Goal: Task Accomplishment & Management: Manage account settings

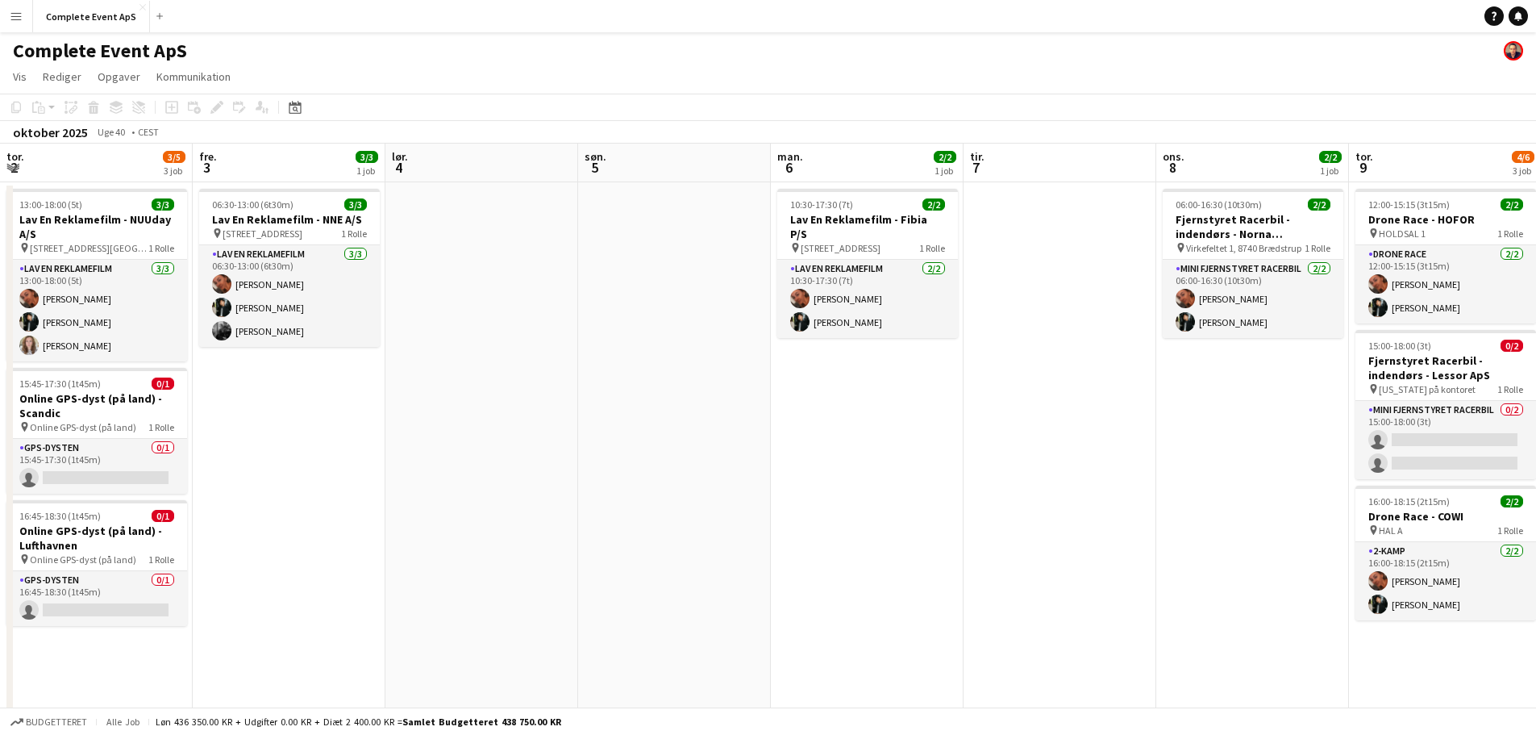
scroll to position [0, 555]
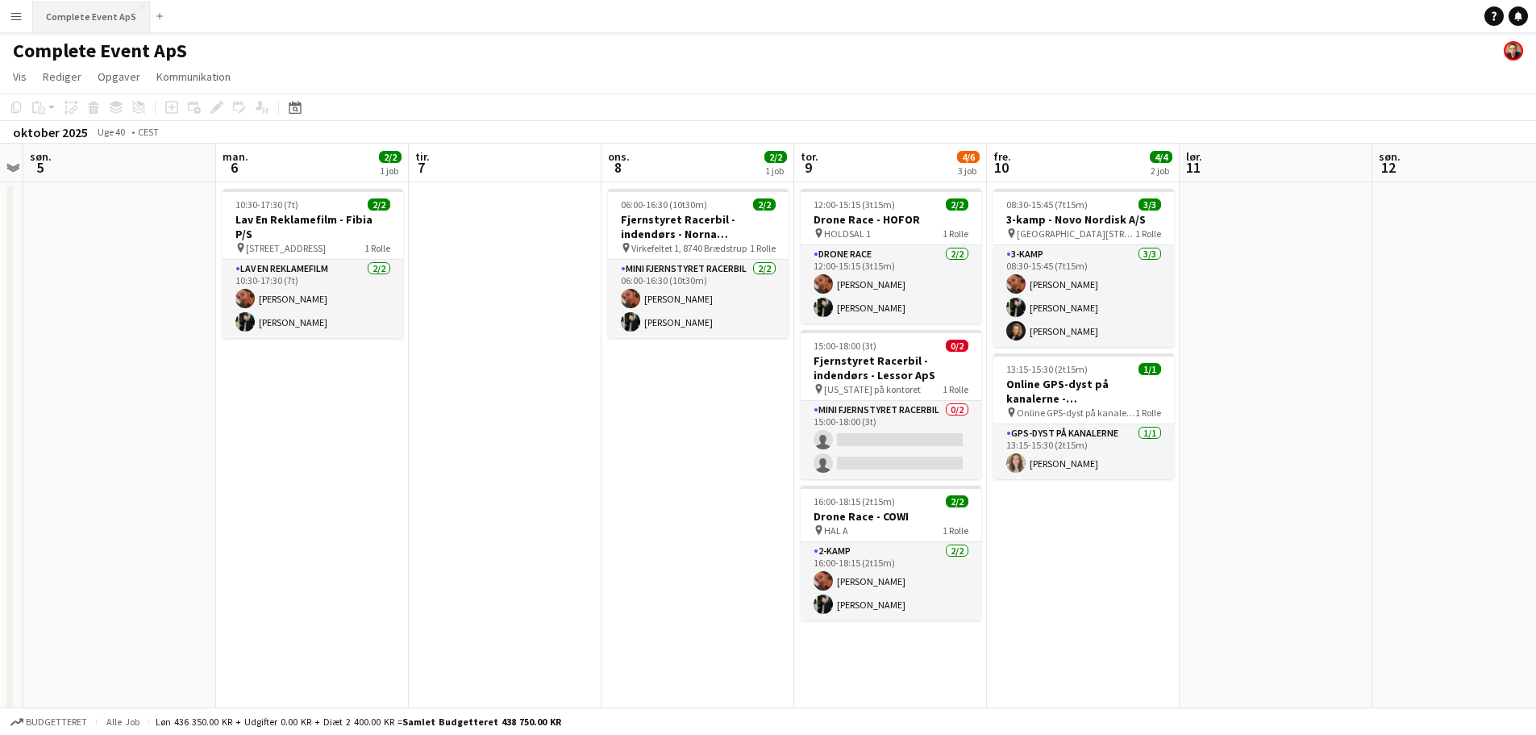
click at [90, 15] on button "Complete Event ApS Luk" at bounding box center [91, 16] width 117 height 31
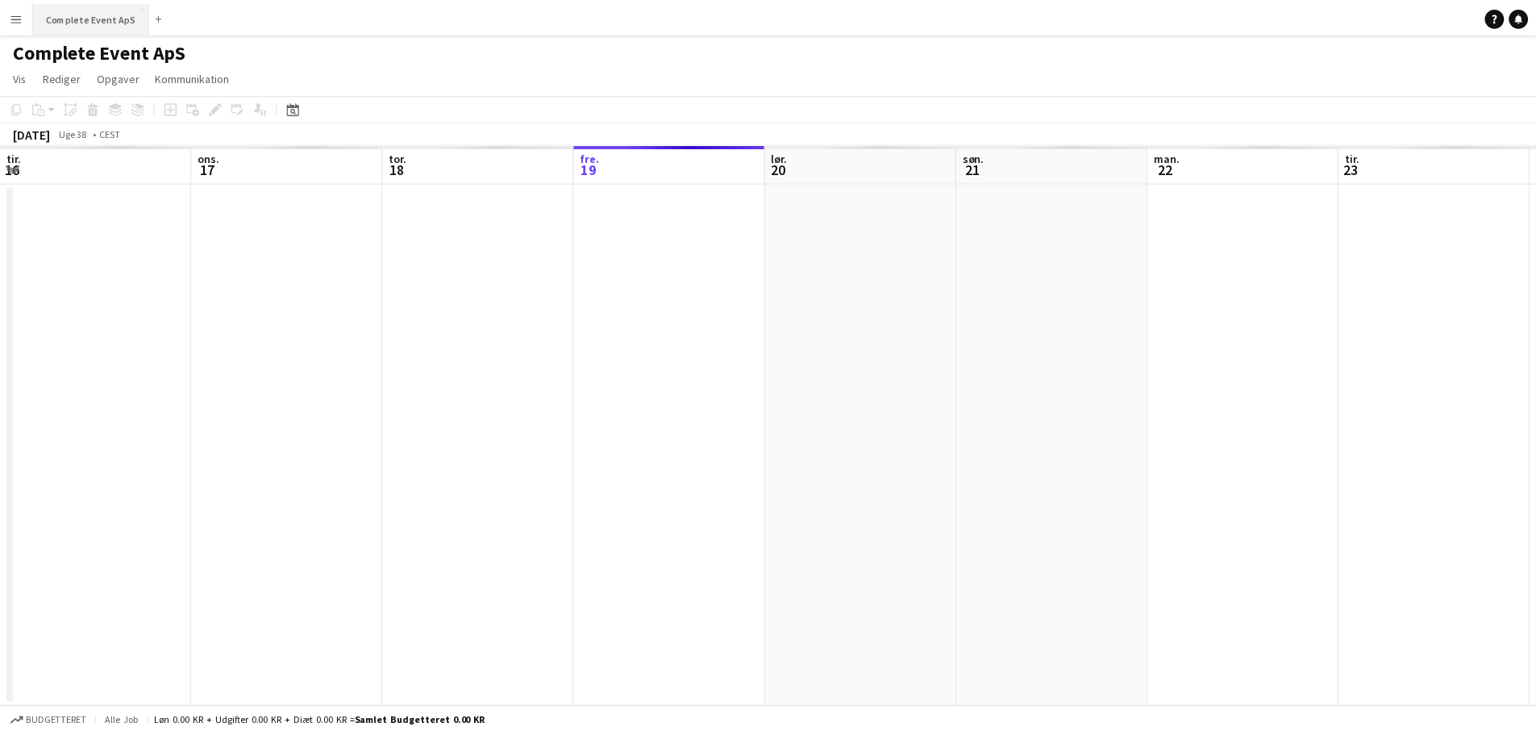
scroll to position [0, 385]
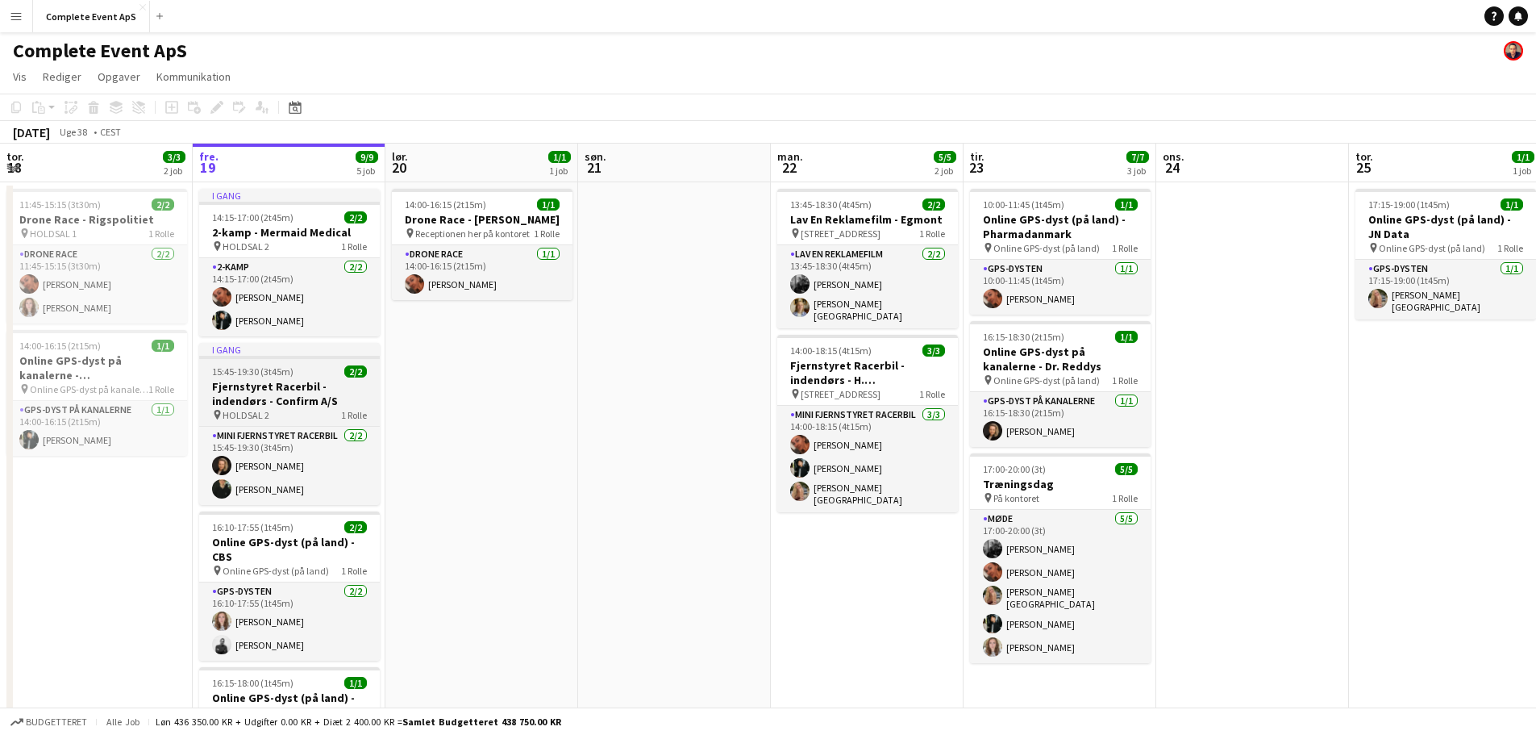
click at [320, 372] on div "15:45-19:30 (3t45m) 2/2" at bounding box center [289, 371] width 181 height 12
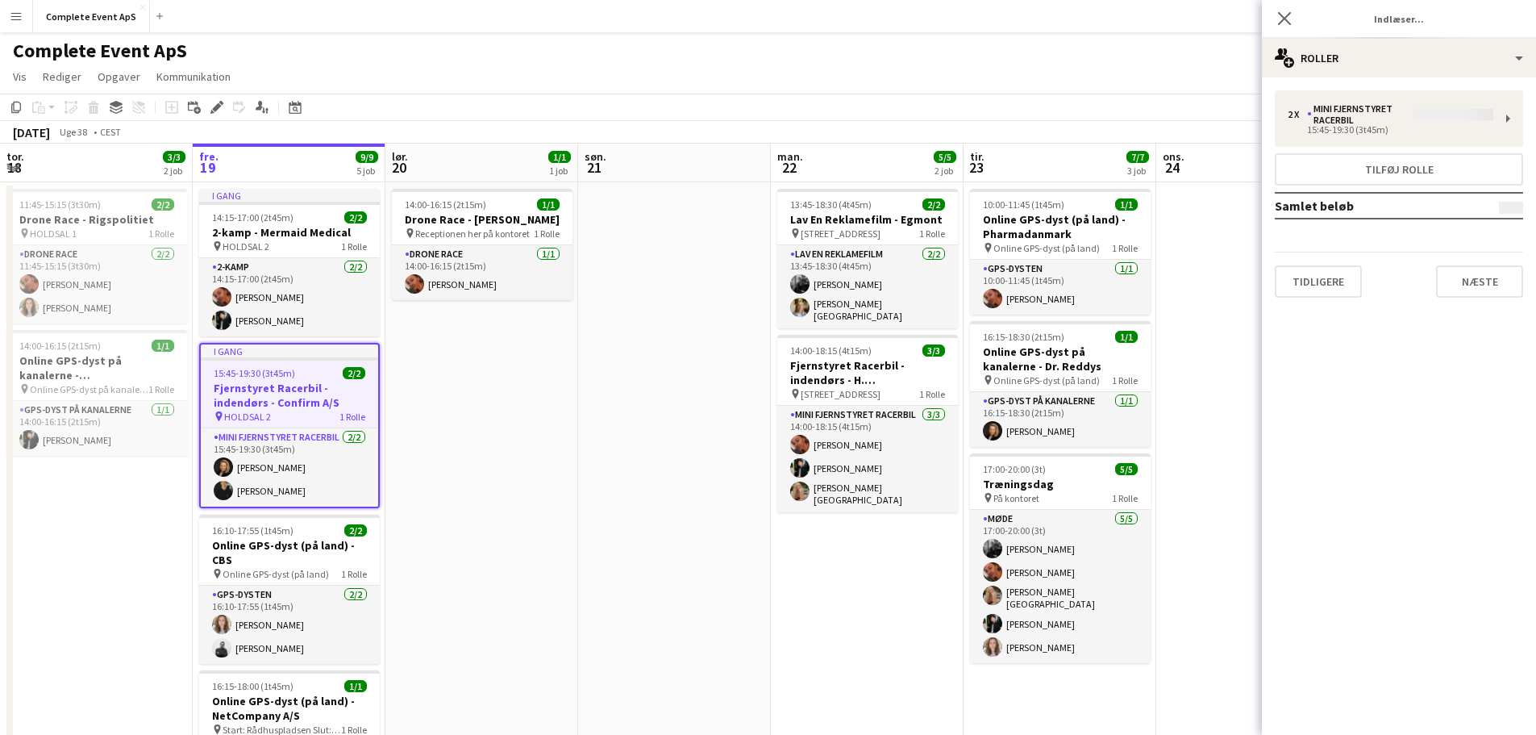
type input "**********"
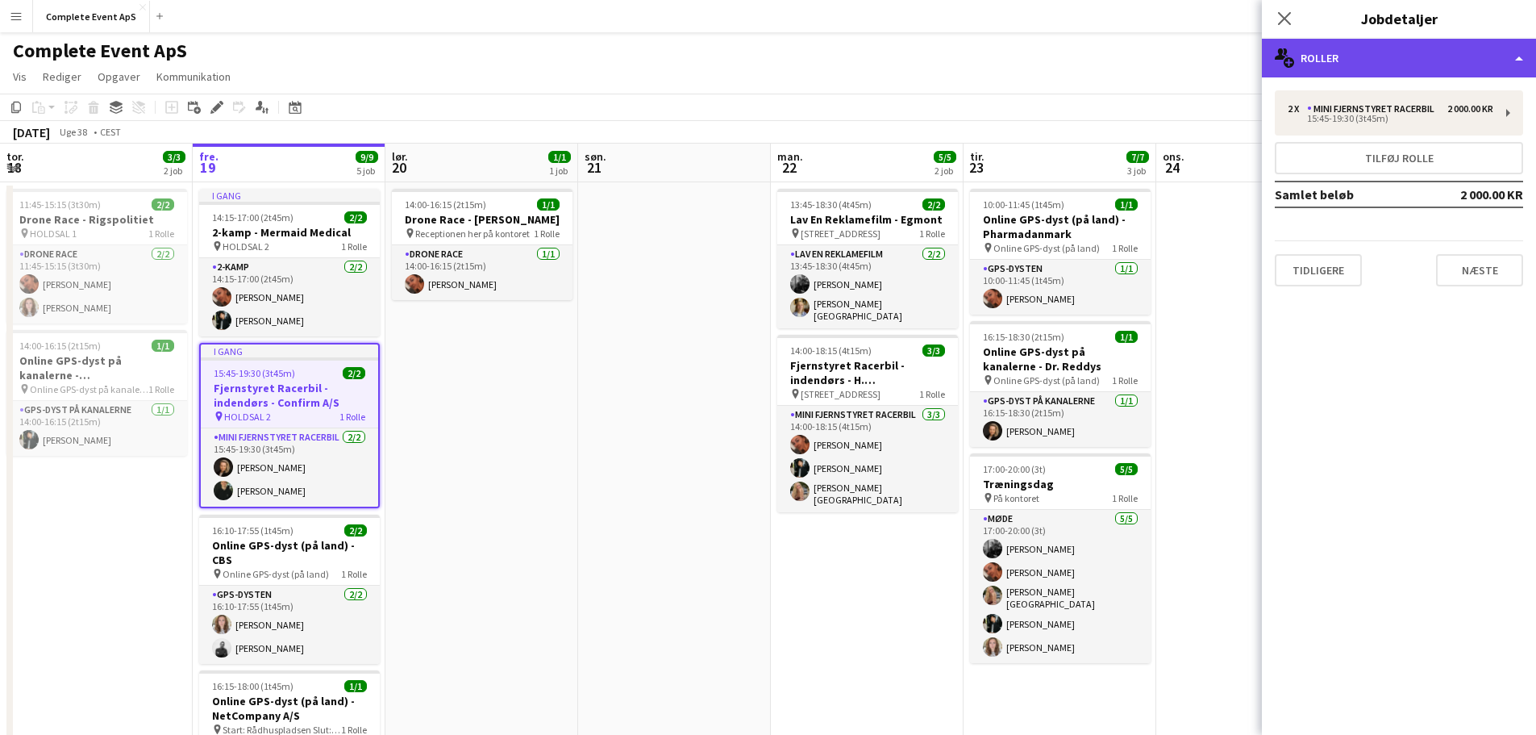
click at [1377, 50] on div "multiple-users-add Roller" at bounding box center [1399, 58] width 274 height 39
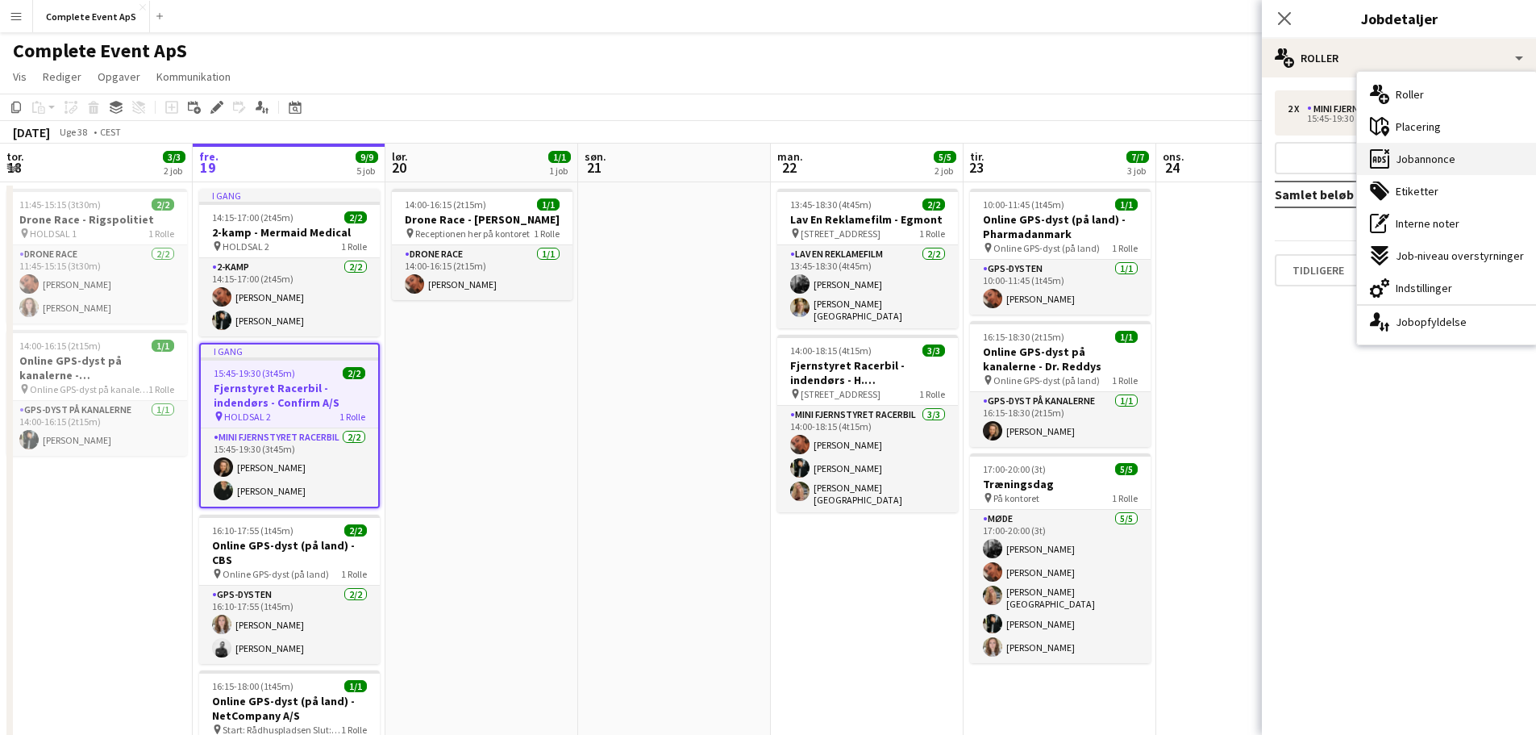
click at [1411, 162] on span "Jobannonce" at bounding box center [1426, 159] width 60 height 15
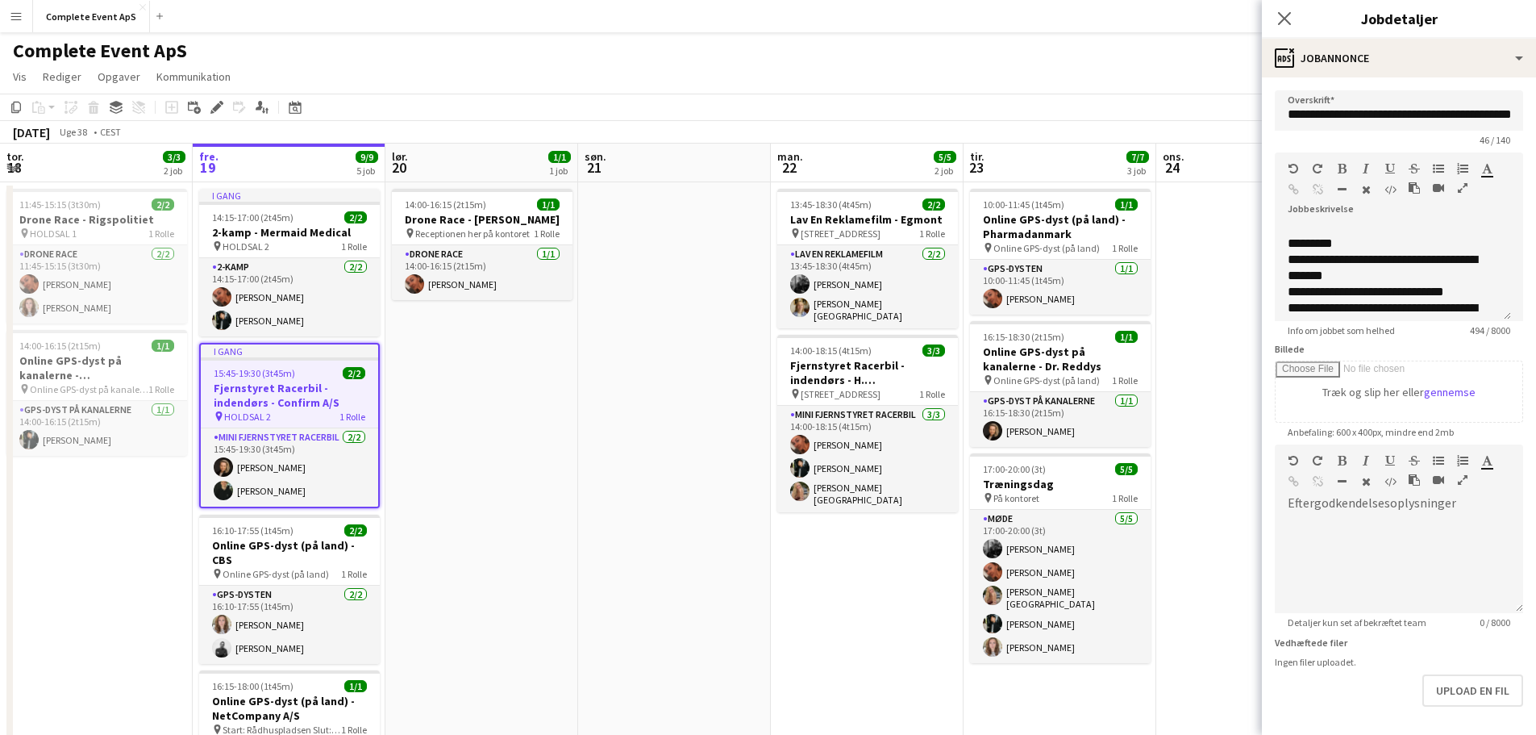
scroll to position [242, 0]
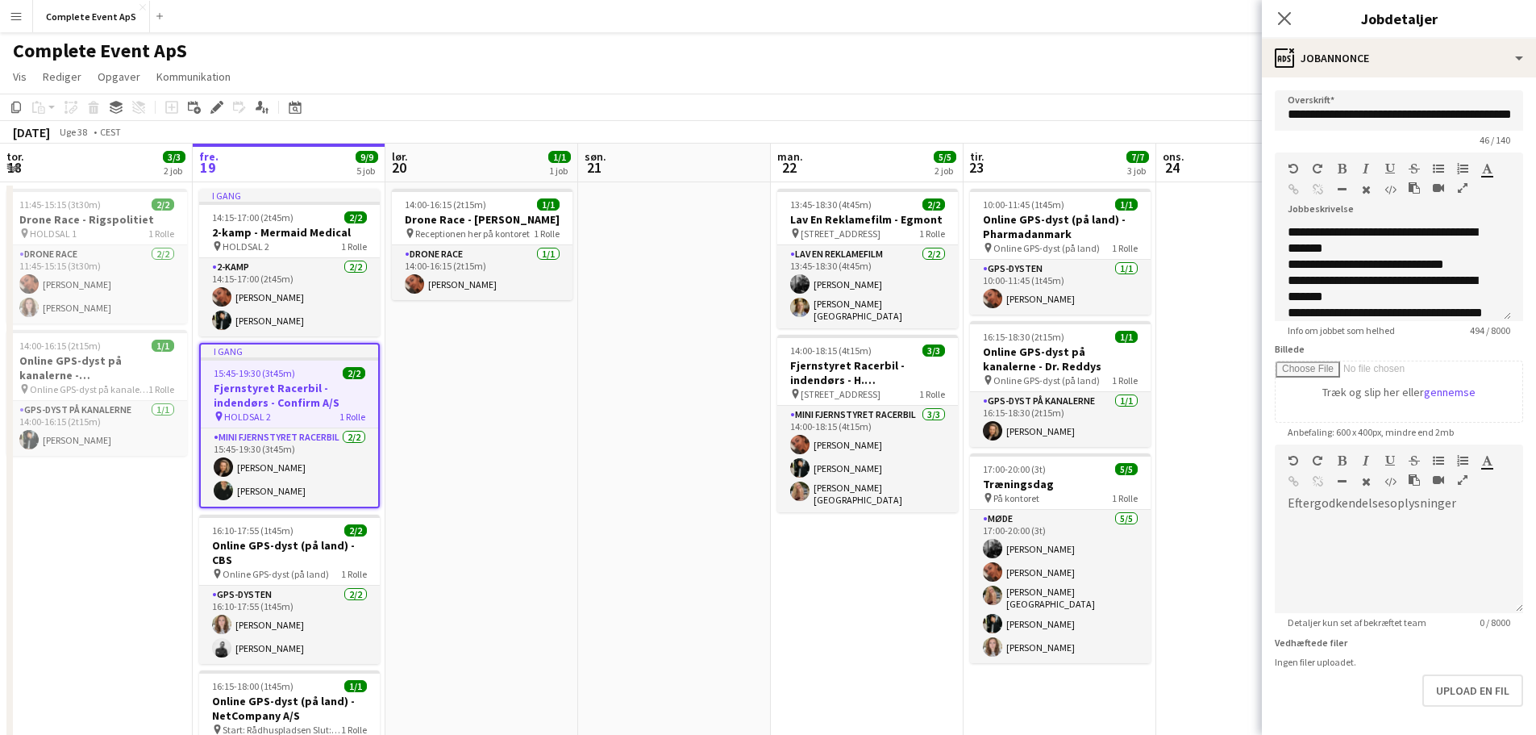
click at [694, 345] on app-date-cell at bounding box center [674, 591] width 193 height 819
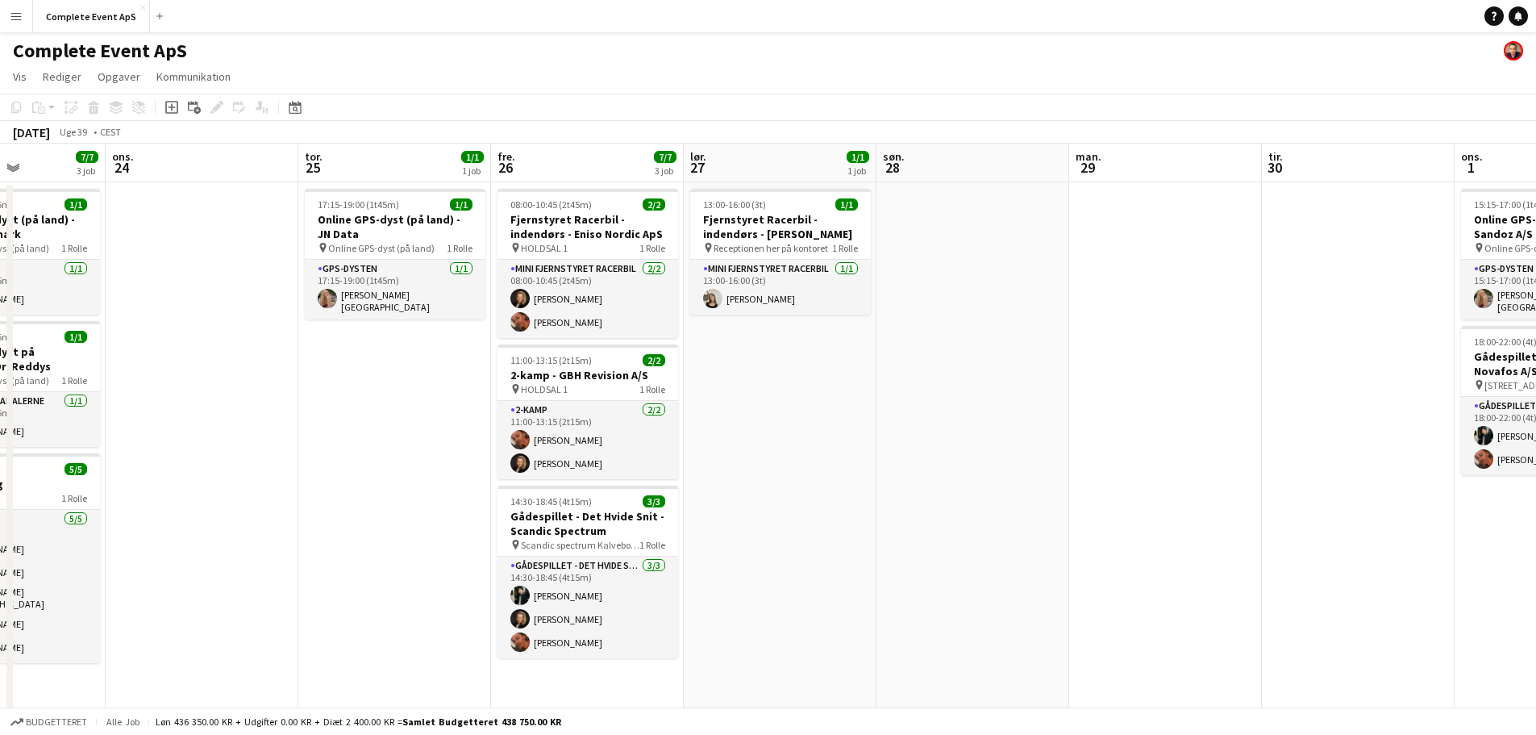
drag, startPoint x: 1349, startPoint y: 385, endPoint x: 126, endPoint y: 302, distance: 1226.2
click at [126, 302] on app-calendar-viewport "søn. 21 man. 22 5/5 2 job tir. 23 7/7 3 job ons. 24 tor. 25 1/1 1 job fre. 26 7…" at bounding box center [768, 573] width 1536 height 858
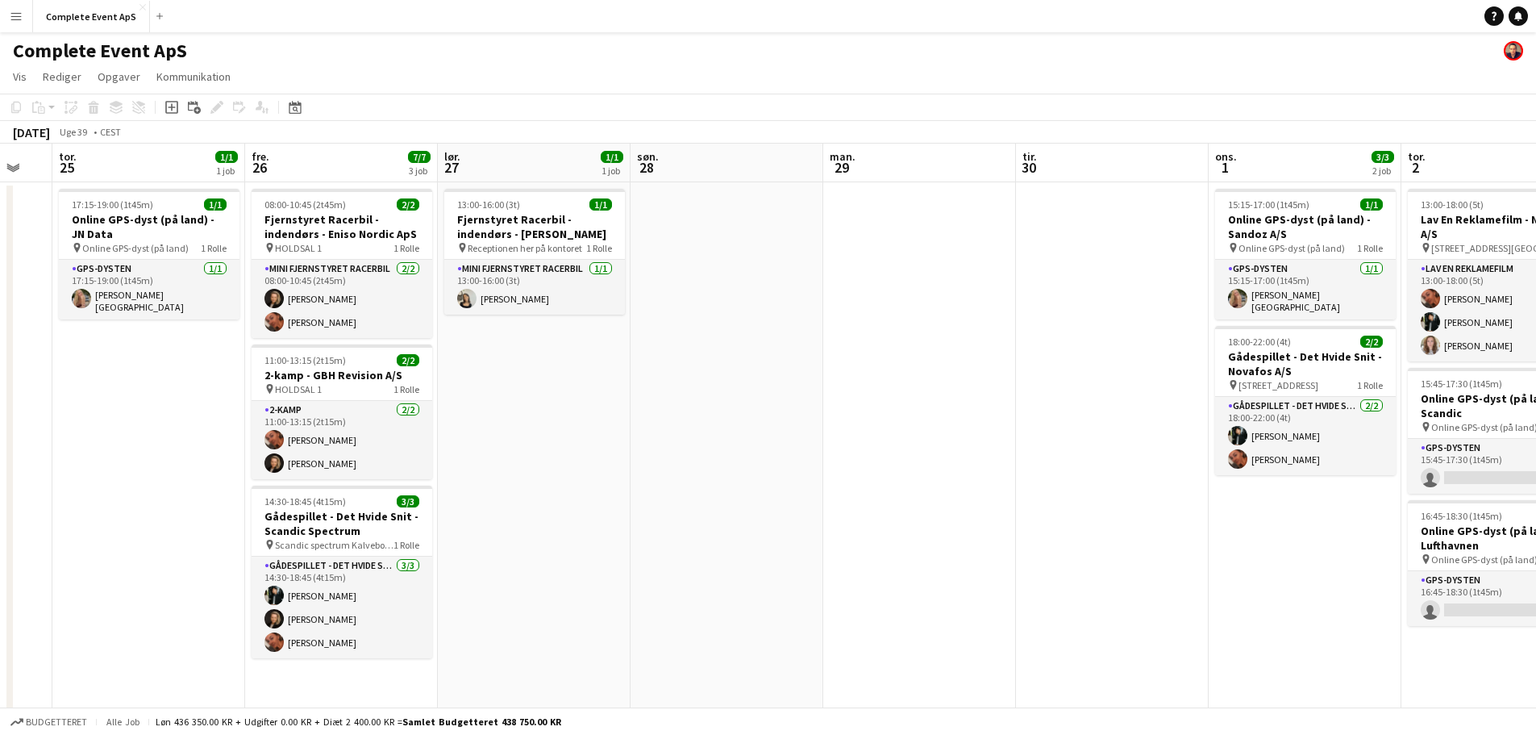
drag, startPoint x: 945, startPoint y: 398, endPoint x: 117, endPoint y: 313, distance: 832.6
click at [122, 316] on app-calendar-viewport "man. 22 5/5 2 job tir. 23 7/7 3 job ons. 24 tor. 25 1/1 1 job fre. 26 7/7 3 job…" at bounding box center [768, 573] width 1536 height 858
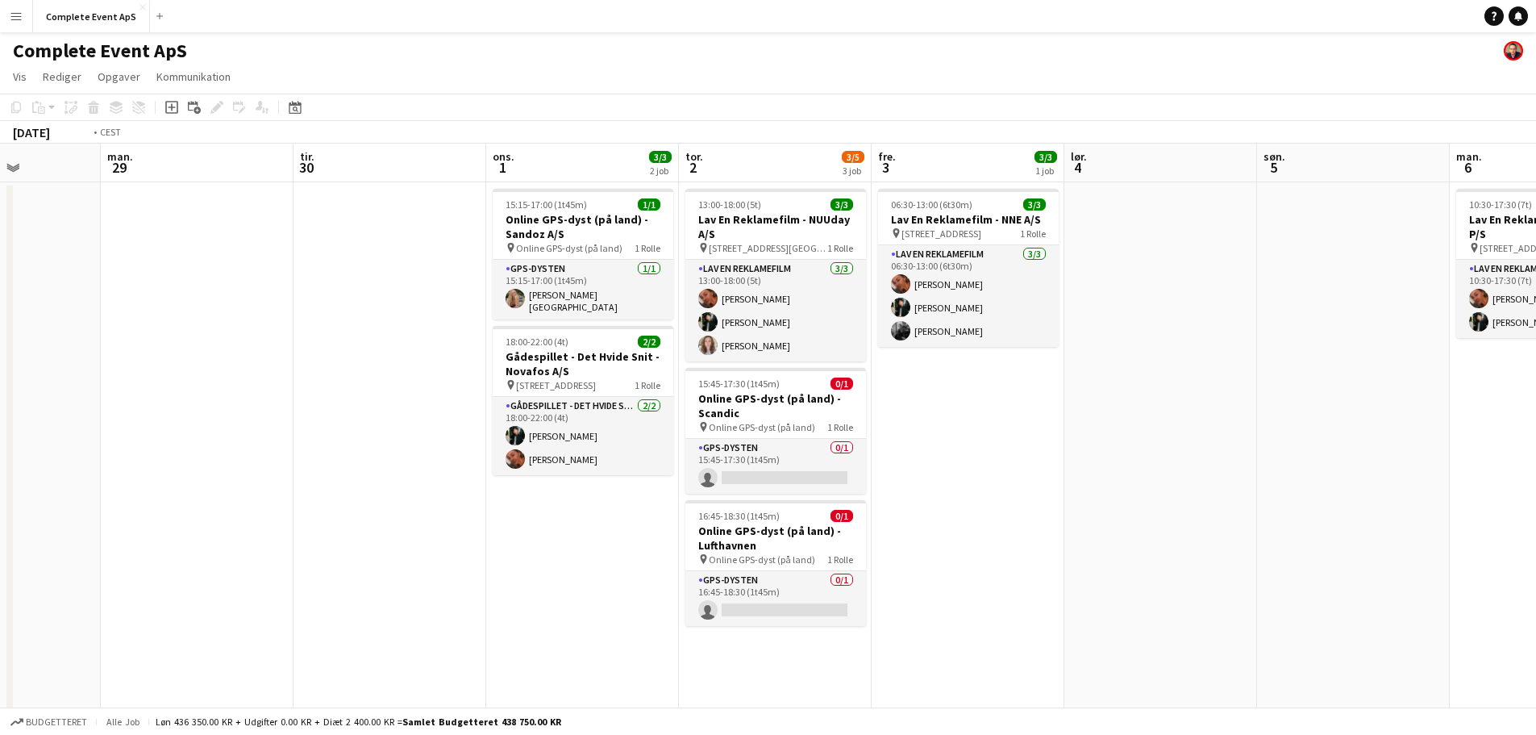
drag, startPoint x: 1280, startPoint y: 450, endPoint x: 374, endPoint y: 367, distance: 909.4
click at [374, 367] on app-calendar-viewport "fre. 26 7/7 3 job lør. 27 1/1 1 job søn. 28 man. 29 tir. 30 ons. 1 3/3 2 job to…" at bounding box center [768, 573] width 1536 height 858
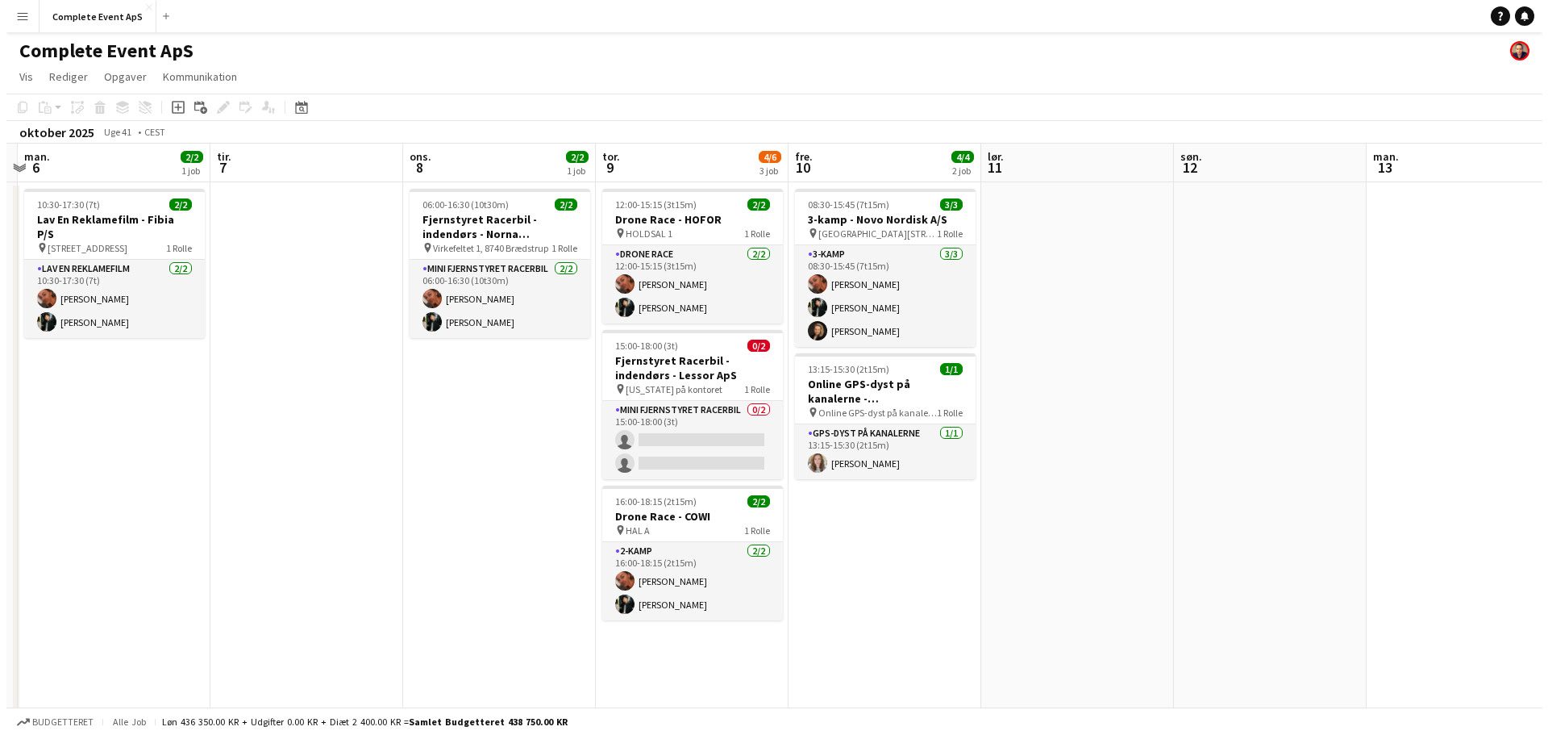
scroll to position [0, 479]
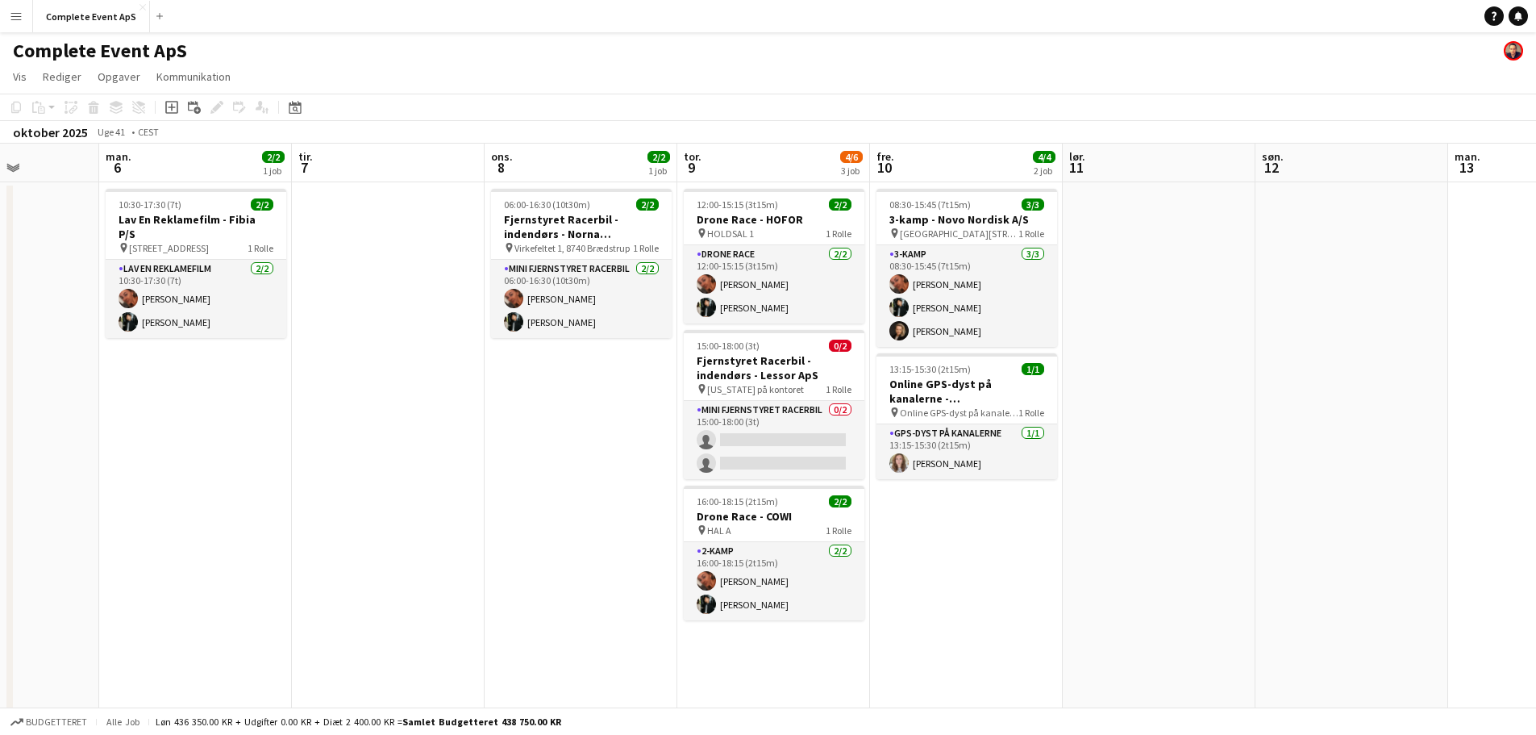
drag, startPoint x: 531, startPoint y: 385, endPoint x: 482, endPoint y: 379, distance: 49.6
click at [482, 379] on app-calendar-viewport "fre. 3 3/3 1 job lør. 4 søn. 5 man. 6 2/2 1 job tir. 7 ons. 8 2/2 1 job tor. 9 …" at bounding box center [768, 573] width 1536 height 858
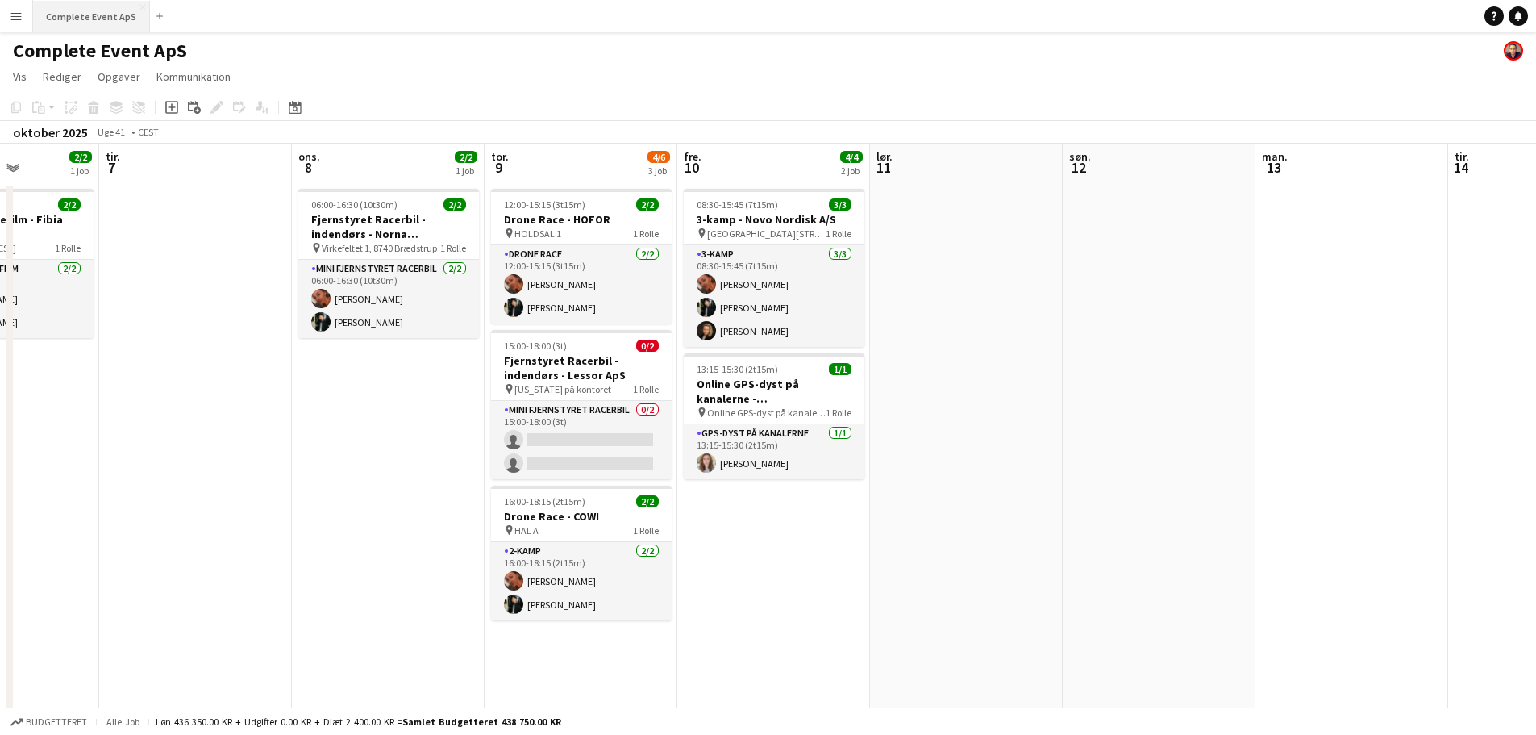
click at [101, 16] on button "Complete Event ApS Luk" at bounding box center [91, 16] width 117 height 31
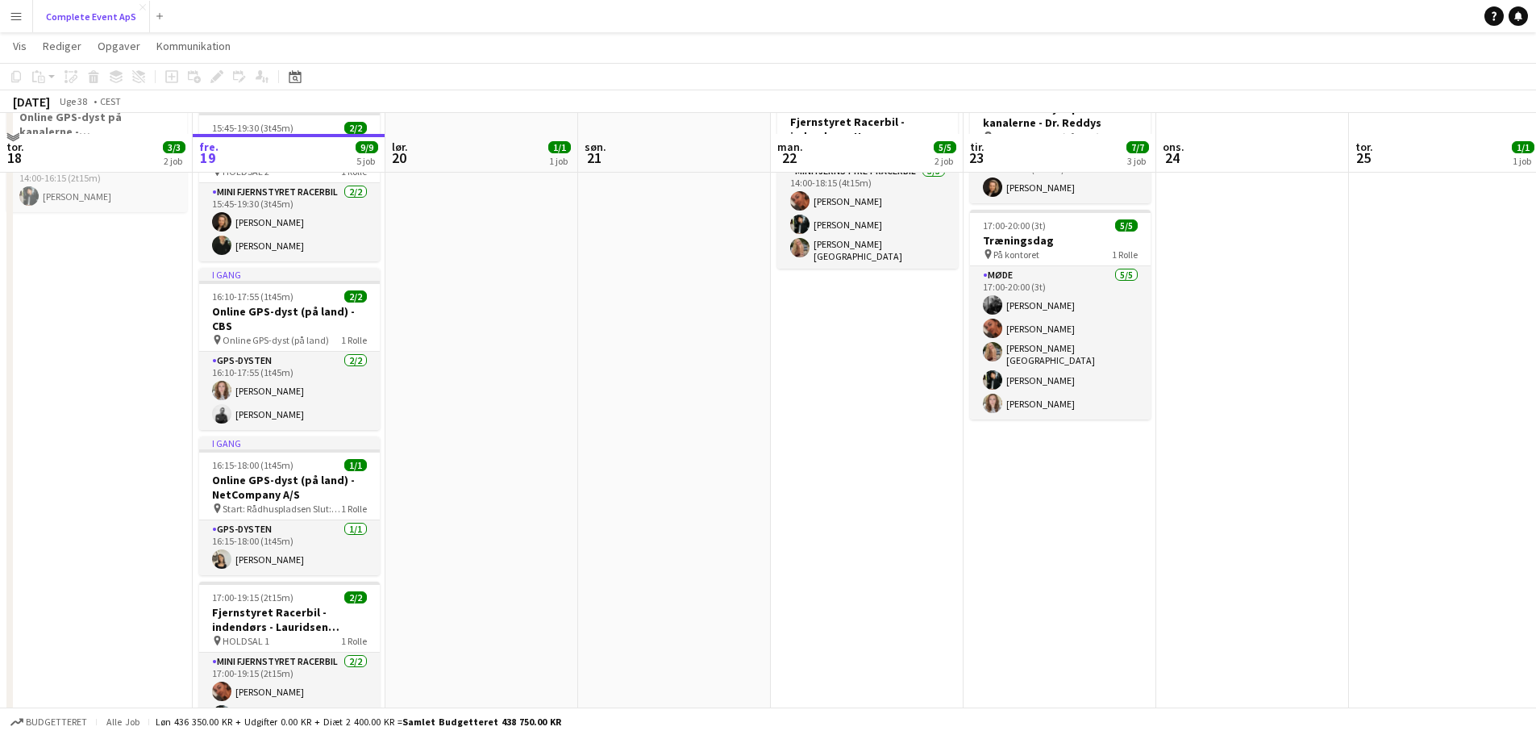
scroll to position [319, 0]
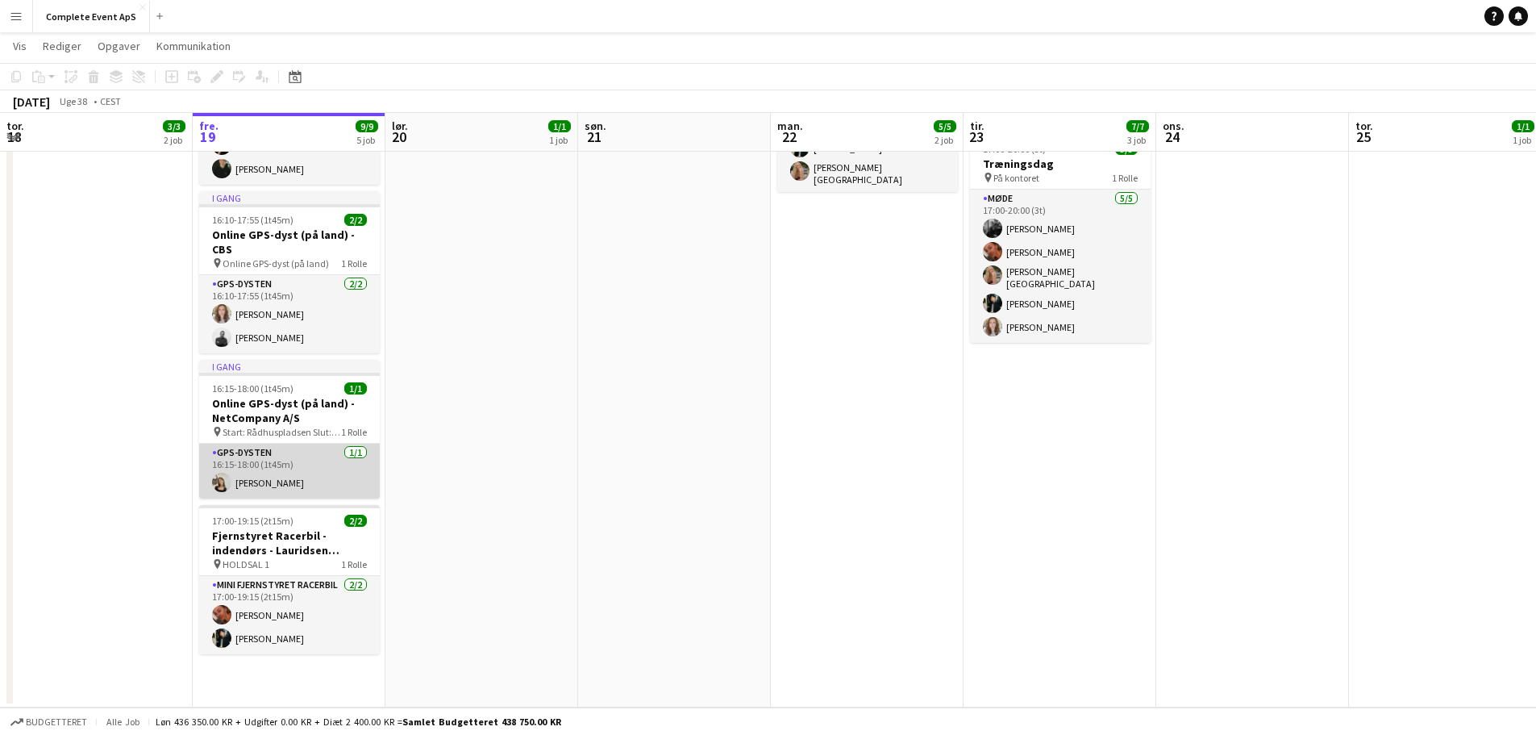
click at [306, 486] on app-card-role "GPS-dysten [DATE] 16:15-18:00 (1t45m) [PERSON_NAME]" at bounding box center [289, 471] width 181 height 55
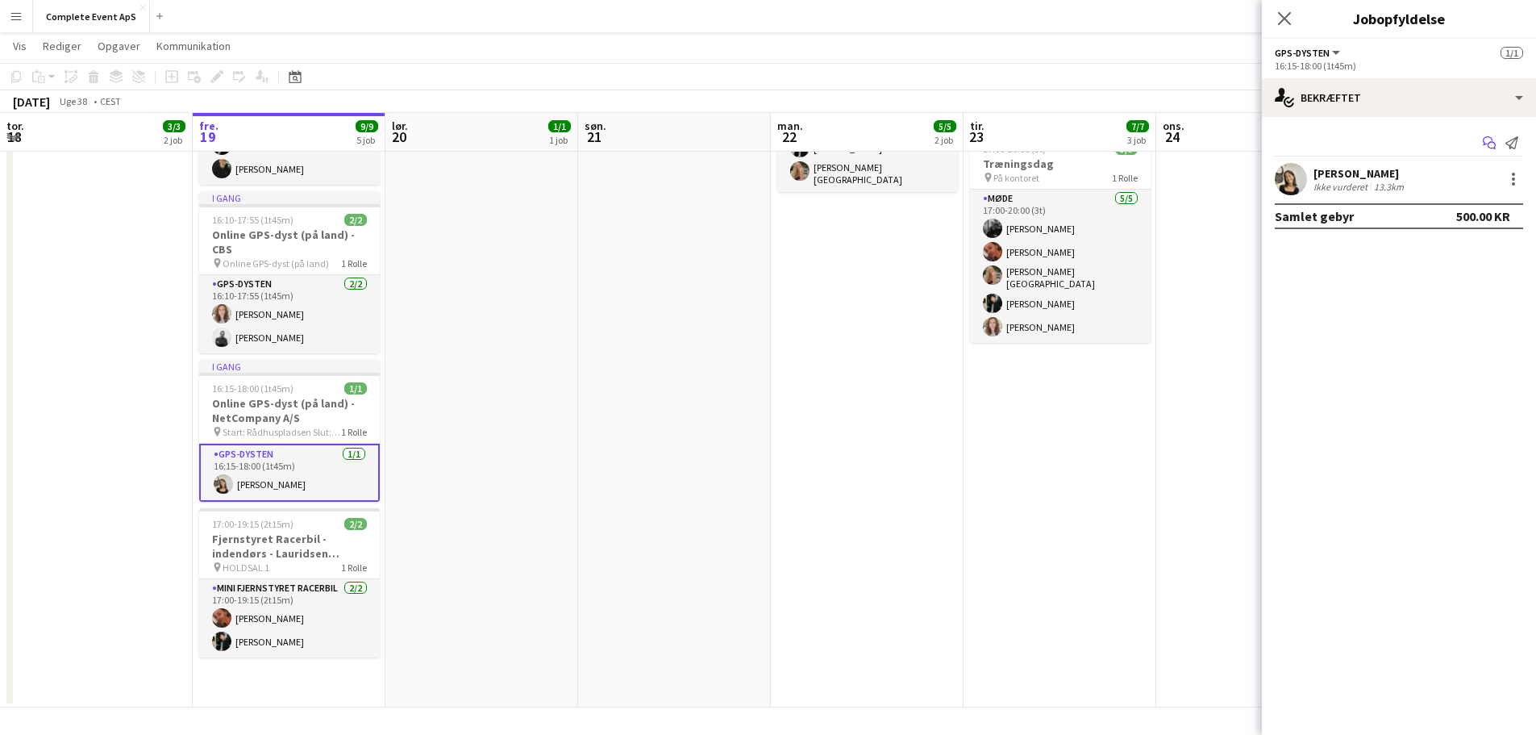
click at [1491, 145] on icon "Start chat" at bounding box center [1489, 142] width 13 height 13
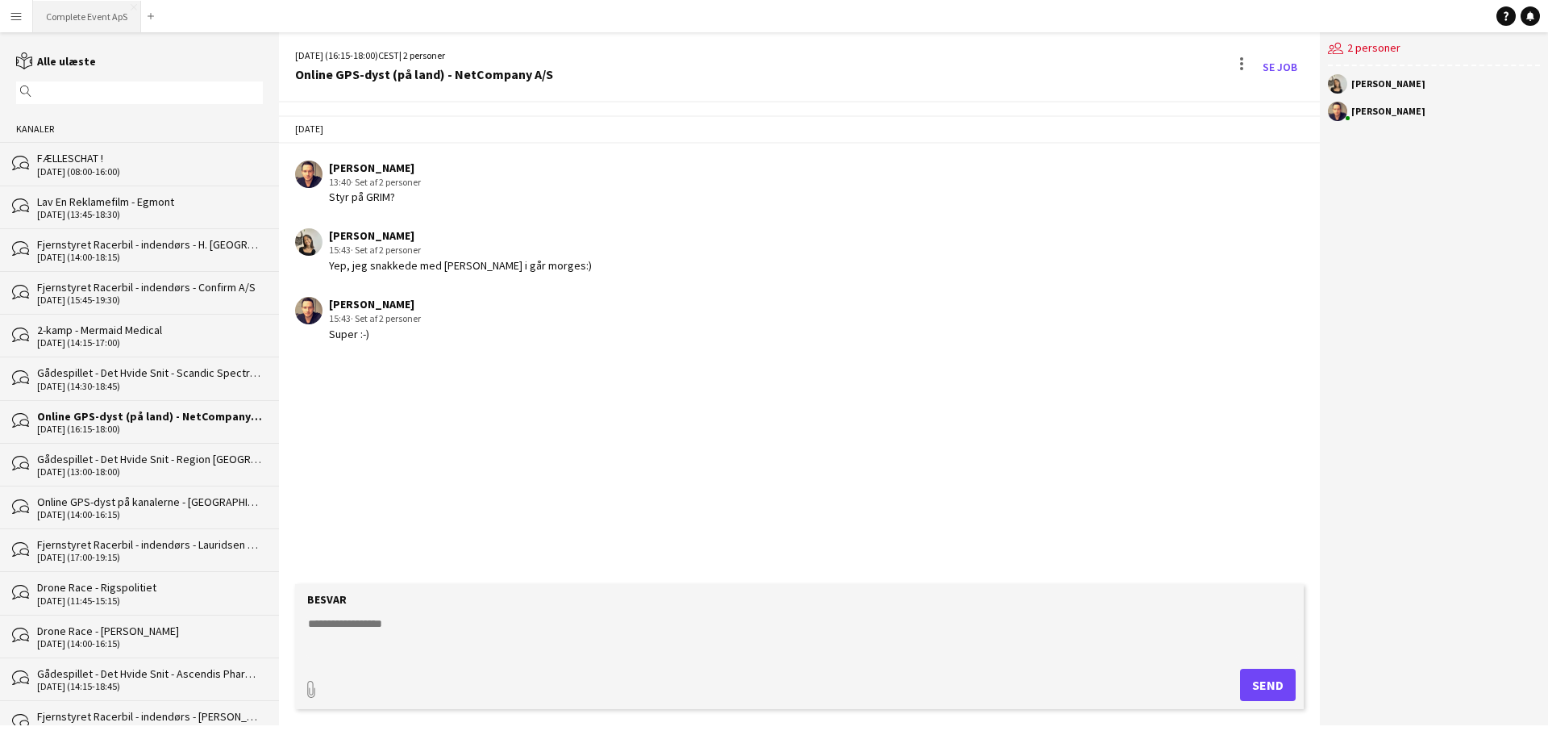
click at [102, 16] on button "Complete Event ApS Luk" at bounding box center [87, 16] width 108 height 31
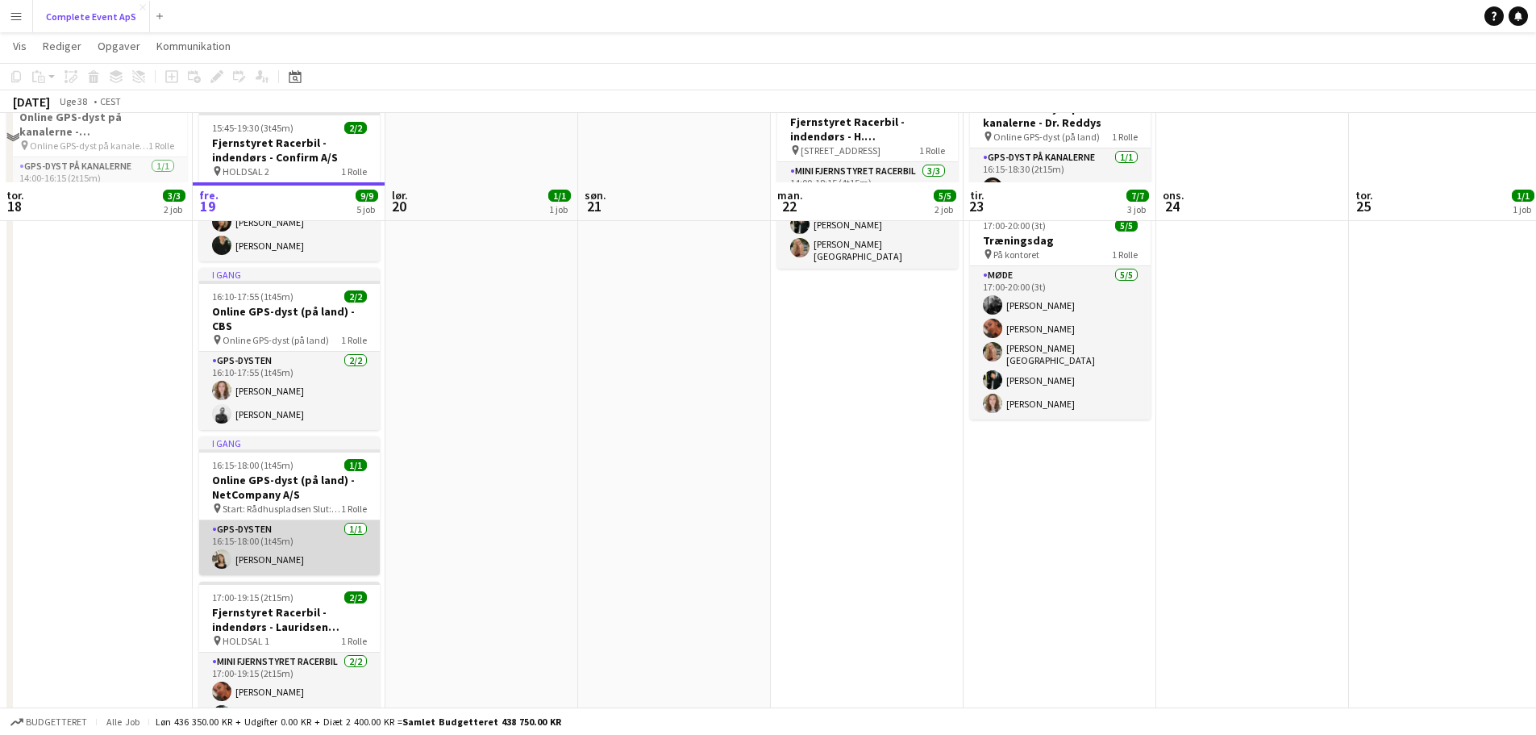
scroll to position [319, 0]
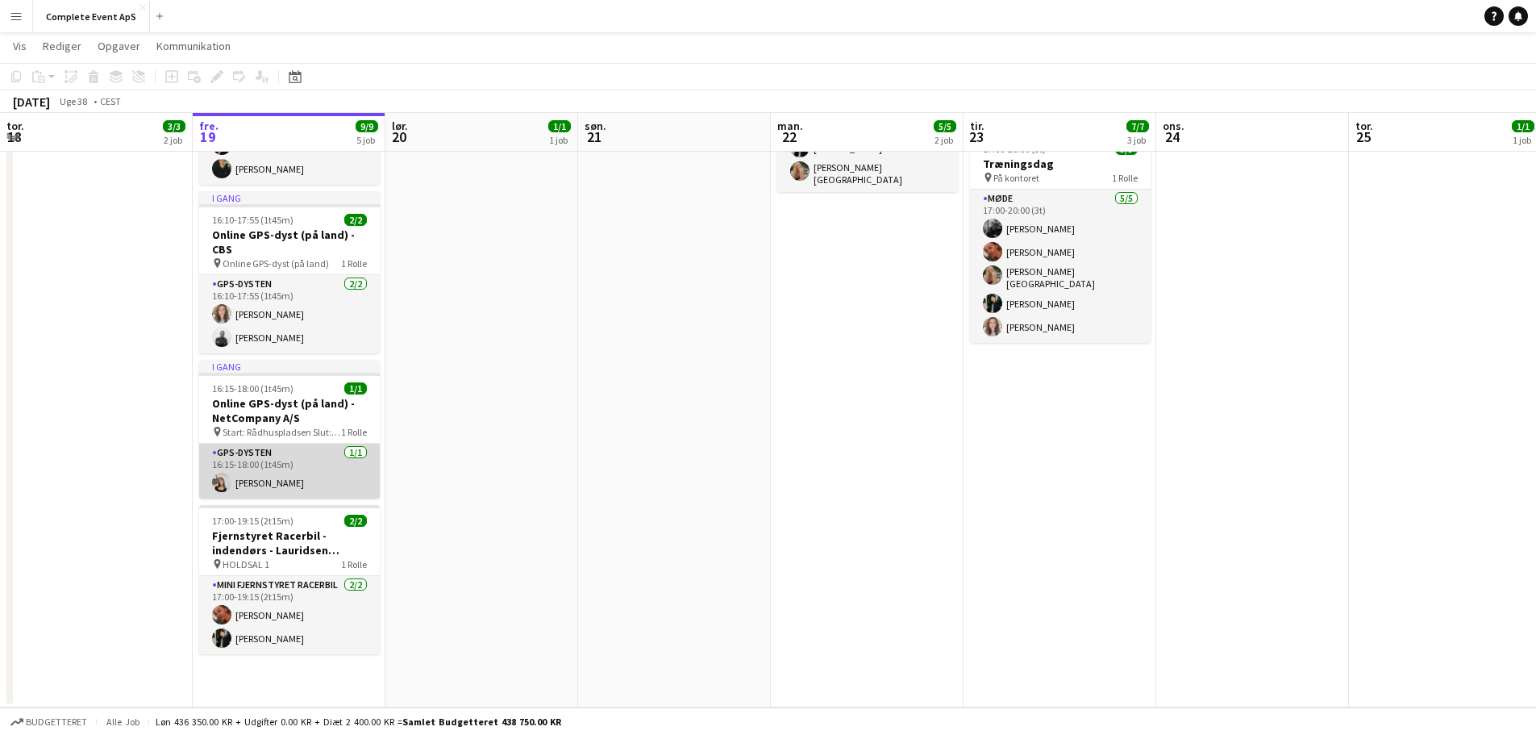
click at [310, 473] on app-card-role "GPS-dysten [DATE] 16:15-18:00 (1t45m) [PERSON_NAME]" at bounding box center [289, 471] width 181 height 55
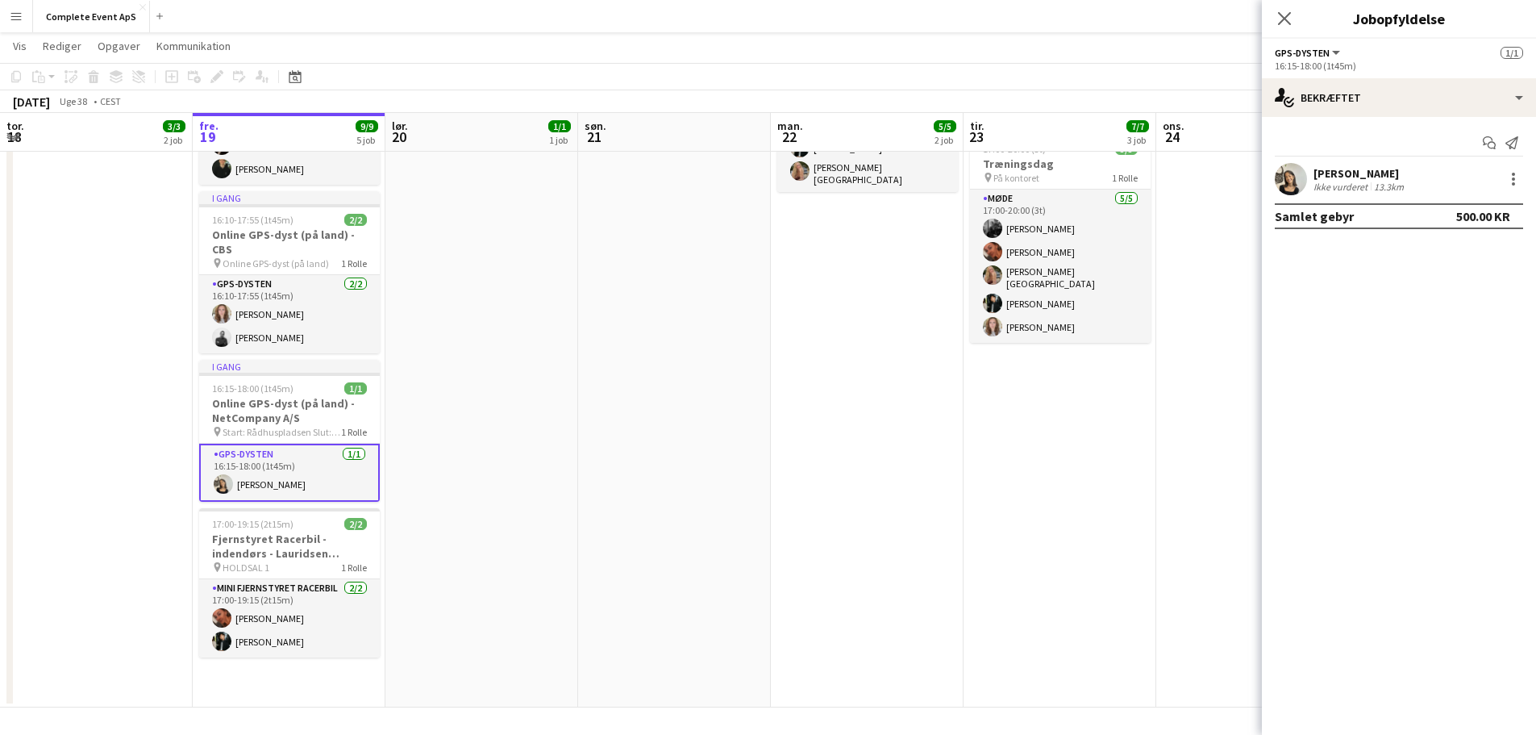
click at [1334, 179] on div "[PERSON_NAME]" at bounding box center [1361, 173] width 94 height 15
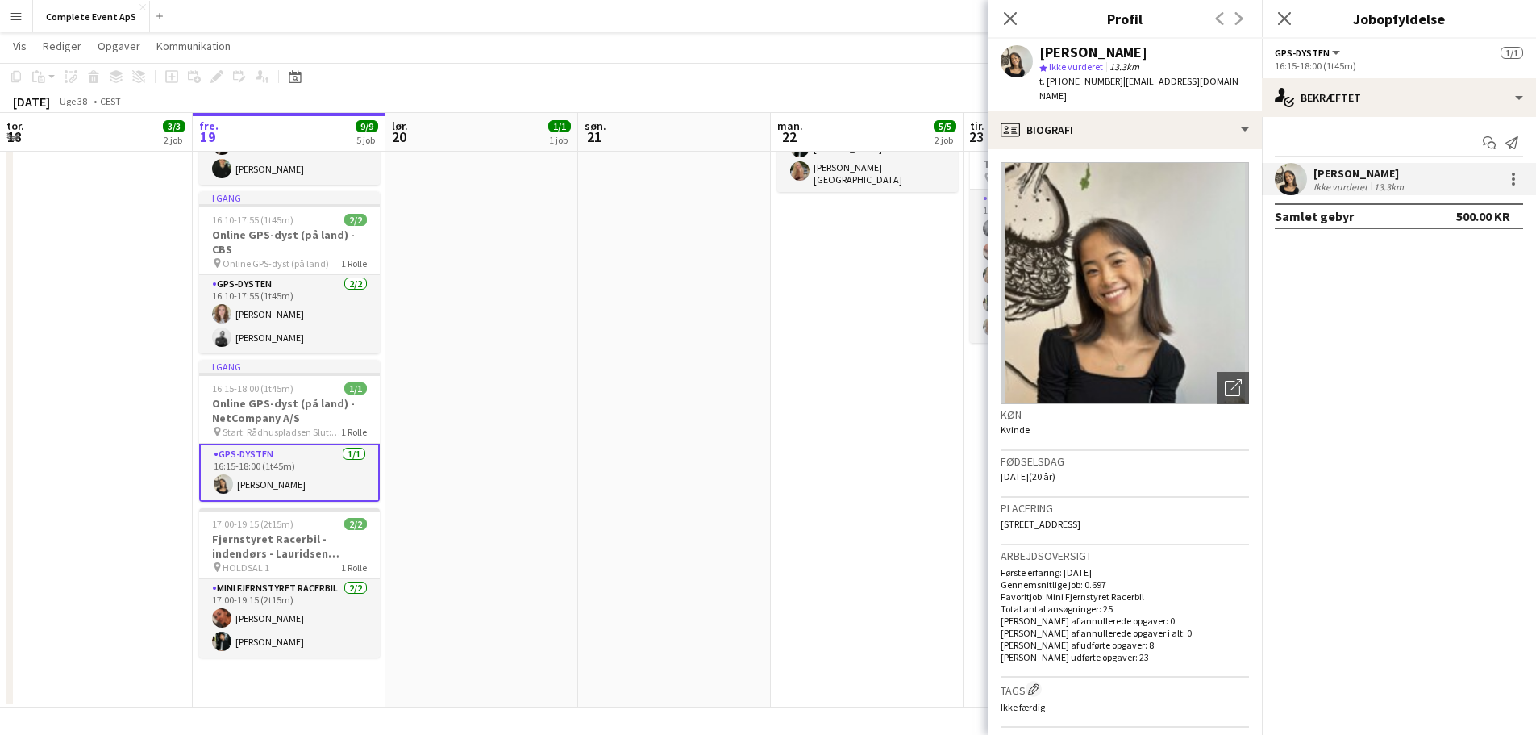
click at [1074, 81] on span "t. [PHONE_NUMBER]" at bounding box center [1081, 81] width 84 height 12
copy span "4551766863"
drag, startPoint x: 697, startPoint y: 324, endPoint x: 706, endPoint y: 312, distance: 15.0
click at [697, 324] on app-date-cell at bounding box center [674, 284] width 193 height 845
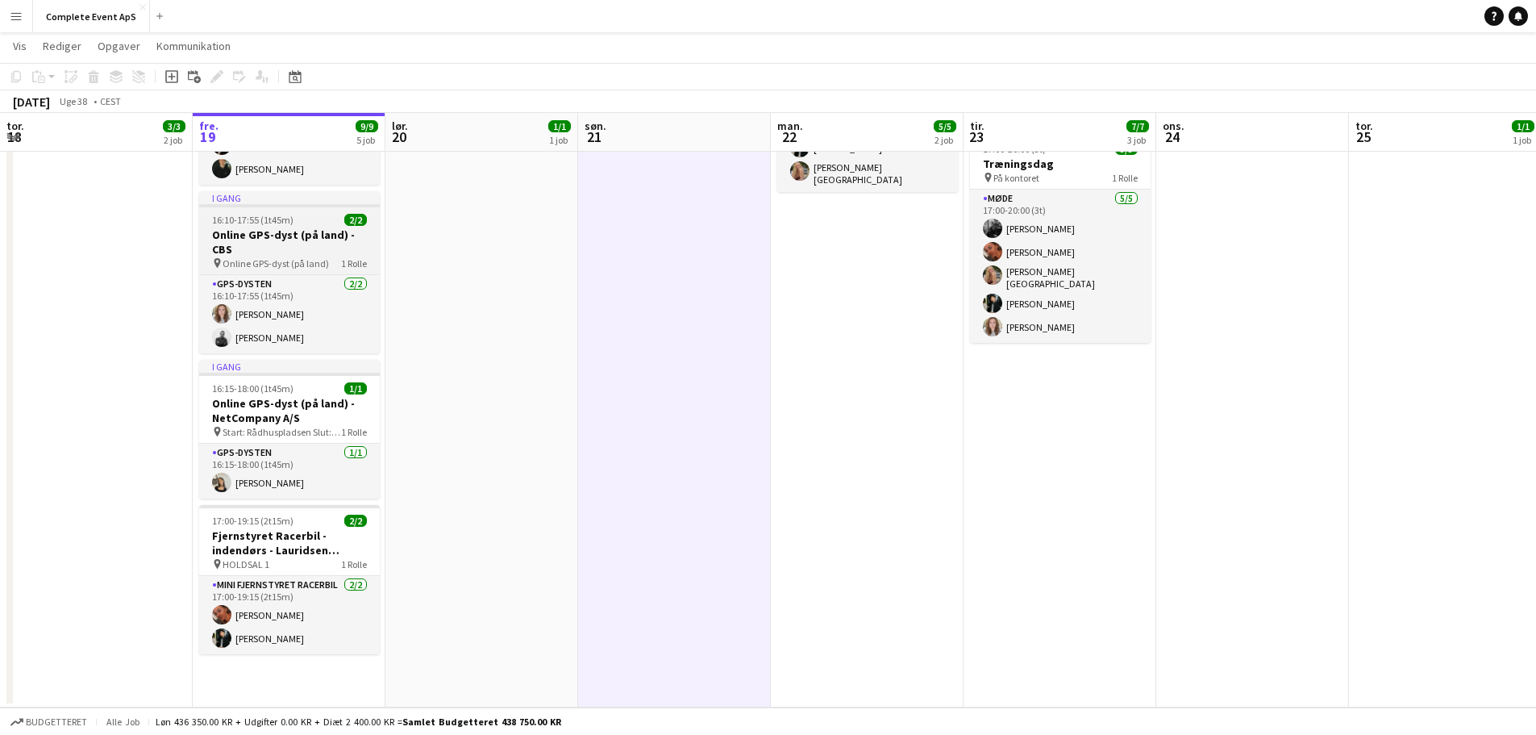
click at [283, 214] on span "16:10-17:55 (1t45m)" at bounding box center [252, 220] width 81 height 12
click at [283, 214] on app-job-card "I gang 16:10-17:55 (1t45m) 2/2 Online GPS-dyst (på land) - CBS pin Online GPS-d…" at bounding box center [289, 272] width 181 height 162
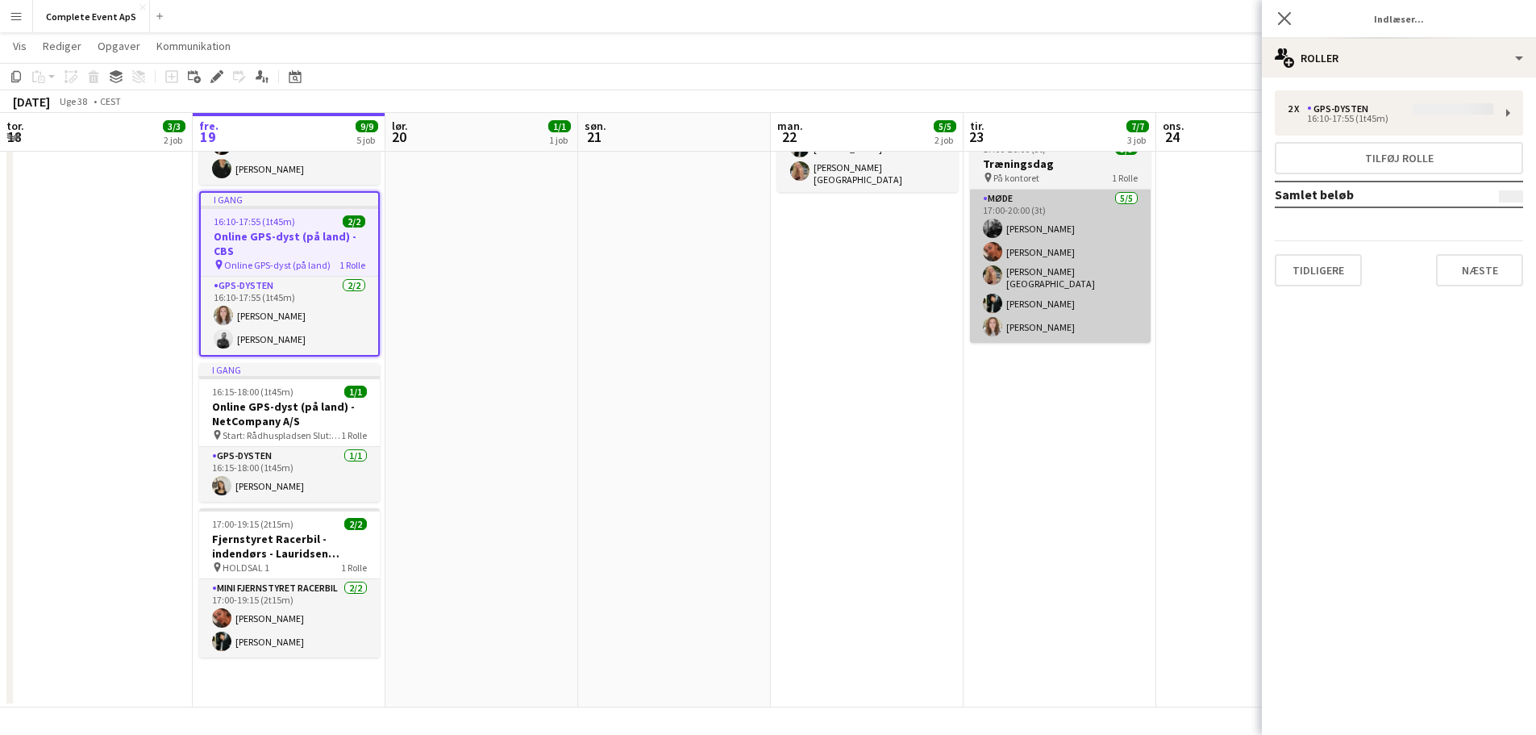
type input "**********"
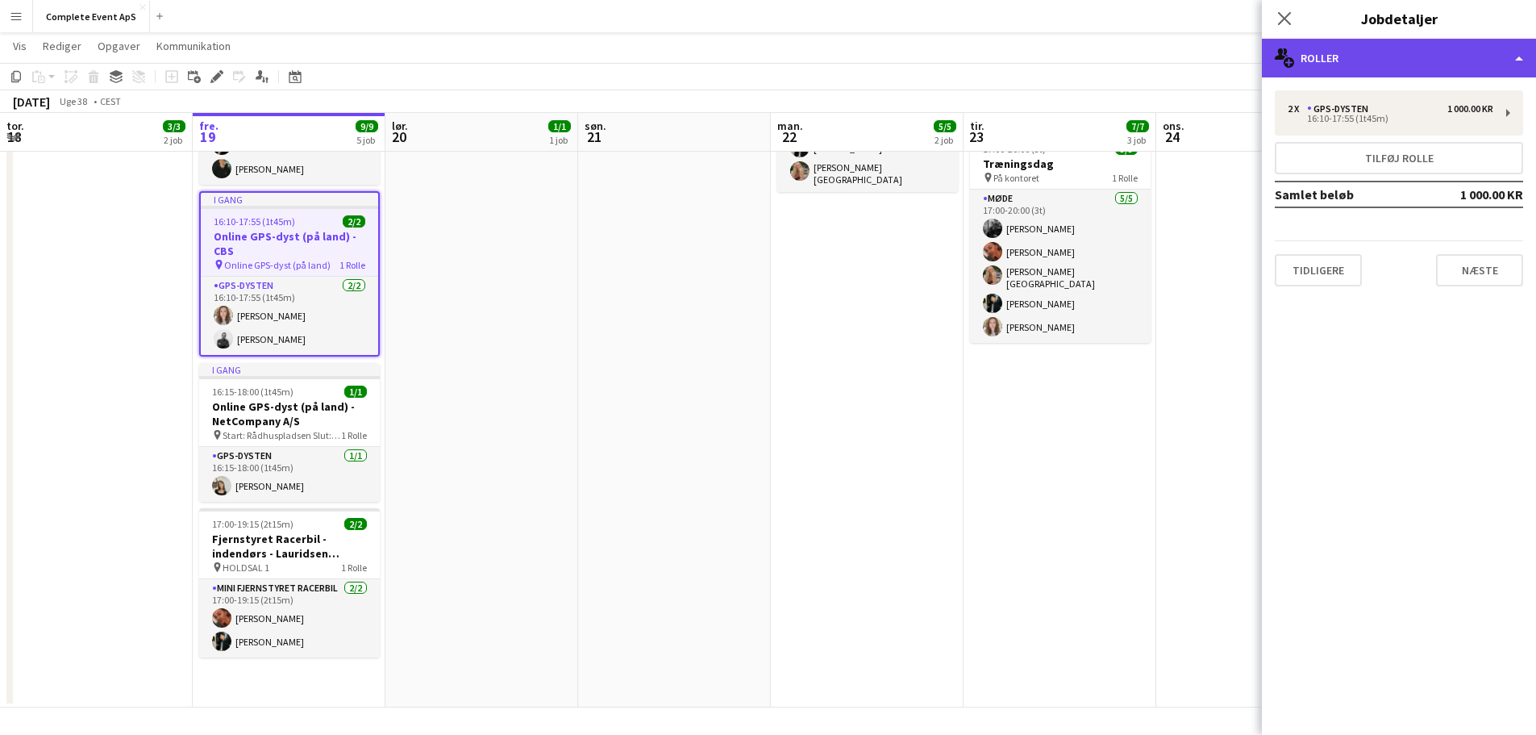
click at [1343, 55] on div "multiple-users-add Roller" at bounding box center [1399, 58] width 274 height 39
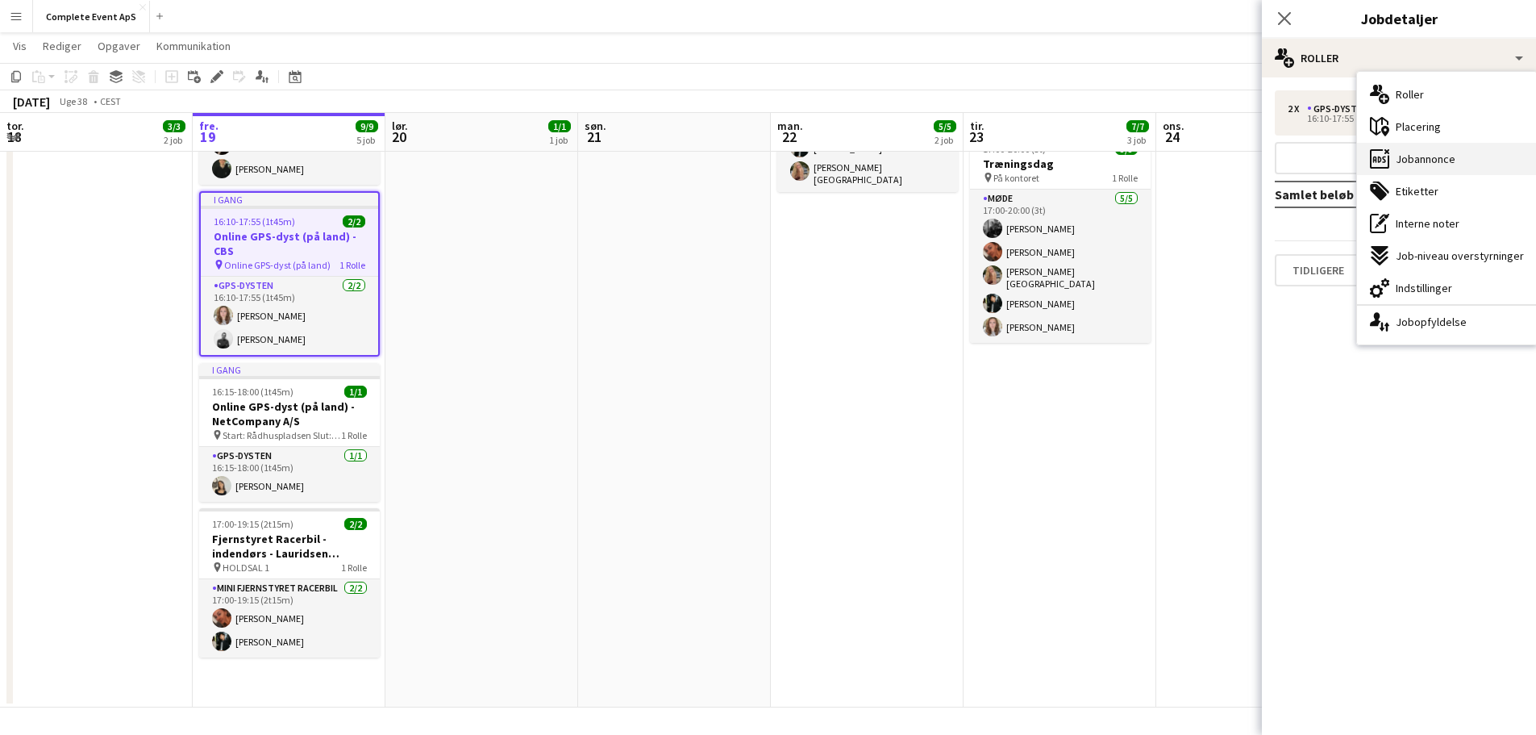
click at [1430, 160] on span "Jobannonce" at bounding box center [1426, 159] width 60 height 15
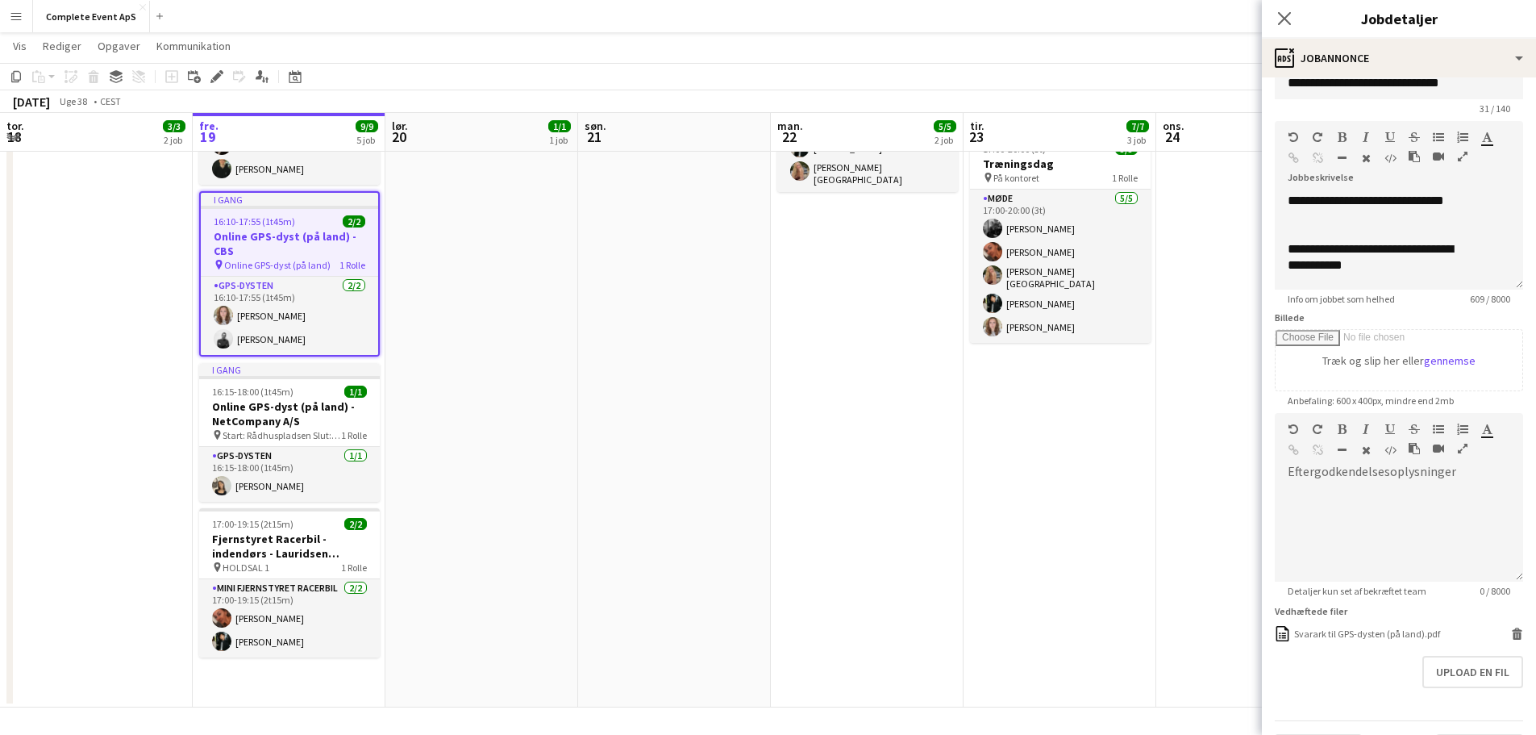
scroll to position [76, 0]
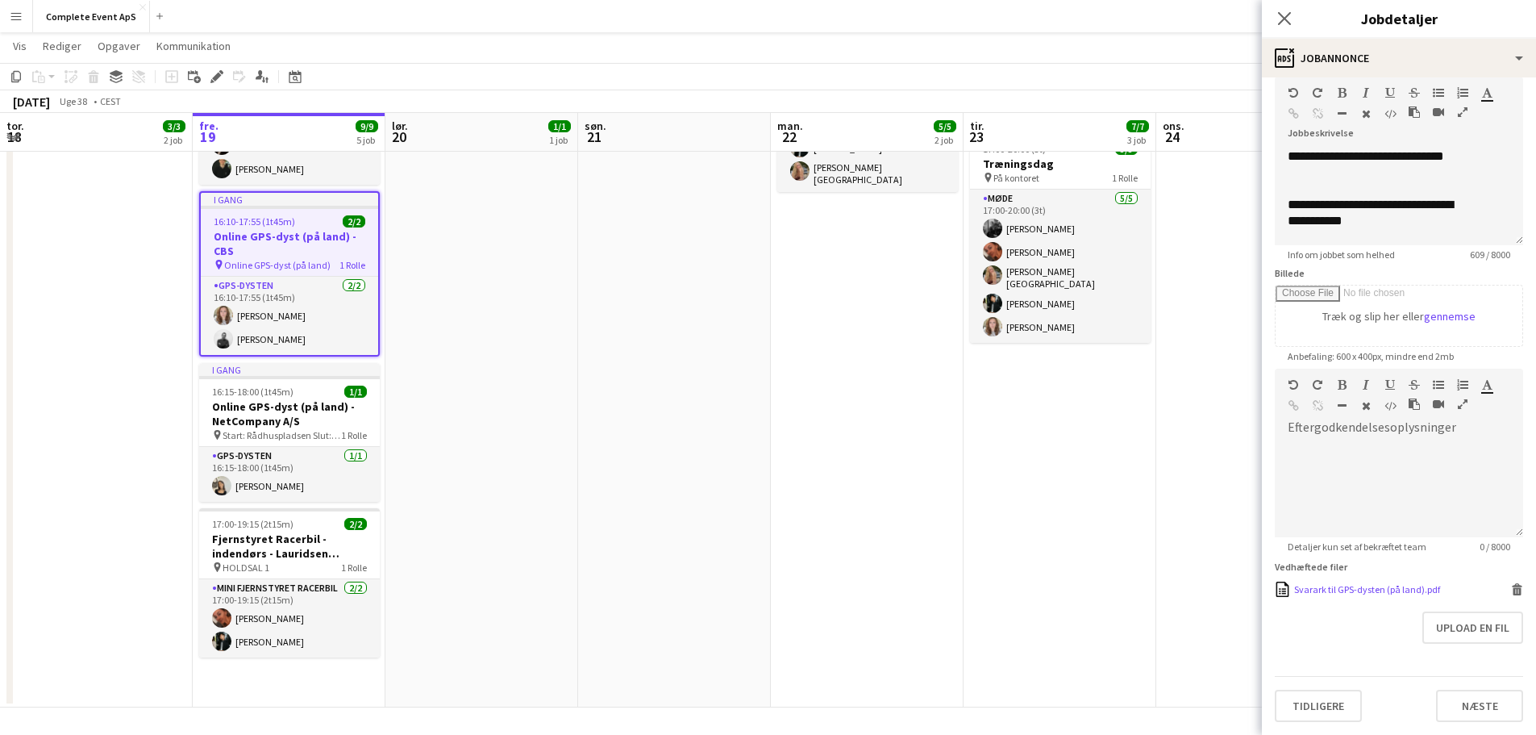
click at [1368, 589] on div "Svarark til GPS-dysten (på land).pdf" at bounding box center [1367, 589] width 146 height 12
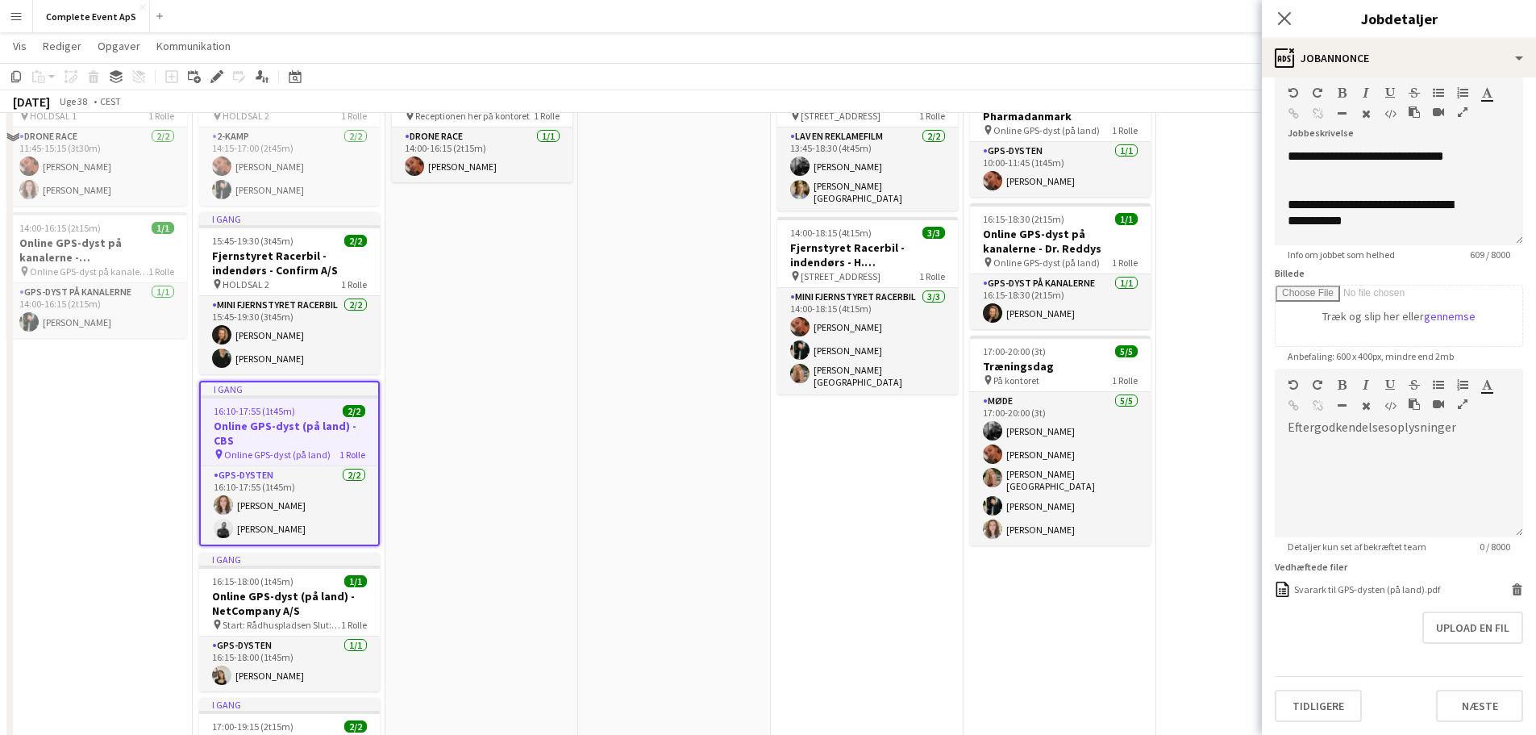
scroll to position [77, 0]
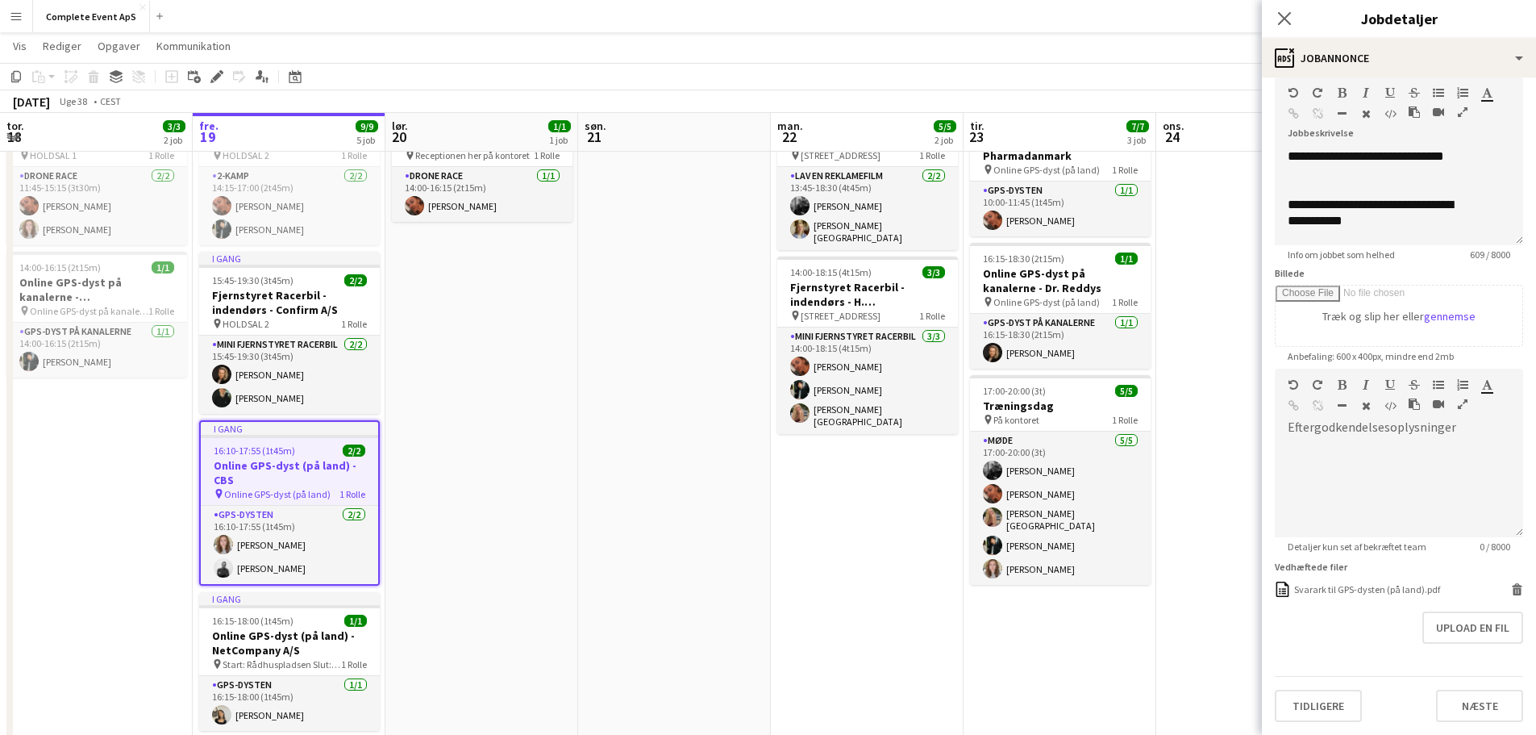
click at [585, 404] on app-date-cell at bounding box center [674, 526] width 193 height 845
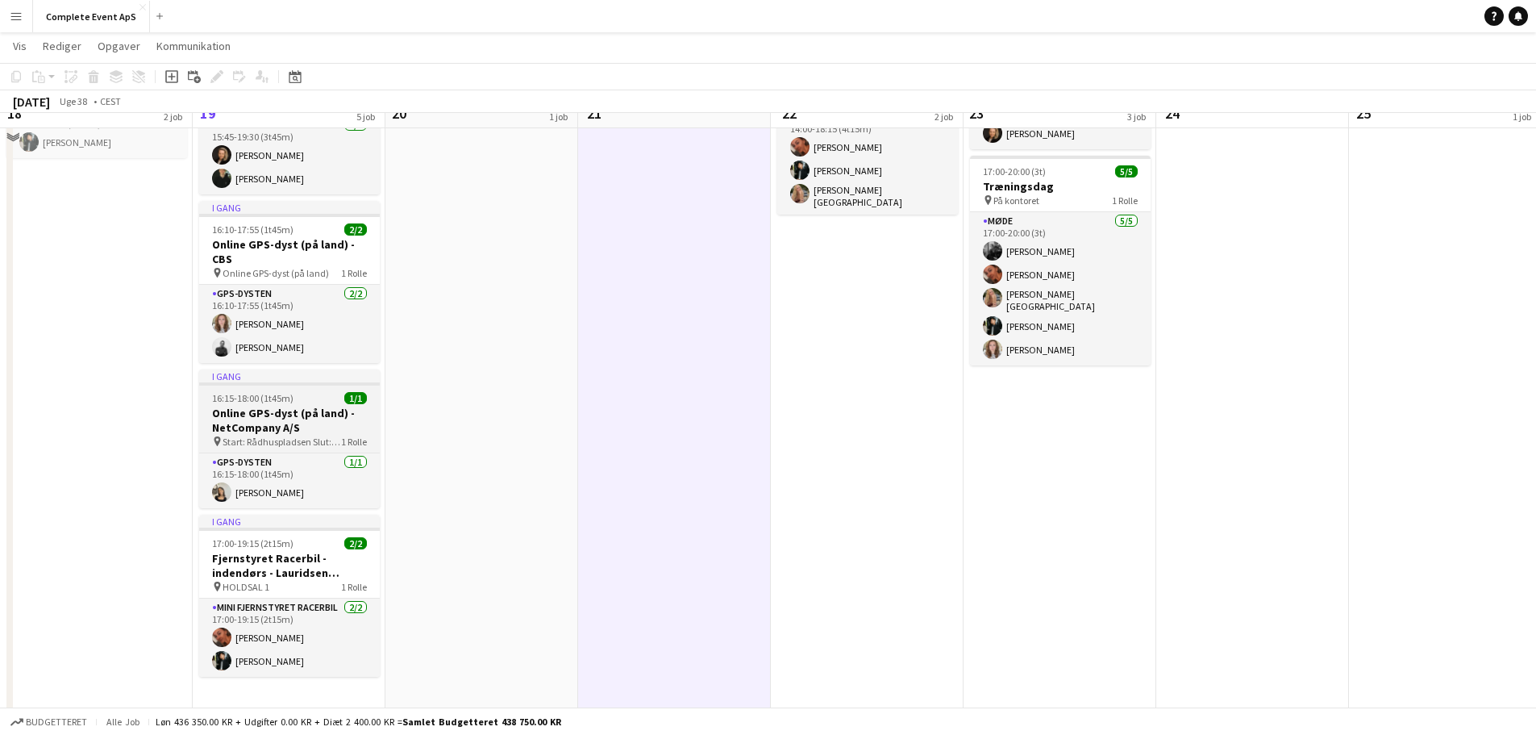
scroll to position [319, 0]
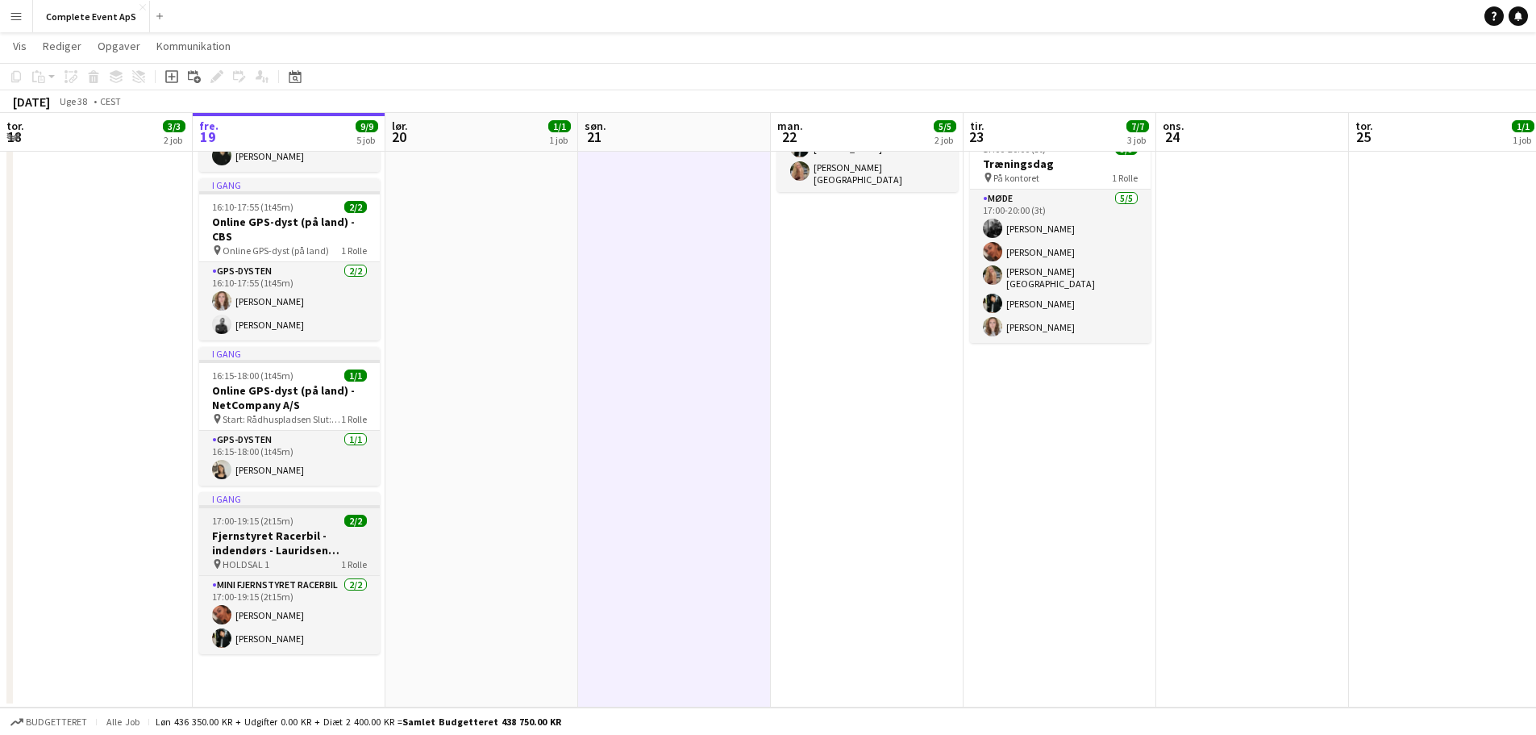
click at [323, 519] on div "17:00-19:15 (2t15m) 2/2" at bounding box center [289, 520] width 181 height 12
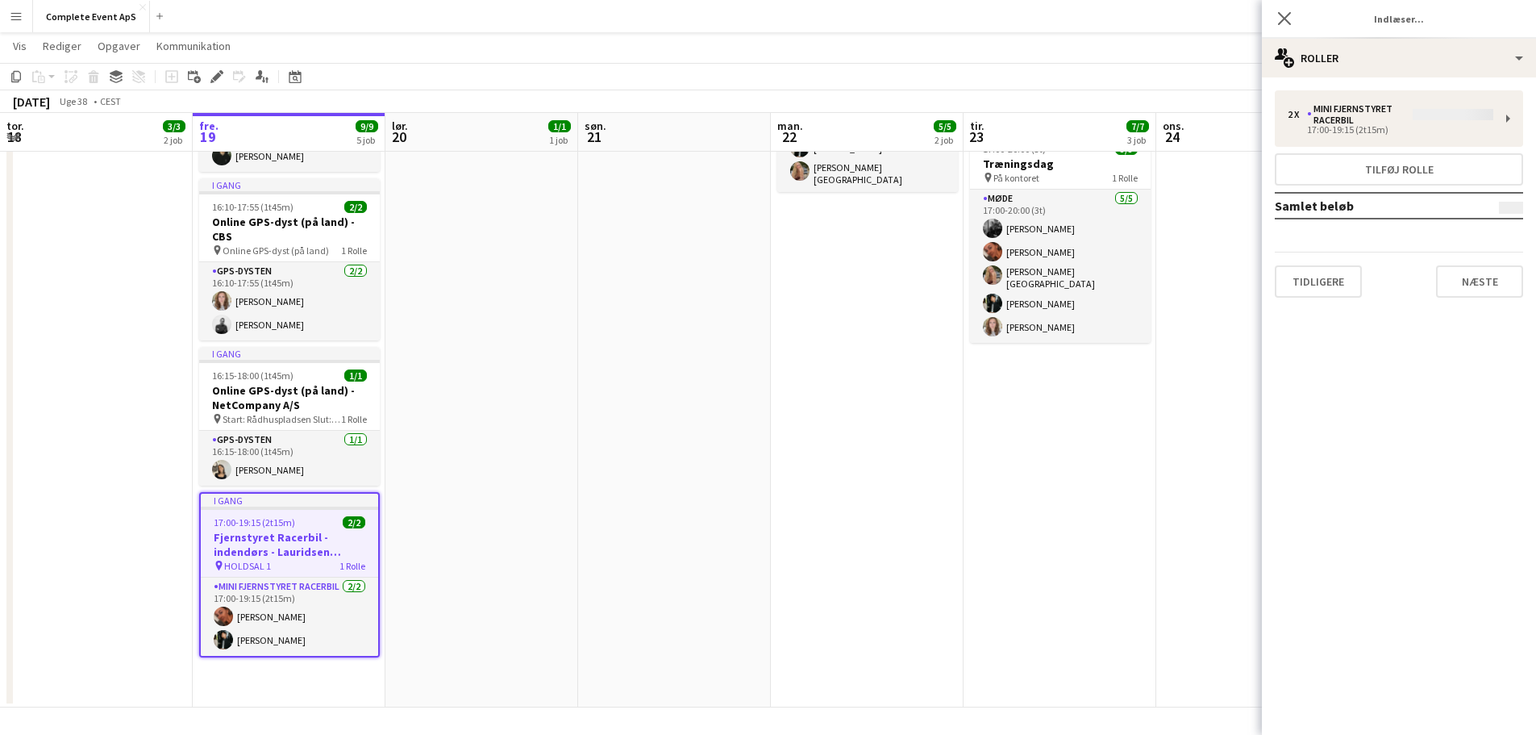
type input "**********"
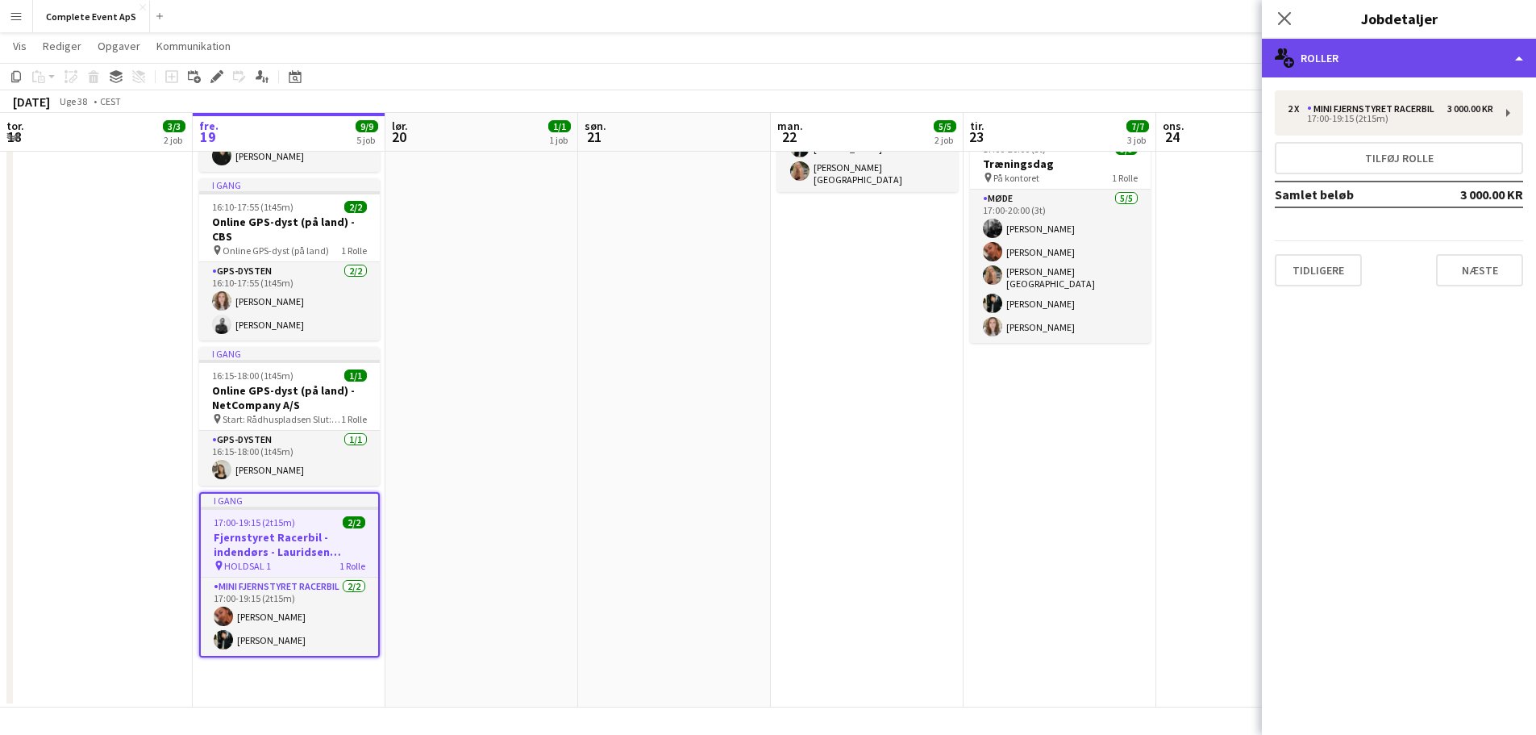
click at [1374, 47] on div "multiple-users-add Roller" at bounding box center [1399, 58] width 274 height 39
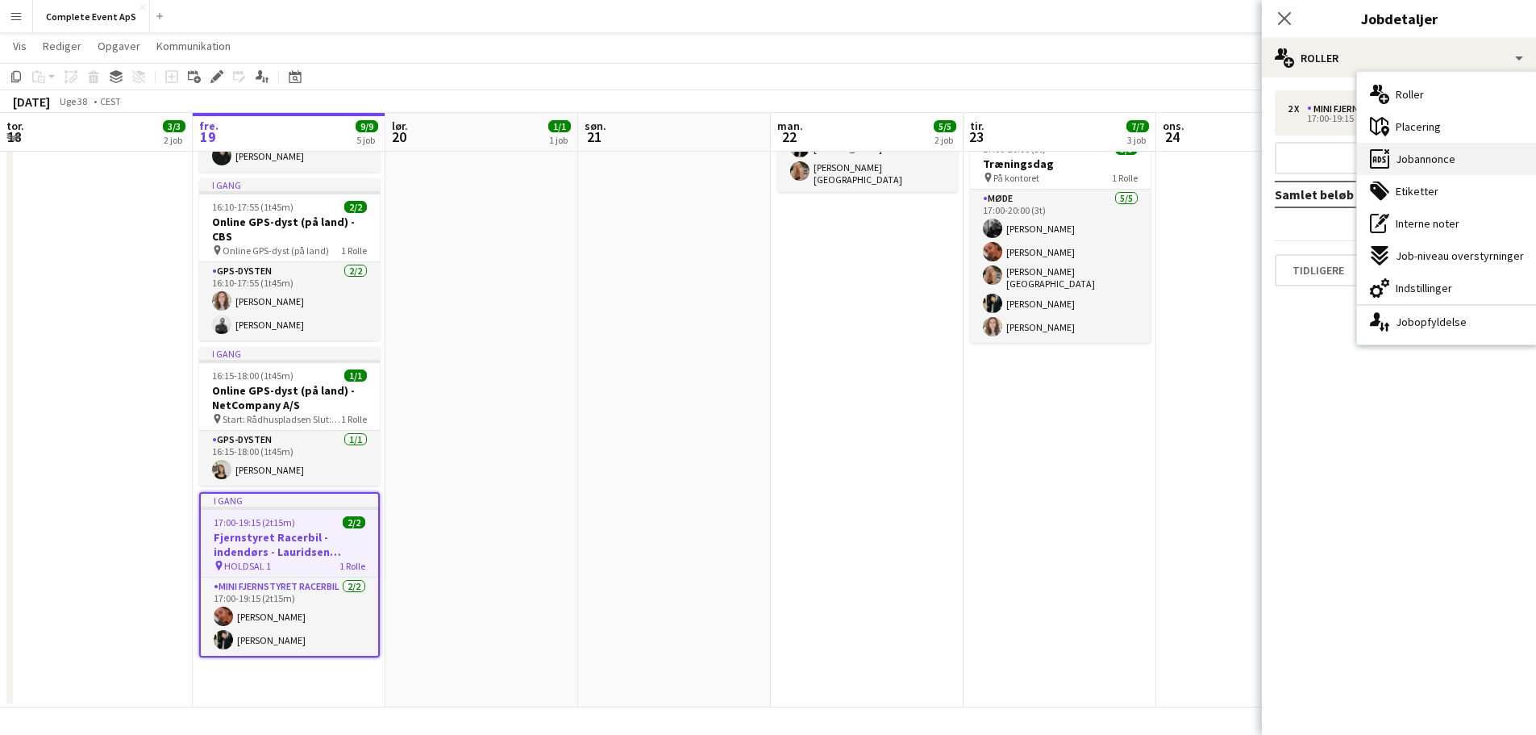
click at [1408, 161] on span "Jobannonce" at bounding box center [1426, 159] width 60 height 15
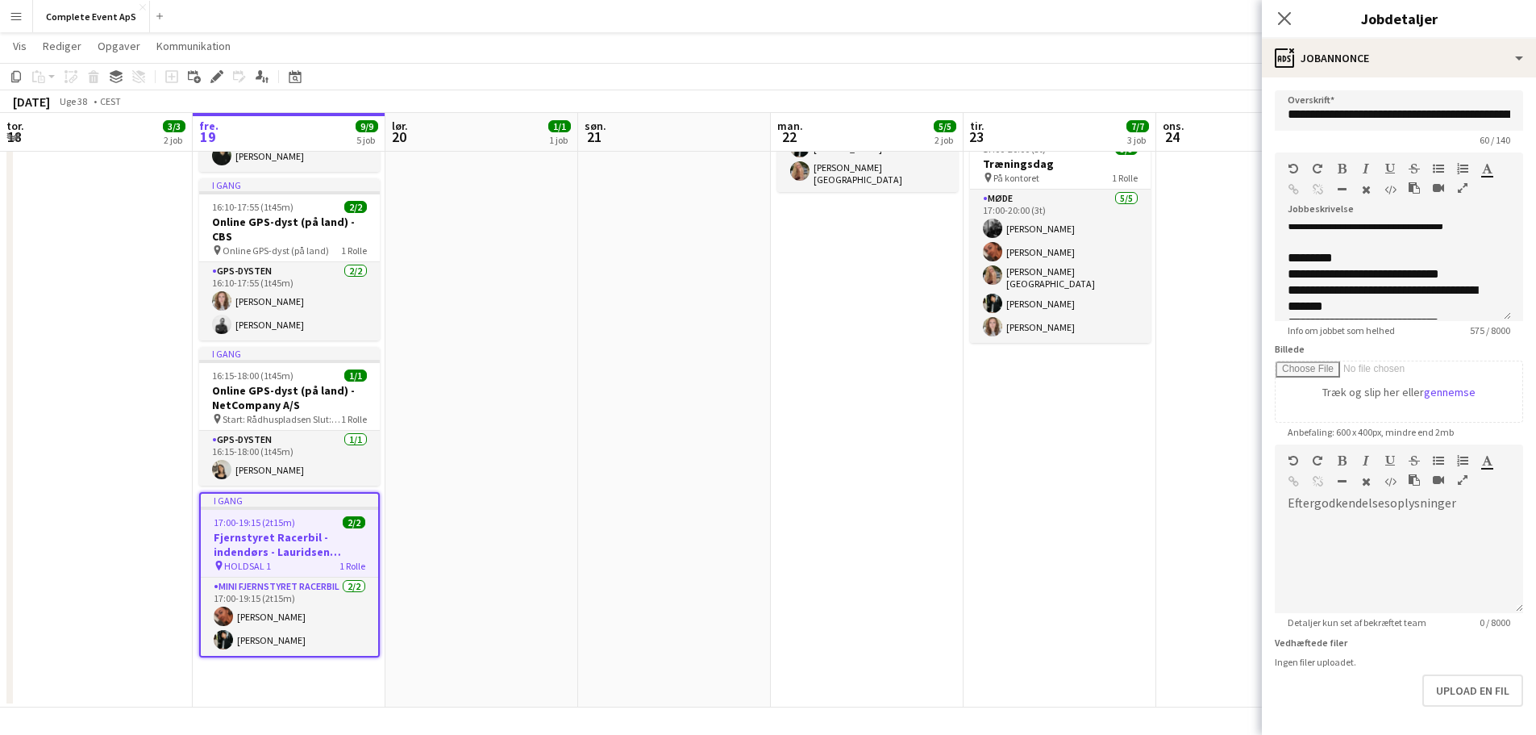
scroll to position [242, 0]
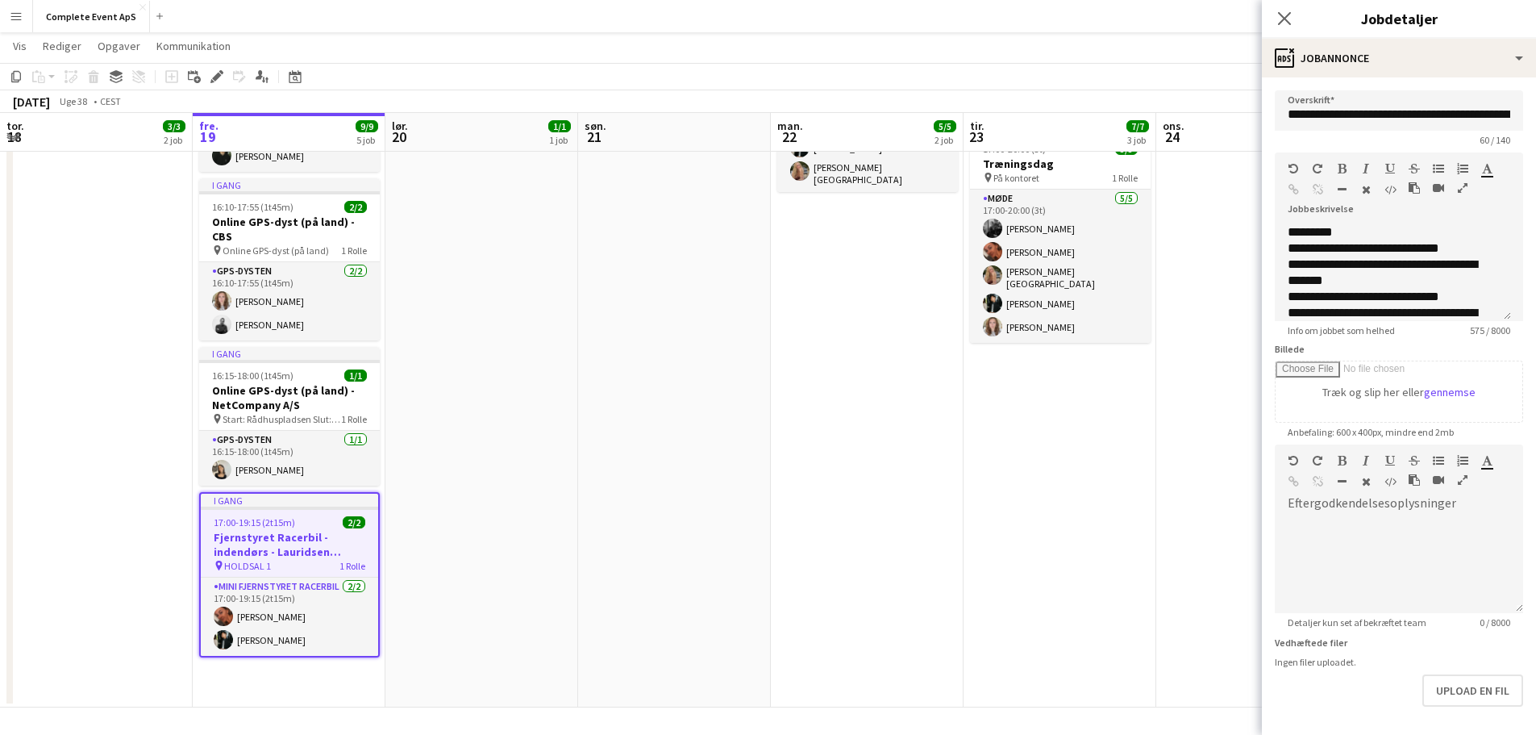
click at [777, 343] on app-date-cell "13:45-18:30 (4t45m) 2/2 Lav En Reklamefilm - Egmont pin Vognmagergade 11 Københ…" at bounding box center [867, 284] width 193 height 845
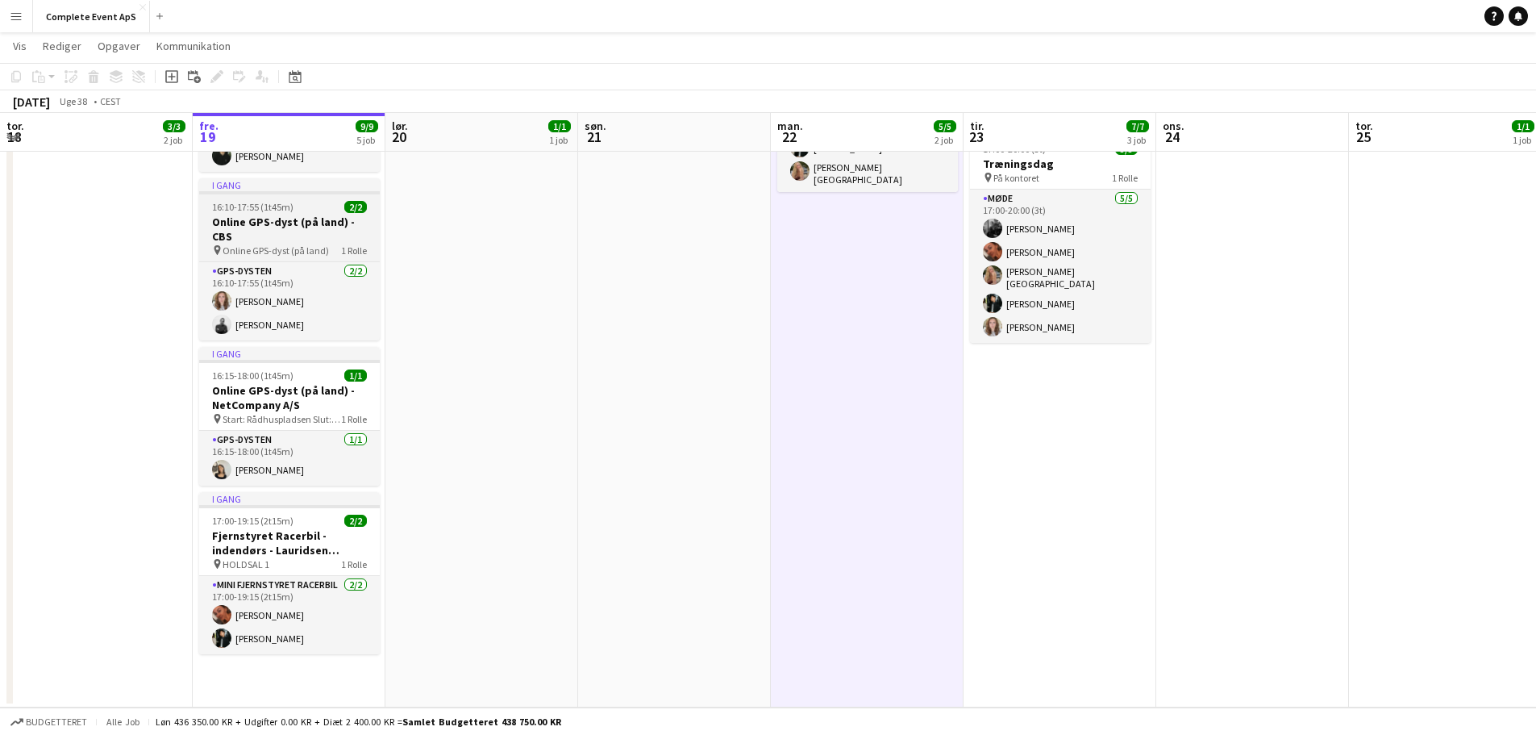
click at [290, 210] on span "16:10-17:55 (1t45m)" at bounding box center [252, 207] width 81 height 12
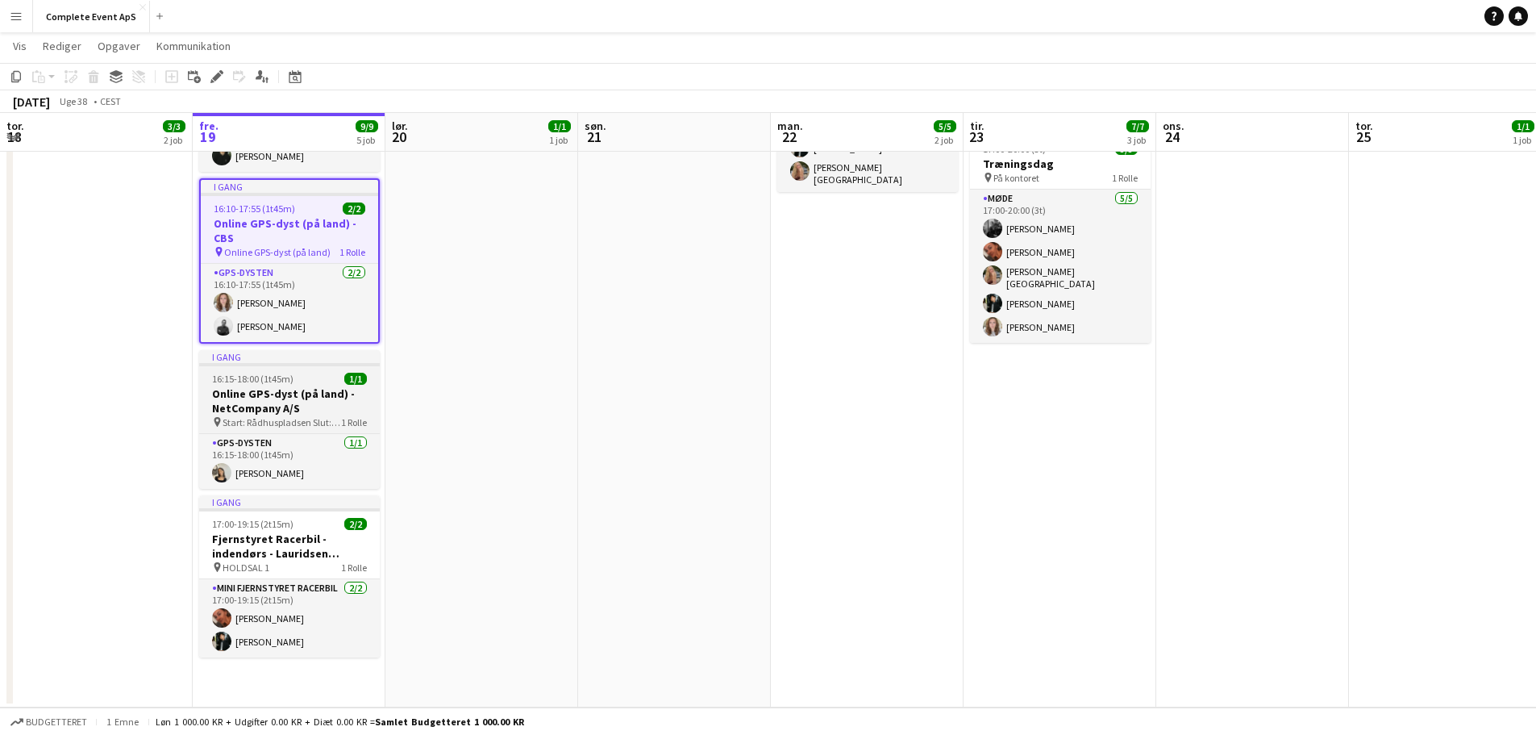
click at [285, 380] on span "16:15-18:00 (1t45m)" at bounding box center [252, 379] width 81 height 12
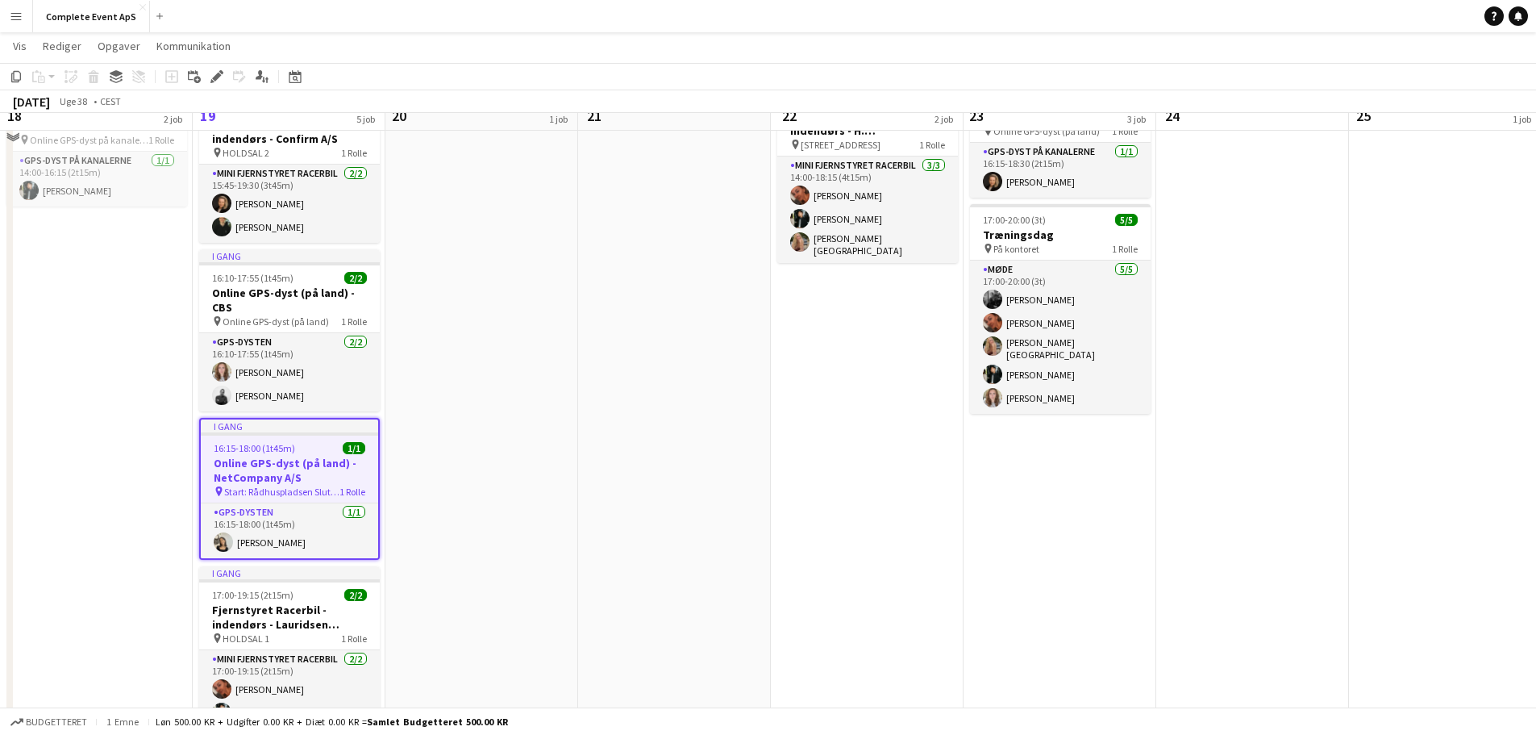
scroll to position [157, 0]
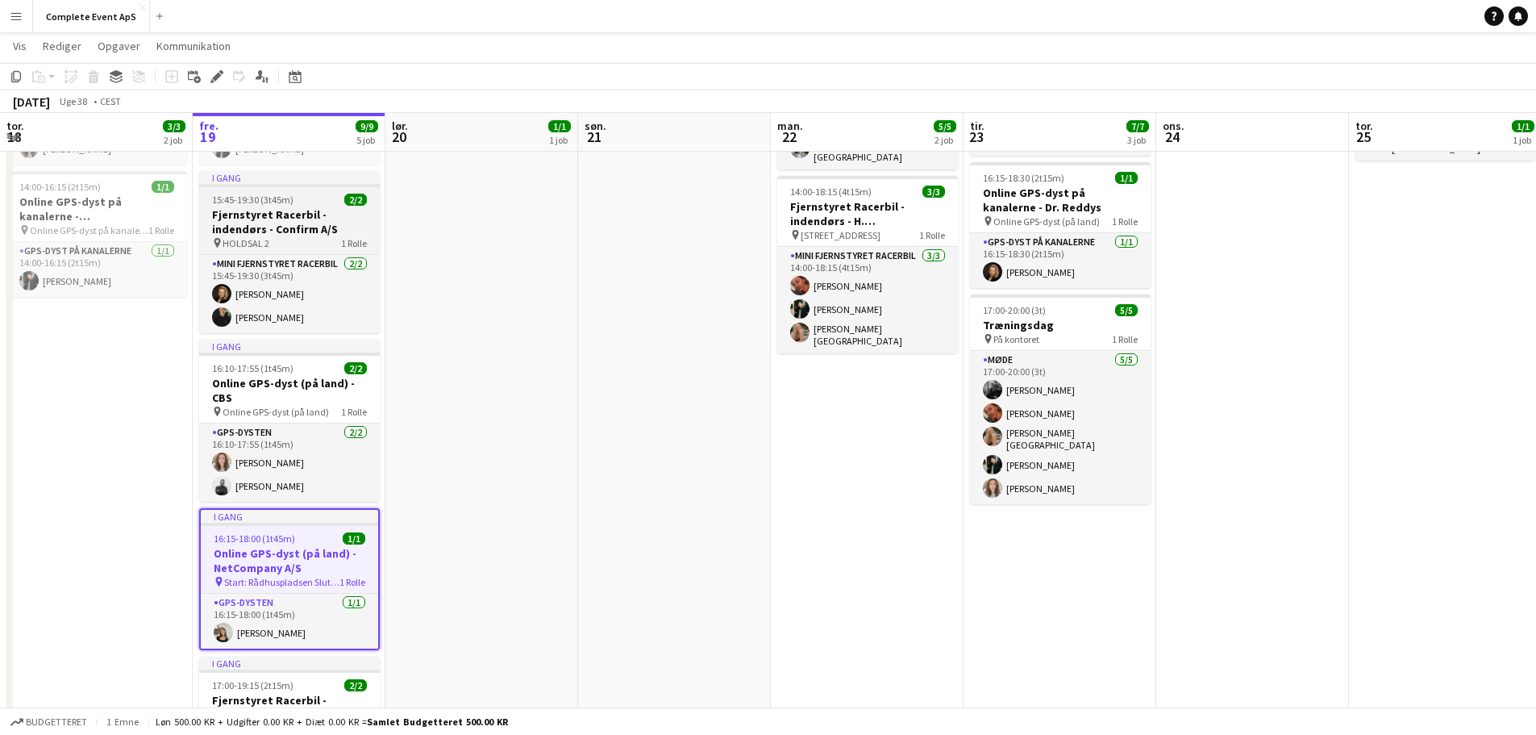
click at [309, 201] on div "15:45-19:30 (3t45m) 2/2" at bounding box center [289, 200] width 181 height 12
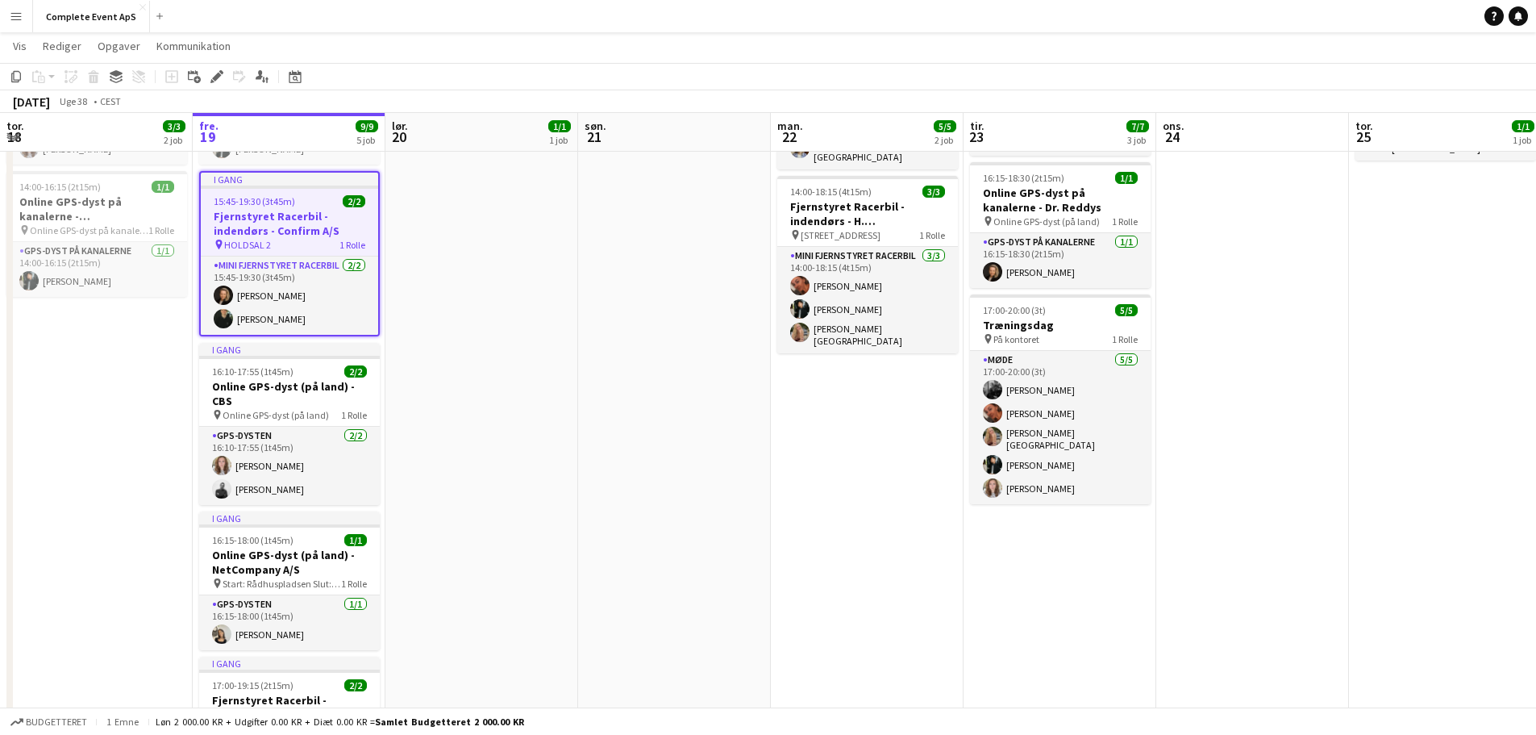
click at [309, 201] on div "15:45-19:30 (3t45m) 2/2" at bounding box center [289, 201] width 177 height 12
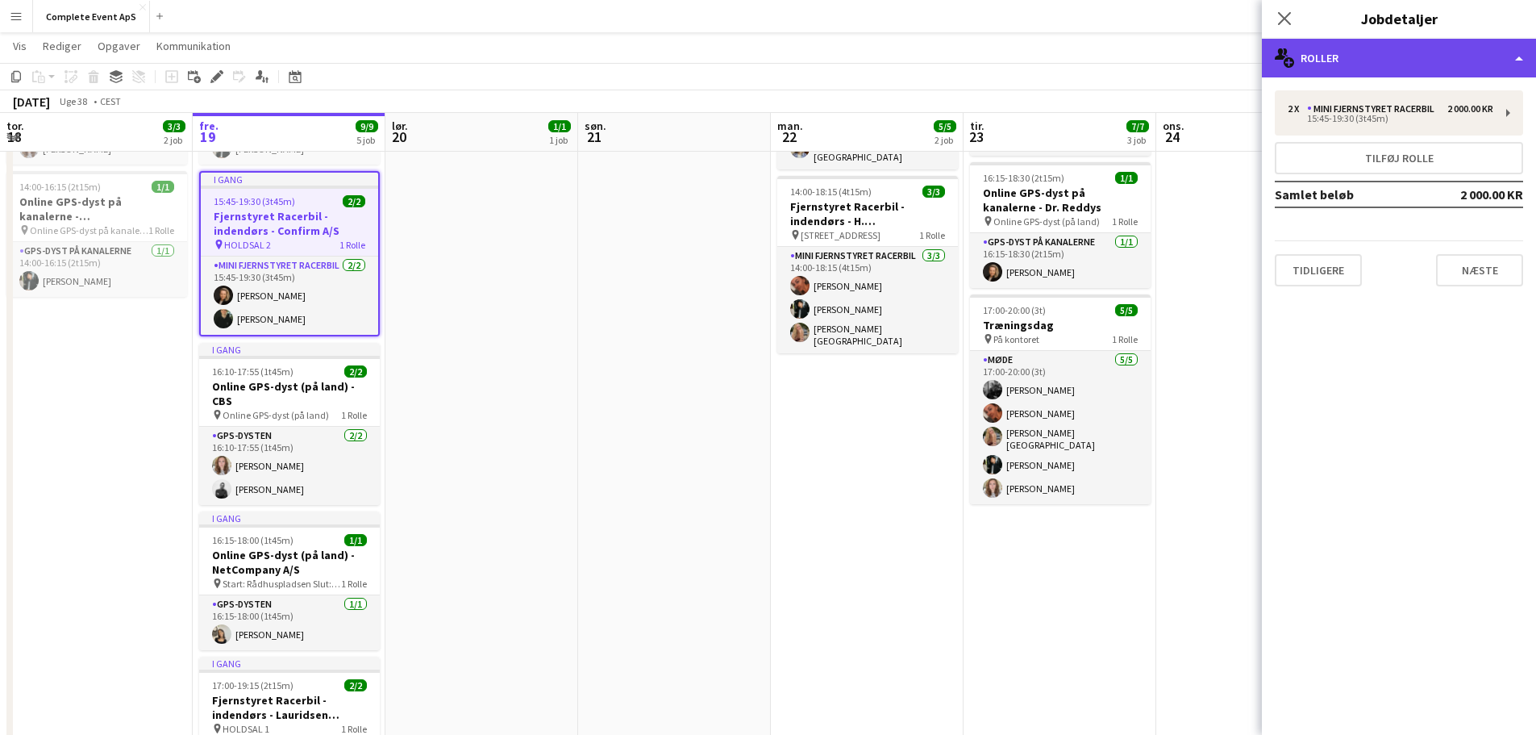
click at [1357, 55] on div "multiple-users-add Roller" at bounding box center [1399, 58] width 274 height 39
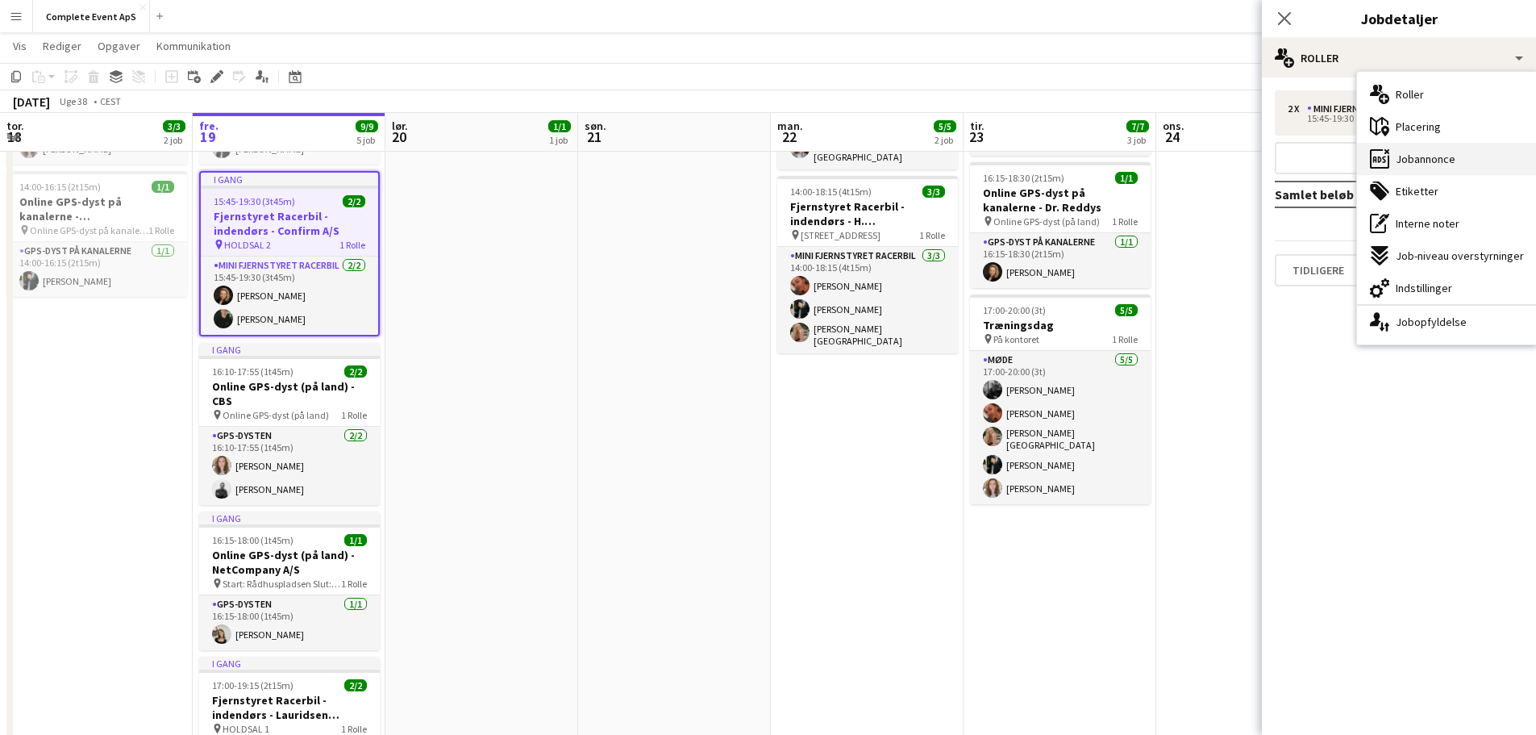
click at [1416, 154] on span "Jobannonce" at bounding box center [1426, 159] width 60 height 15
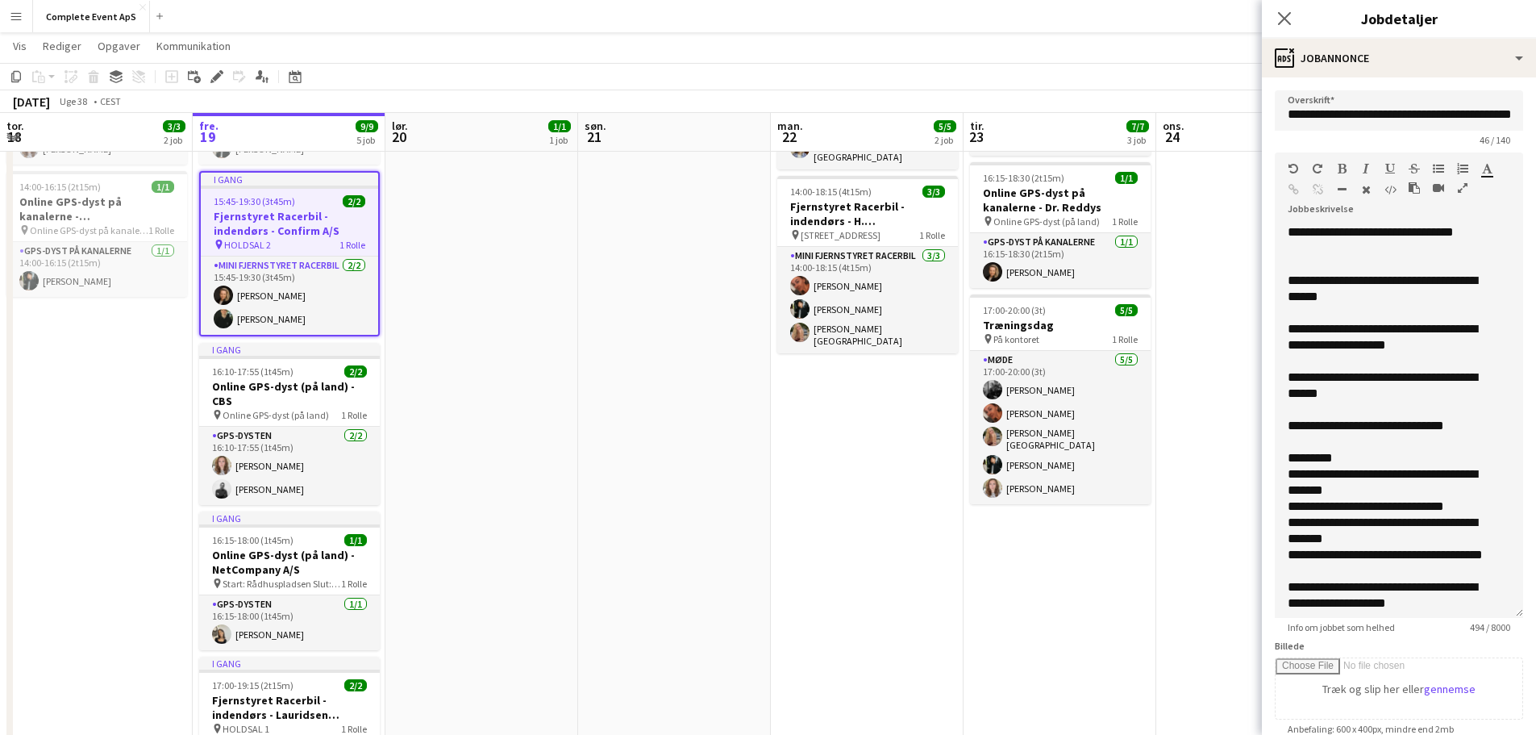
drag, startPoint x: 1504, startPoint y: 319, endPoint x: 1491, endPoint y: 616, distance: 297.8
click at [1491, 616] on div "**********" at bounding box center [1399, 421] width 248 height 394
click at [633, 365] on app-date-cell at bounding box center [674, 445] width 193 height 845
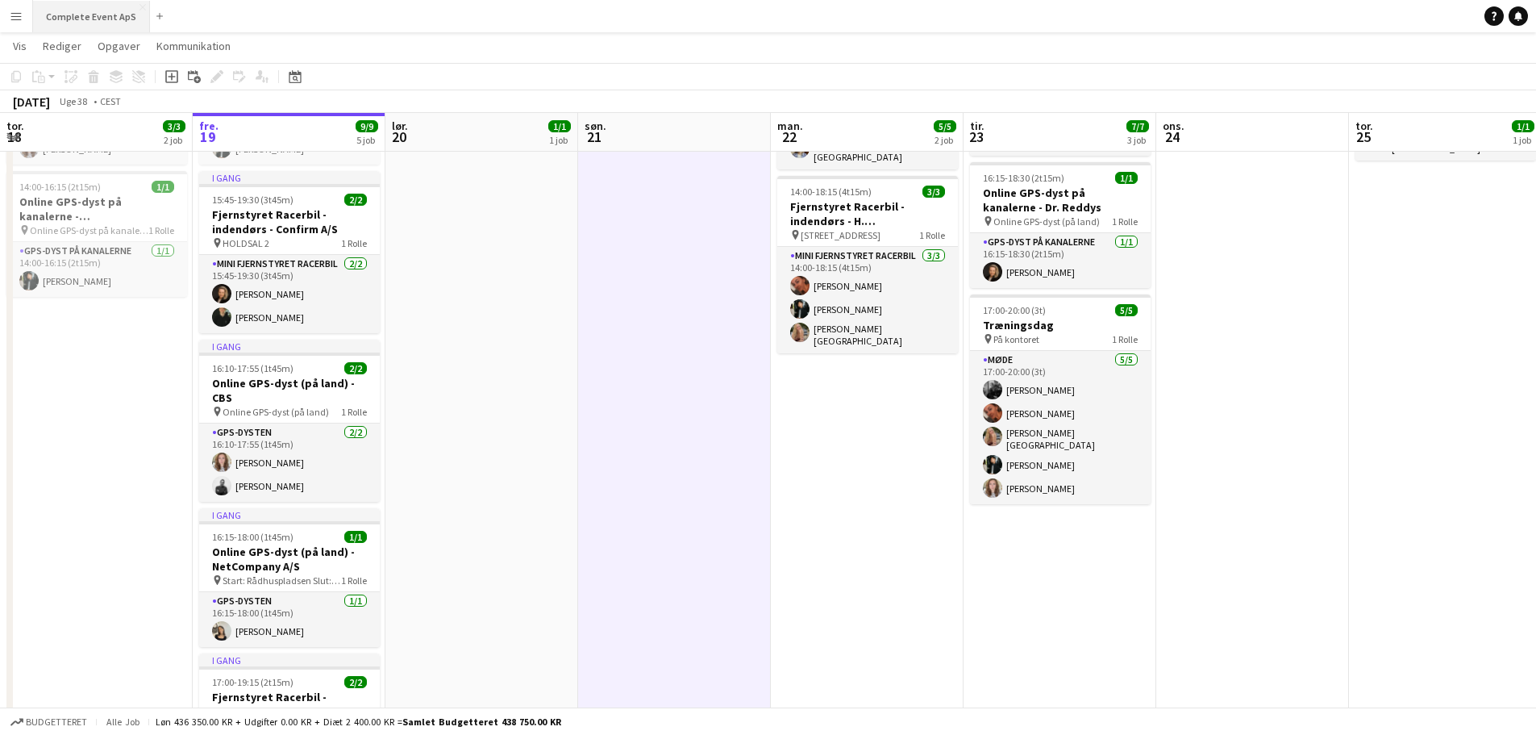
click at [90, 15] on button "Complete Event ApS Luk" at bounding box center [91, 16] width 117 height 31
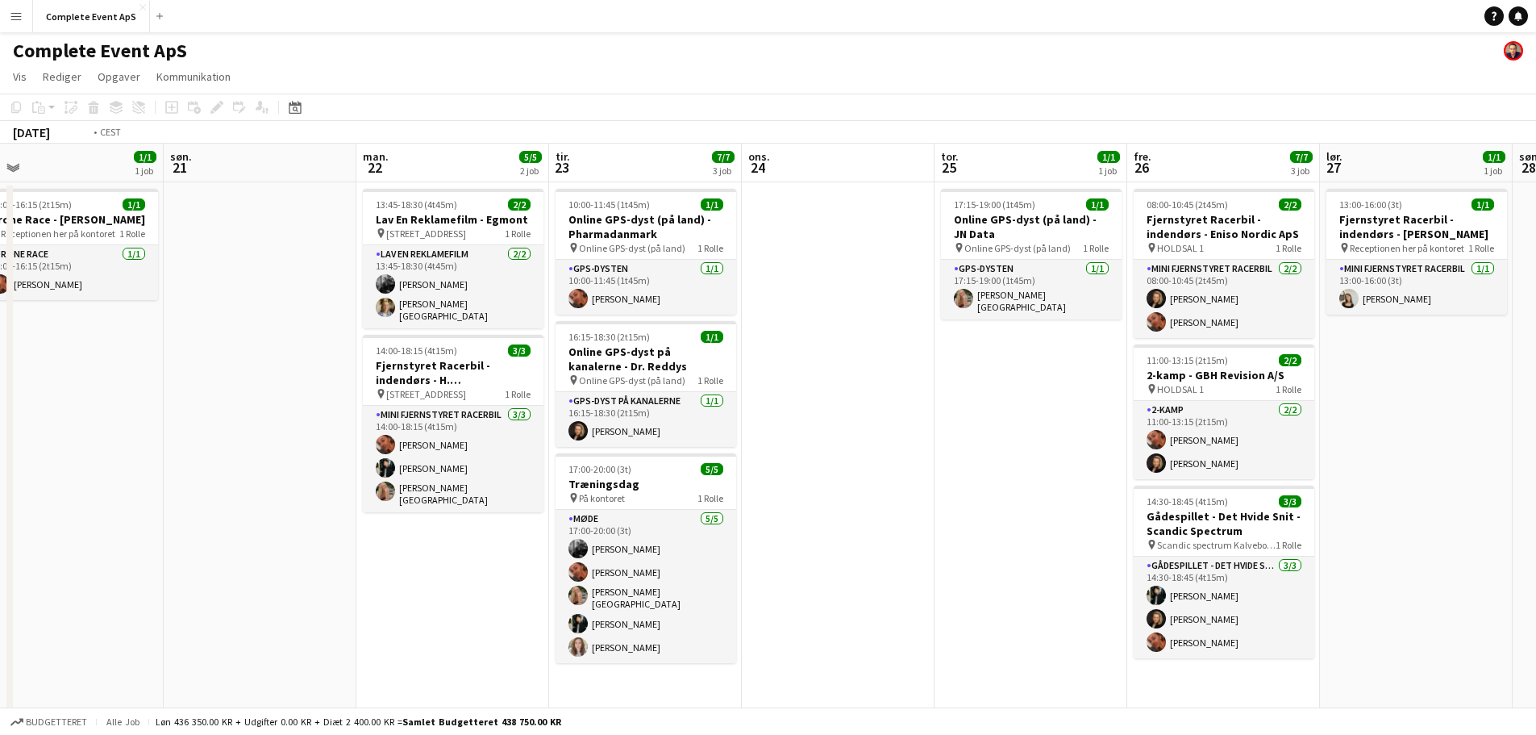
scroll to position [0, 395]
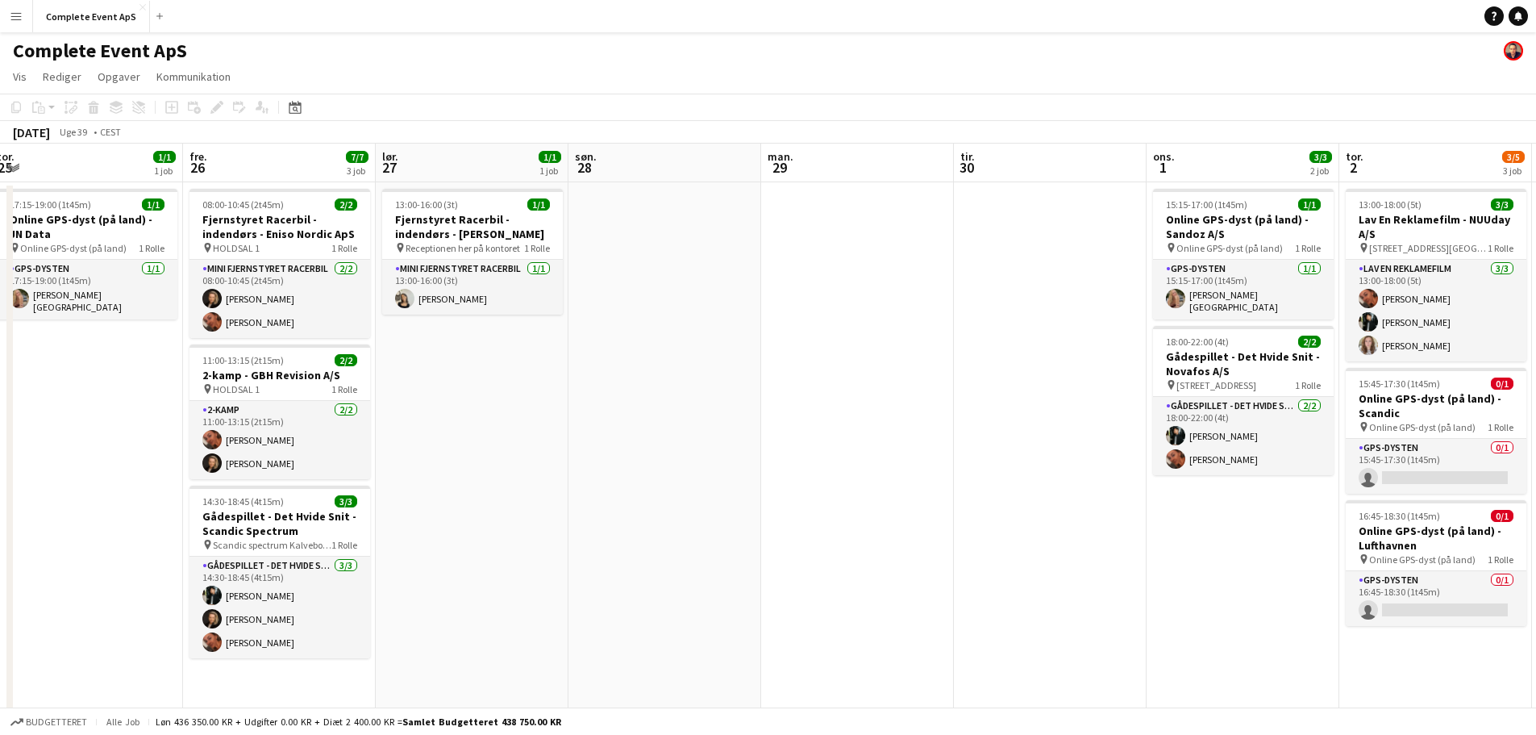
drag, startPoint x: 1352, startPoint y: 429, endPoint x: 0, endPoint y: 316, distance: 1356.3
click at [0, 316] on app-calendar-viewport "tir. 23 7/7 3 job ons. 24 tor. 25 1/1 1 job fre. 26 7/7 3 job lør. 27 1/1 1 job…" at bounding box center [768, 586] width 1536 height 884
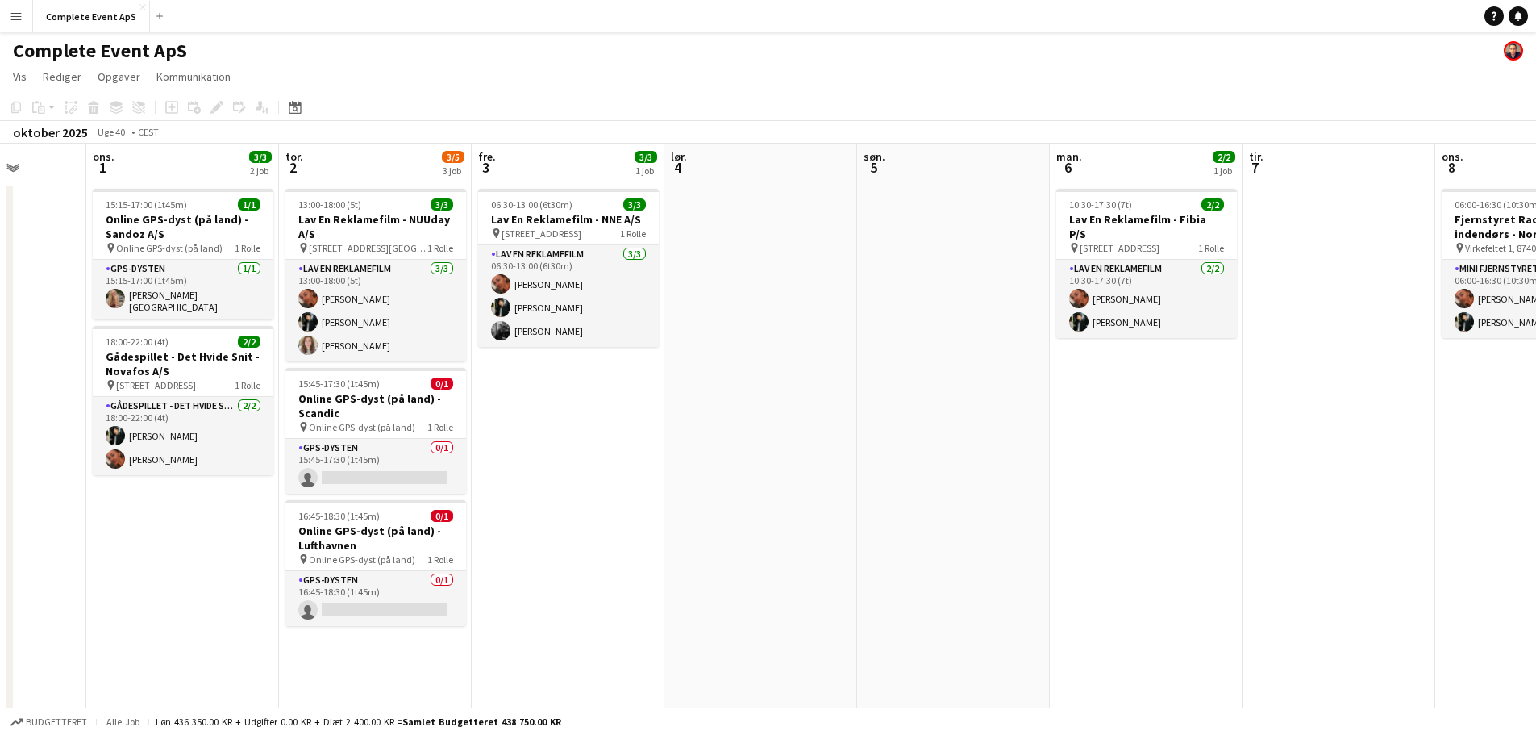
drag, startPoint x: 1039, startPoint y: 547, endPoint x: 0, endPoint y: 421, distance: 1047.0
click at [0, 421] on app-calendar-viewport "søn. 28 man. 29 tir. 30 ons. 1 3/3 2 job tor. 2 3/5 3 job fre. 3 3/3 1 job lør.…" at bounding box center [768, 586] width 1536 height 884
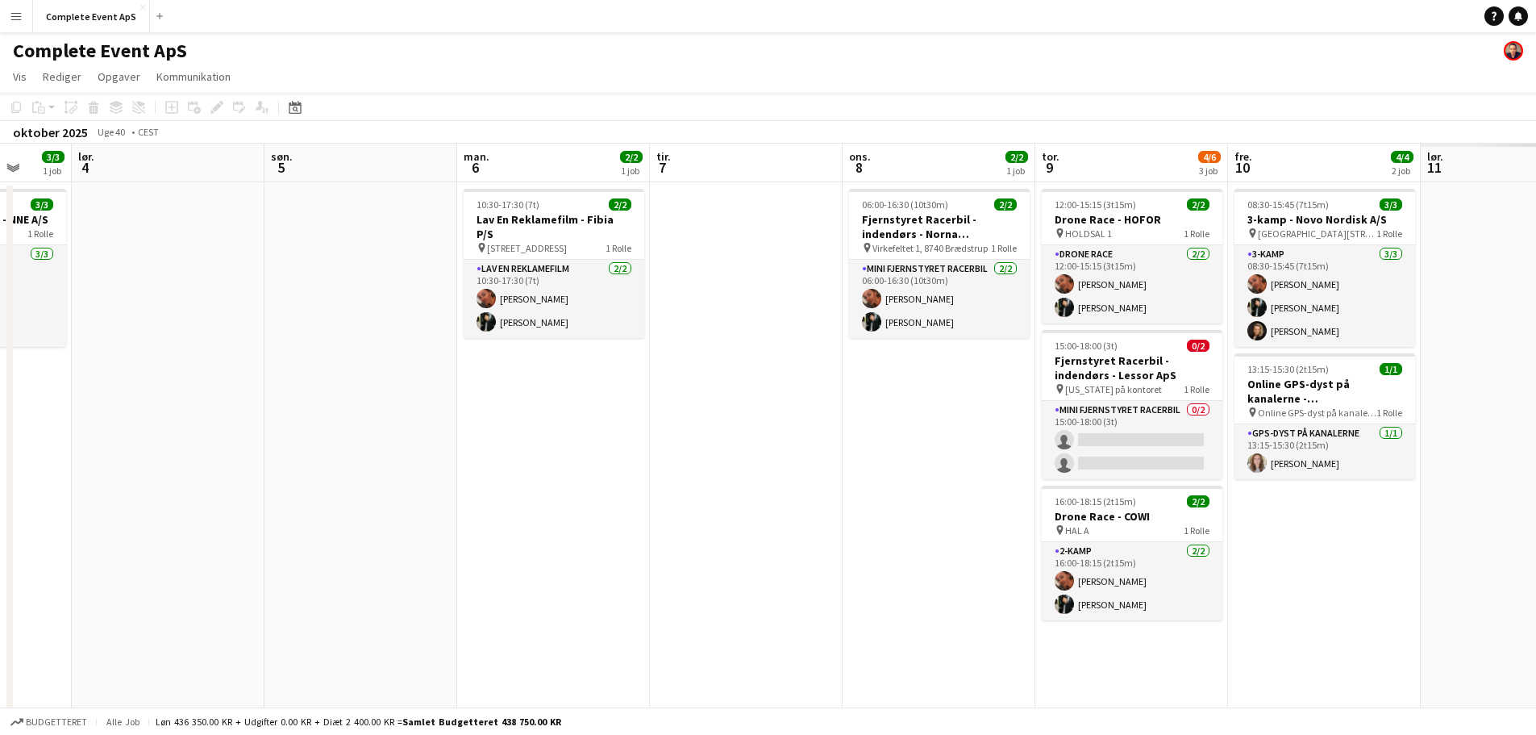
scroll to position [0, 550]
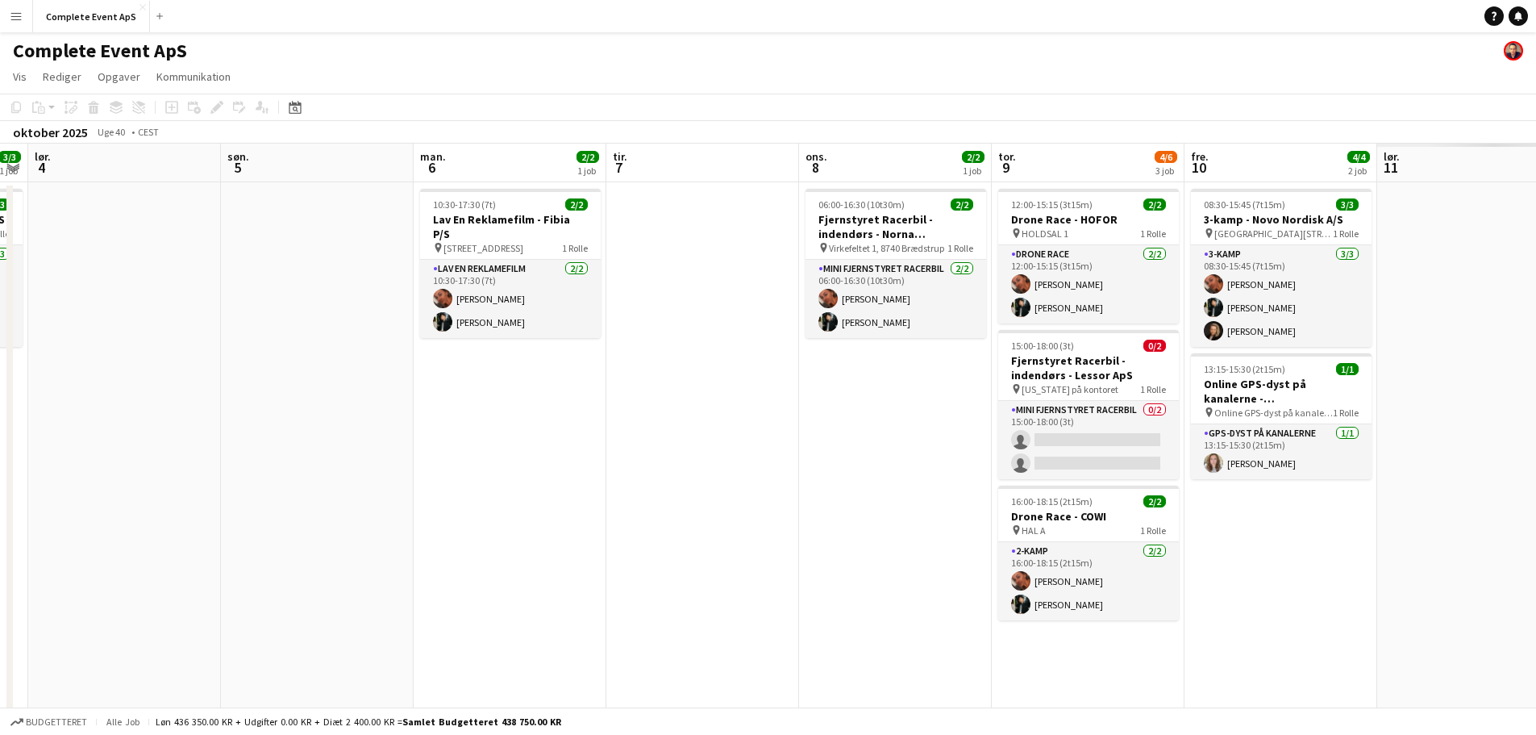
drag, startPoint x: 1119, startPoint y: 511, endPoint x: 131, endPoint y: 390, distance: 996.0
click at [131, 390] on app-calendar-viewport "ons. 1 3/3 2 job tor. 2 3/5 3 job fre. 3 3/3 1 job lør. 4 søn. 5 man. 6 2/2 1 j…" at bounding box center [768, 586] width 1536 height 884
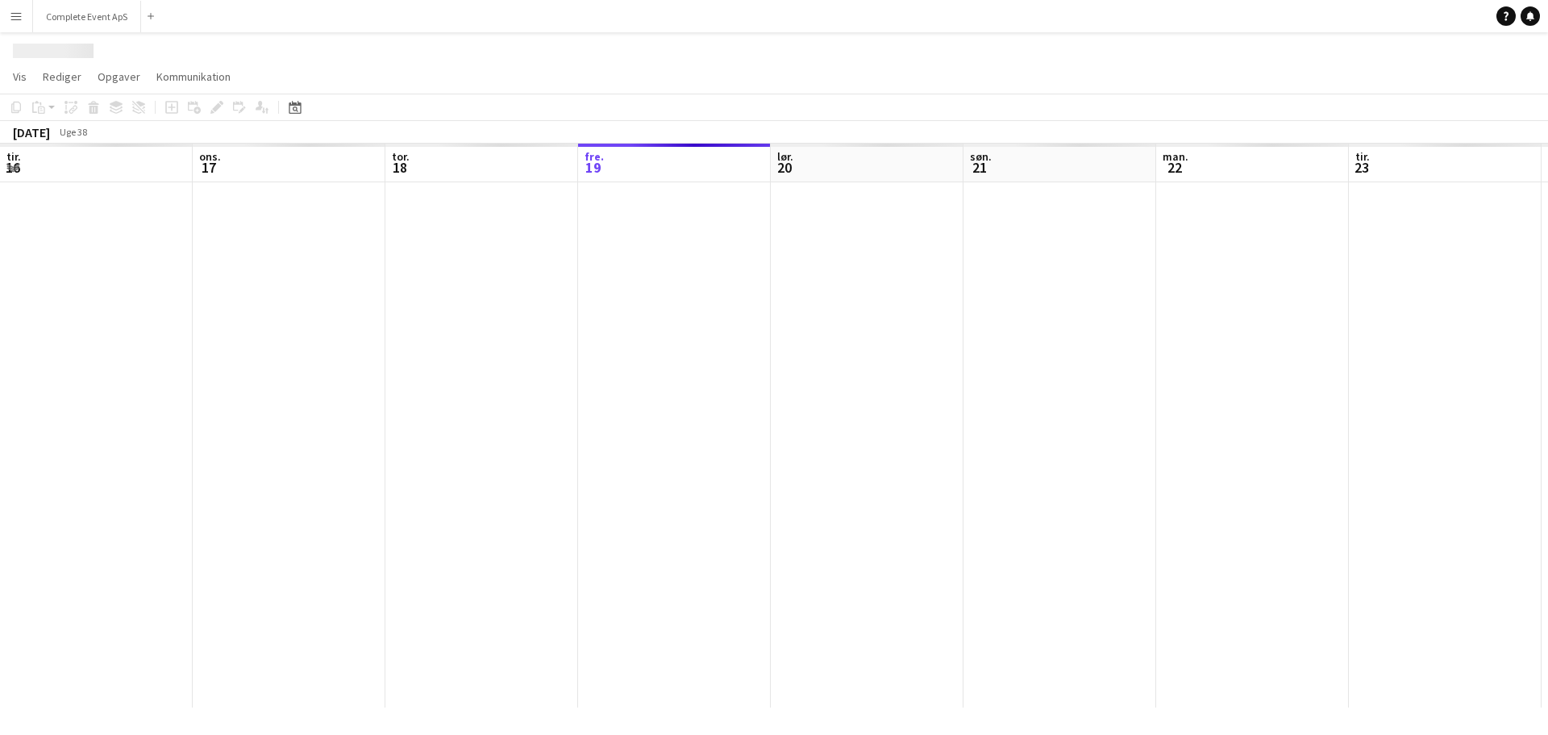
scroll to position [0, 385]
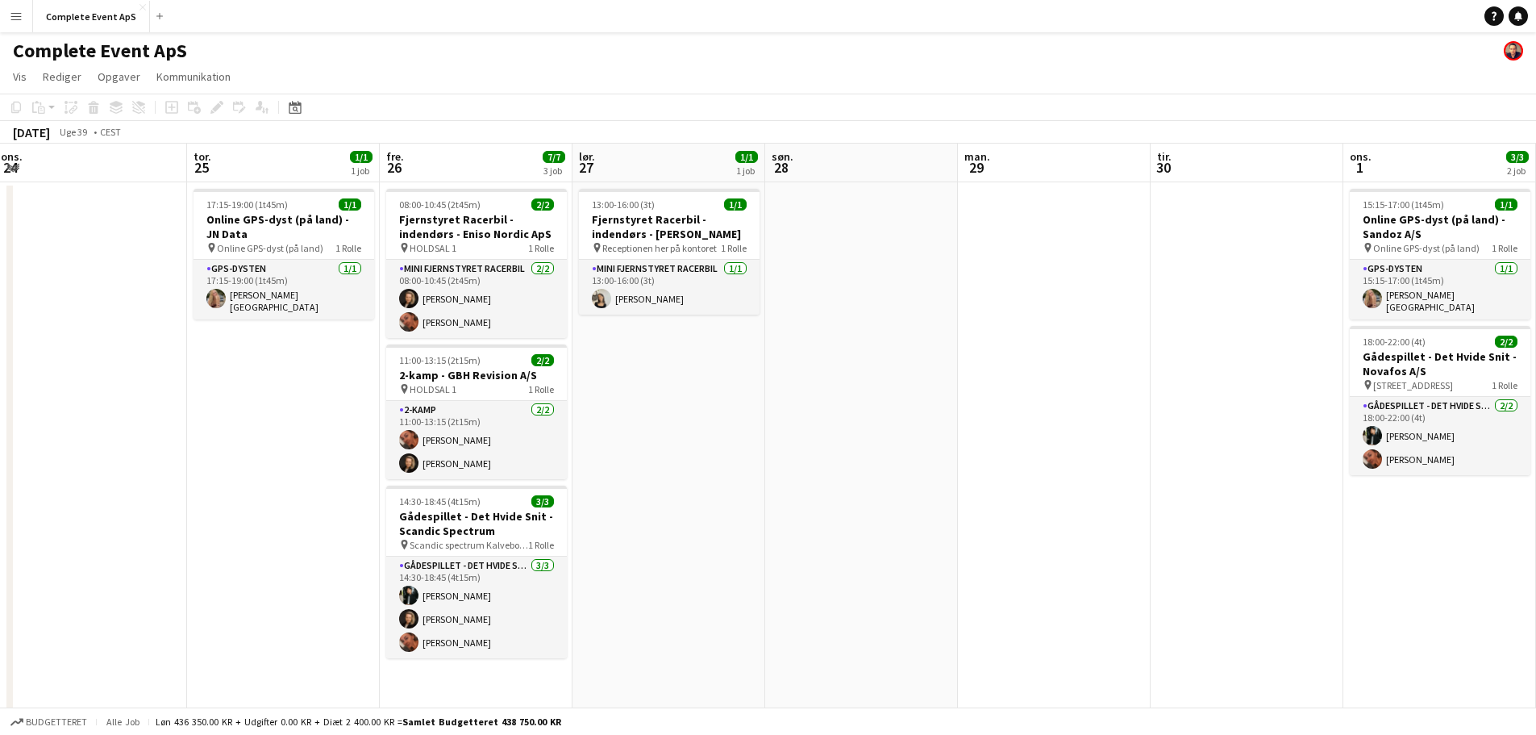
drag, startPoint x: 1310, startPoint y: 500, endPoint x: 102, endPoint y: 413, distance: 1210.3
click at [102, 413] on app-calendar-viewport "man. 22 5/5 2 job tir. 23 7/7 3 job ons. 24 tor. 25 1/1 1 job fre. 26 7/7 3 job…" at bounding box center [768, 586] width 1536 height 884
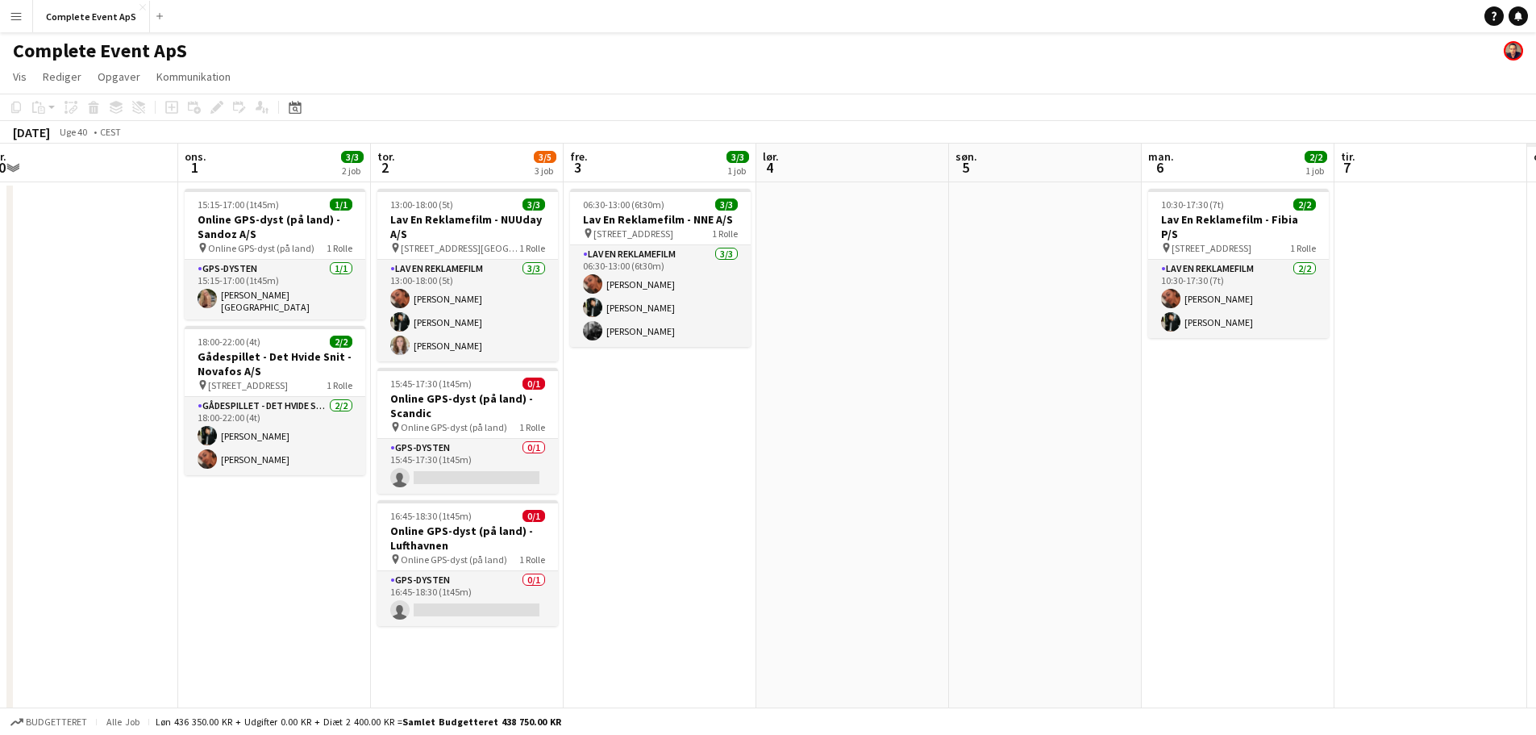
drag, startPoint x: 954, startPoint y: 480, endPoint x: 118, endPoint y: 405, distance: 839.6
click at [0, 400] on app-calendar-viewport "fre. 26 7/7 3 job lør. 27 1/1 1 job søn. 28 man. 29 tir. 30 ons. 1 3/3 2 job to…" at bounding box center [768, 586] width 1536 height 884
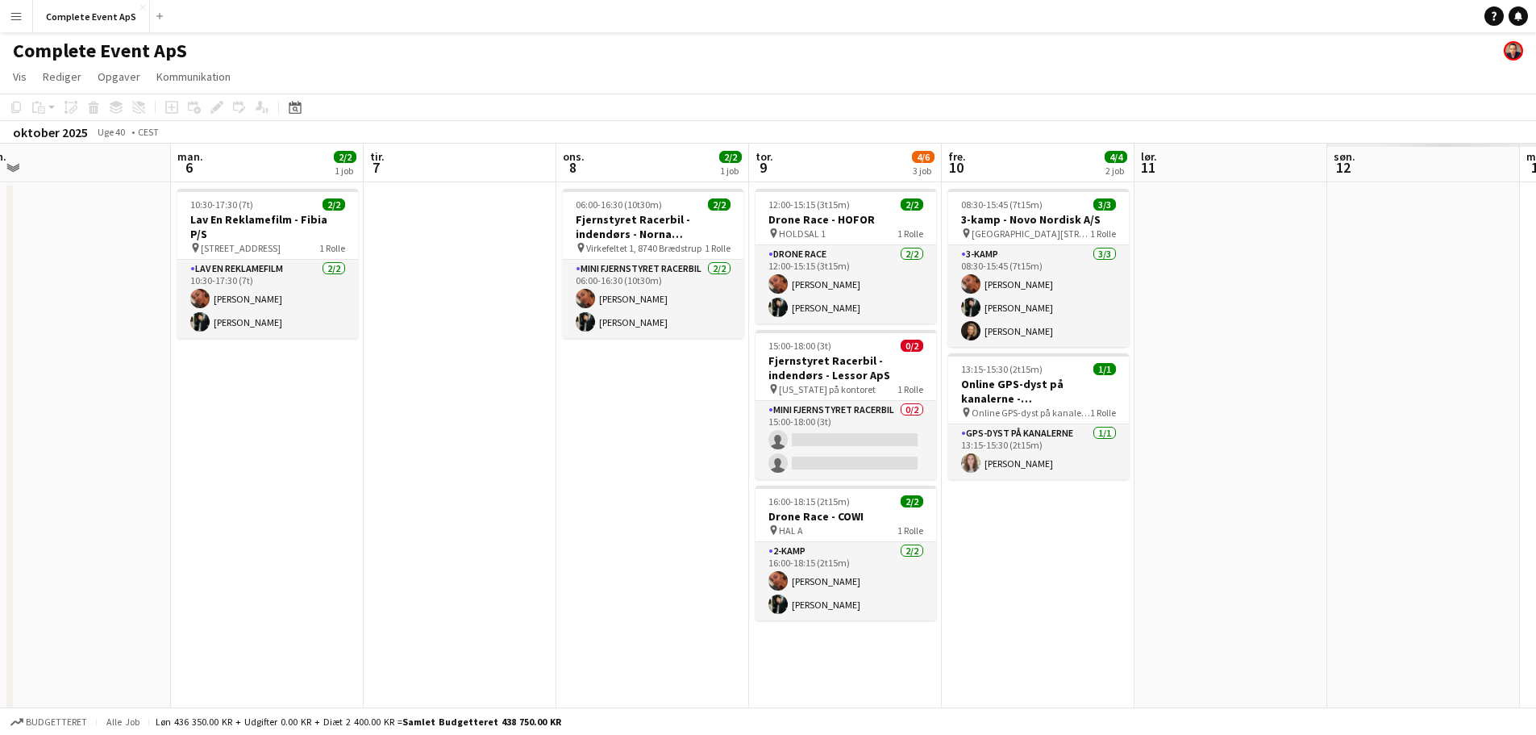
scroll to position [0, 481]
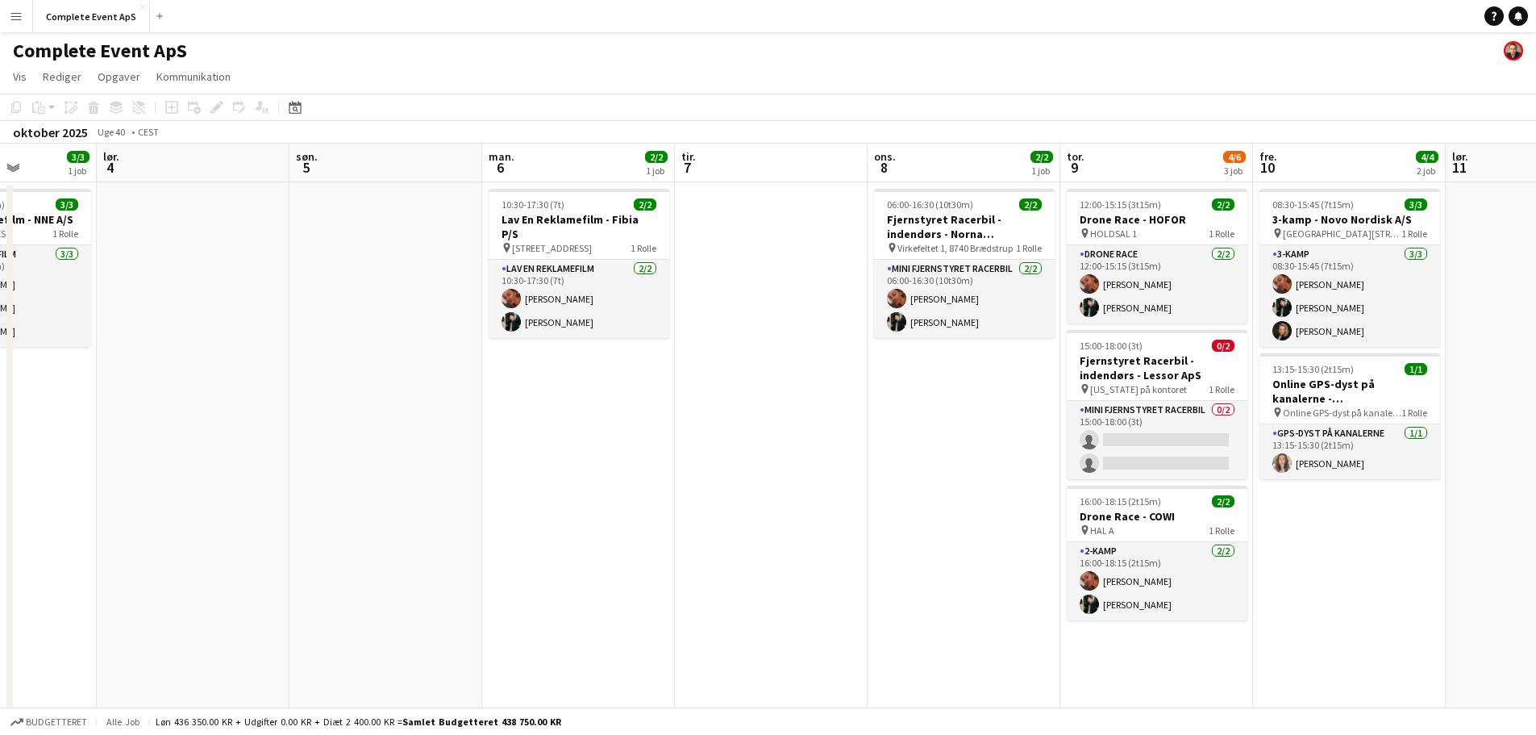
drag, startPoint x: 1167, startPoint y: 537, endPoint x: 307, endPoint y: 460, distance: 863.1
click at [307, 462] on app-calendar-viewport "ons. 1 3/3 2 job tor. 2 3/5 3 job fre. 3 3/3 1 job lør. 4 søn. 5 man. 6 2/2 1 j…" at bounding box center [768, 586] width 1536 height 884
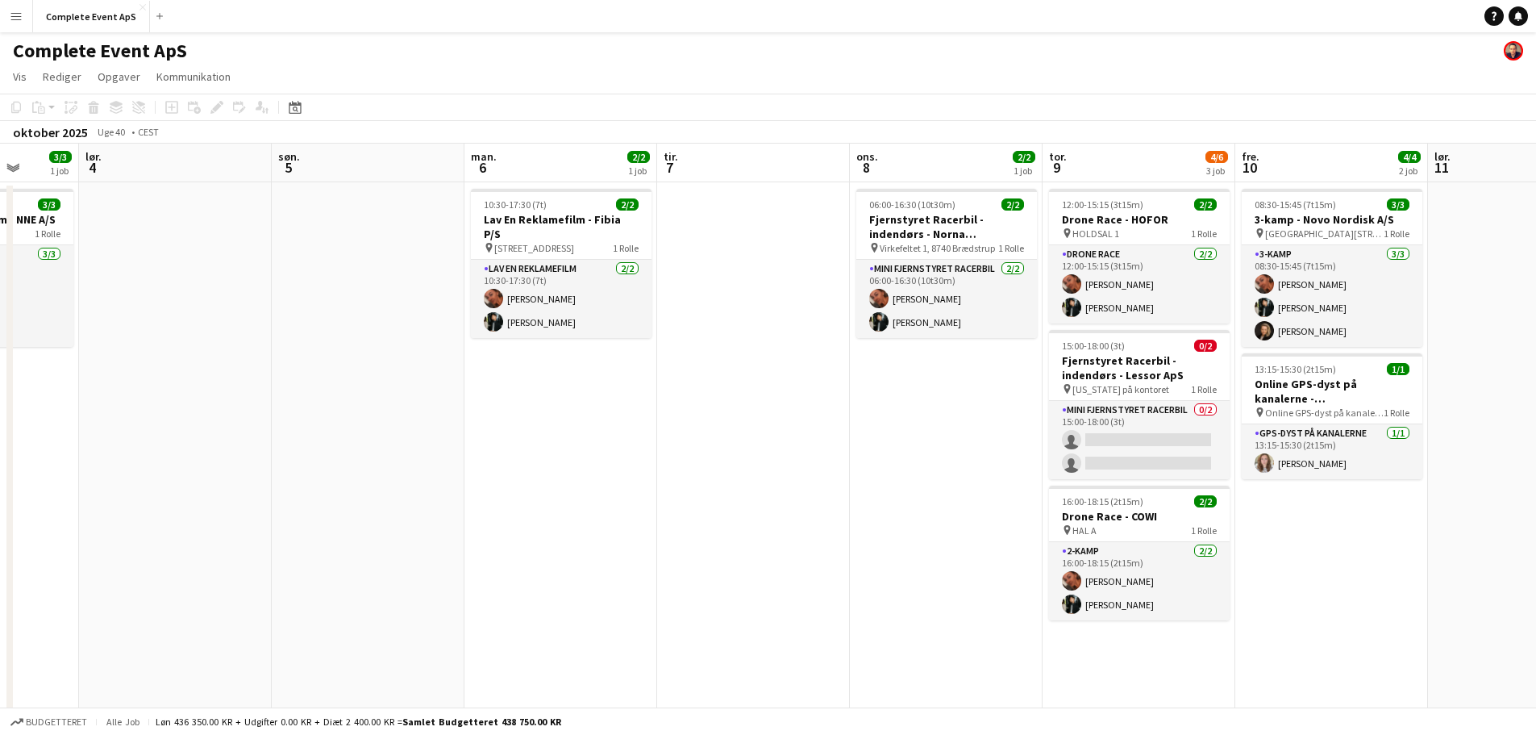
drag, startPoint x: 277, startPoint y: 480, endPoint x: 820, endPoint y: 554, distance: 548.6
click at [815, 554] on app-calendar-viewport "ons. 1 3/3 2 job tor. 2 3/5 3 job fre. 3 3/3 1 job lør. 4 søn. 5 man. 6 2/2 1 j…" at bounding box center [768, 586] width 1536 height 884
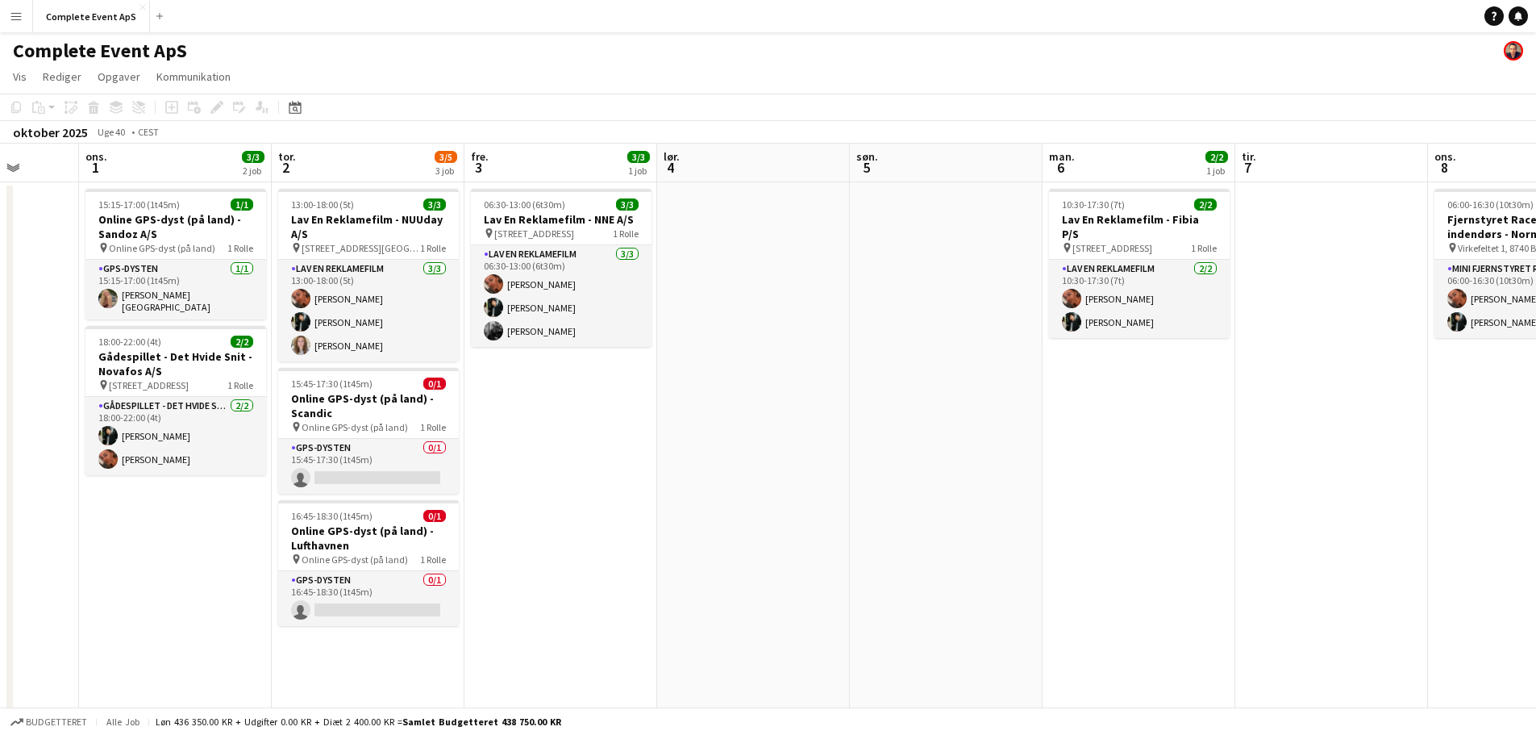
scroll to position [0, 405]
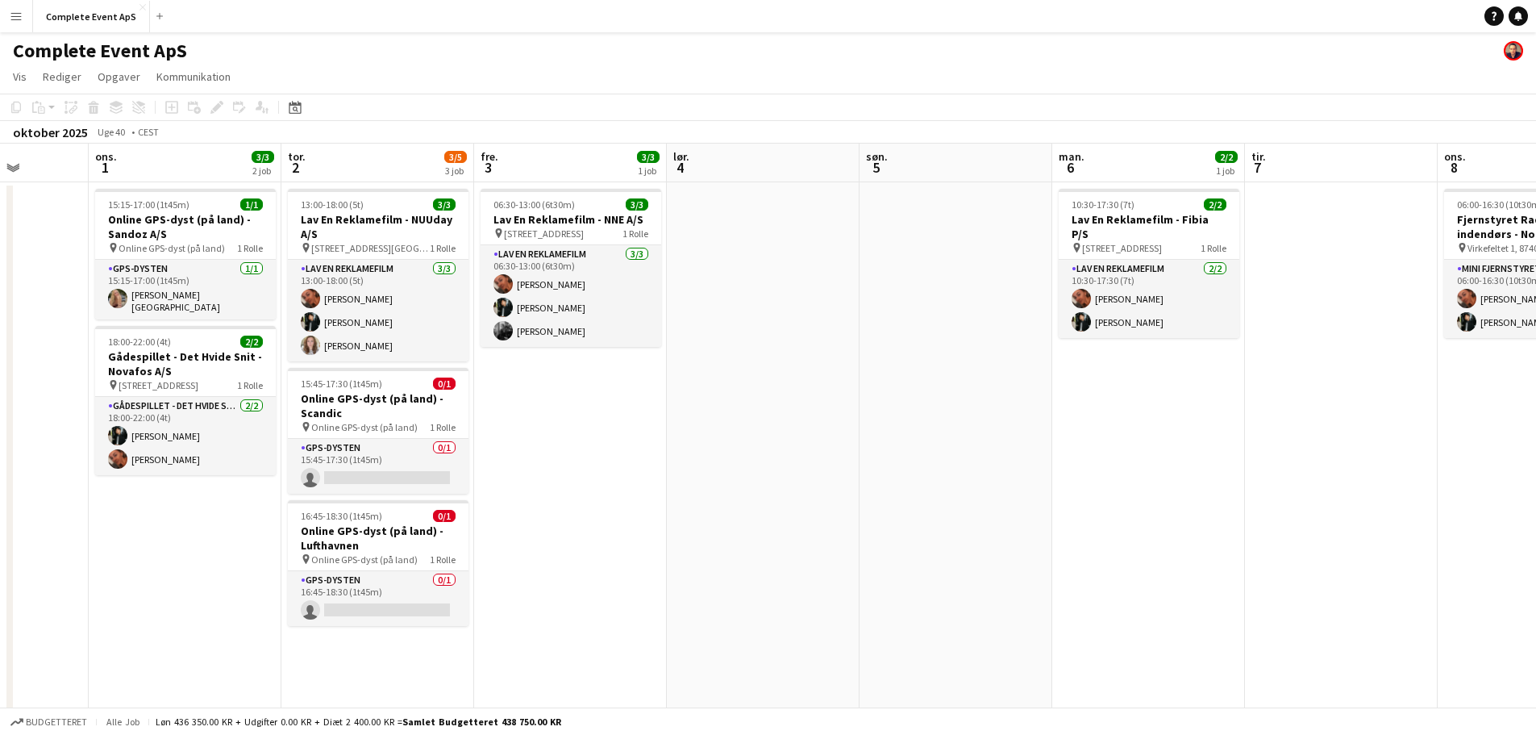
drag, startPoint x: 1085, startPoint y: 586, endPoint x: 136, endPoint y: 474, distance: 954.9
click at [81, 477] on app-calendar-viewport "søn. 28 man. 29 tir. 30 ons. 1 3/3 2 job tor. 2 3/5 3 job fre. 3 3/3 1 job lør.…" at bounding box center [768, 586] width 1536 height 884
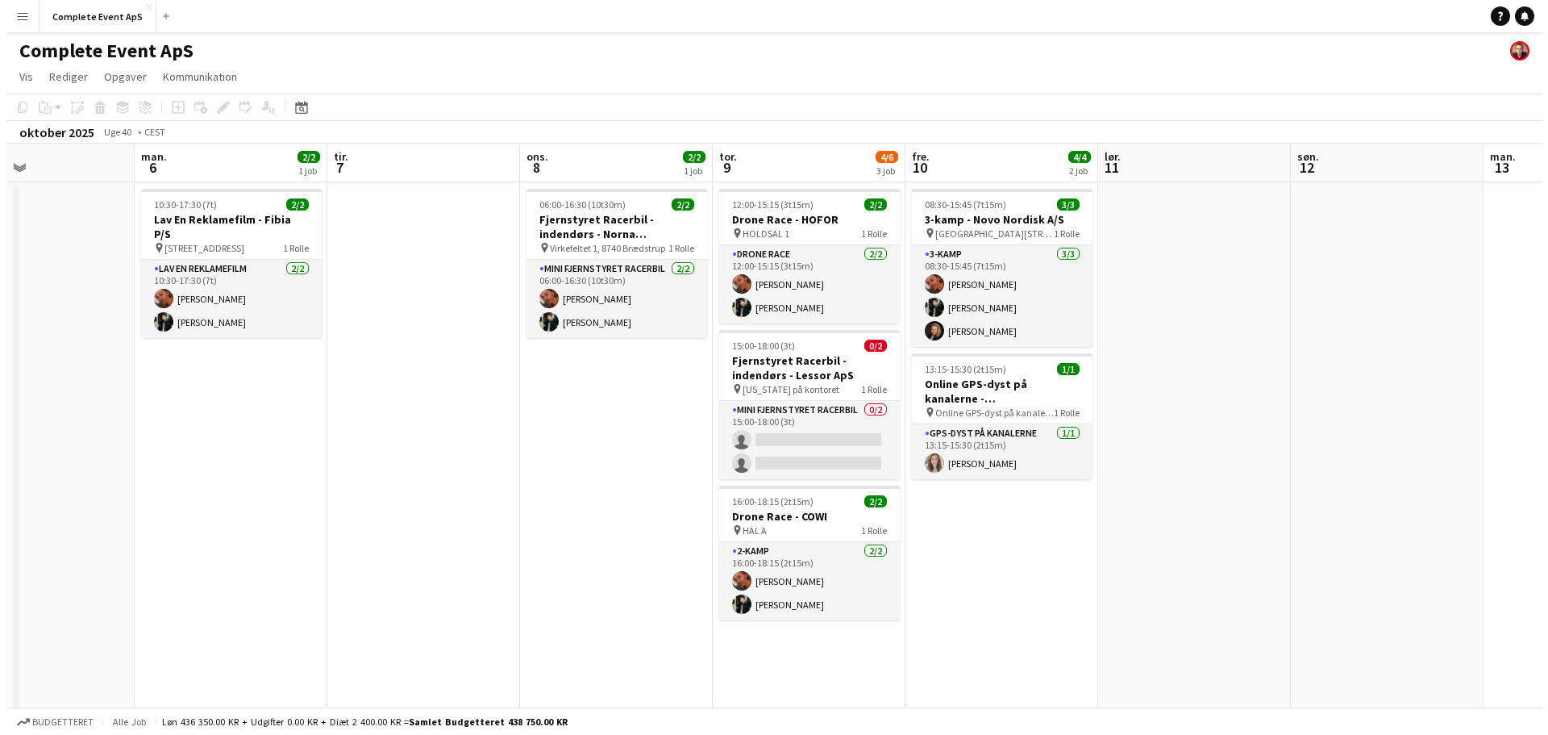
scroll to position [0, 458]
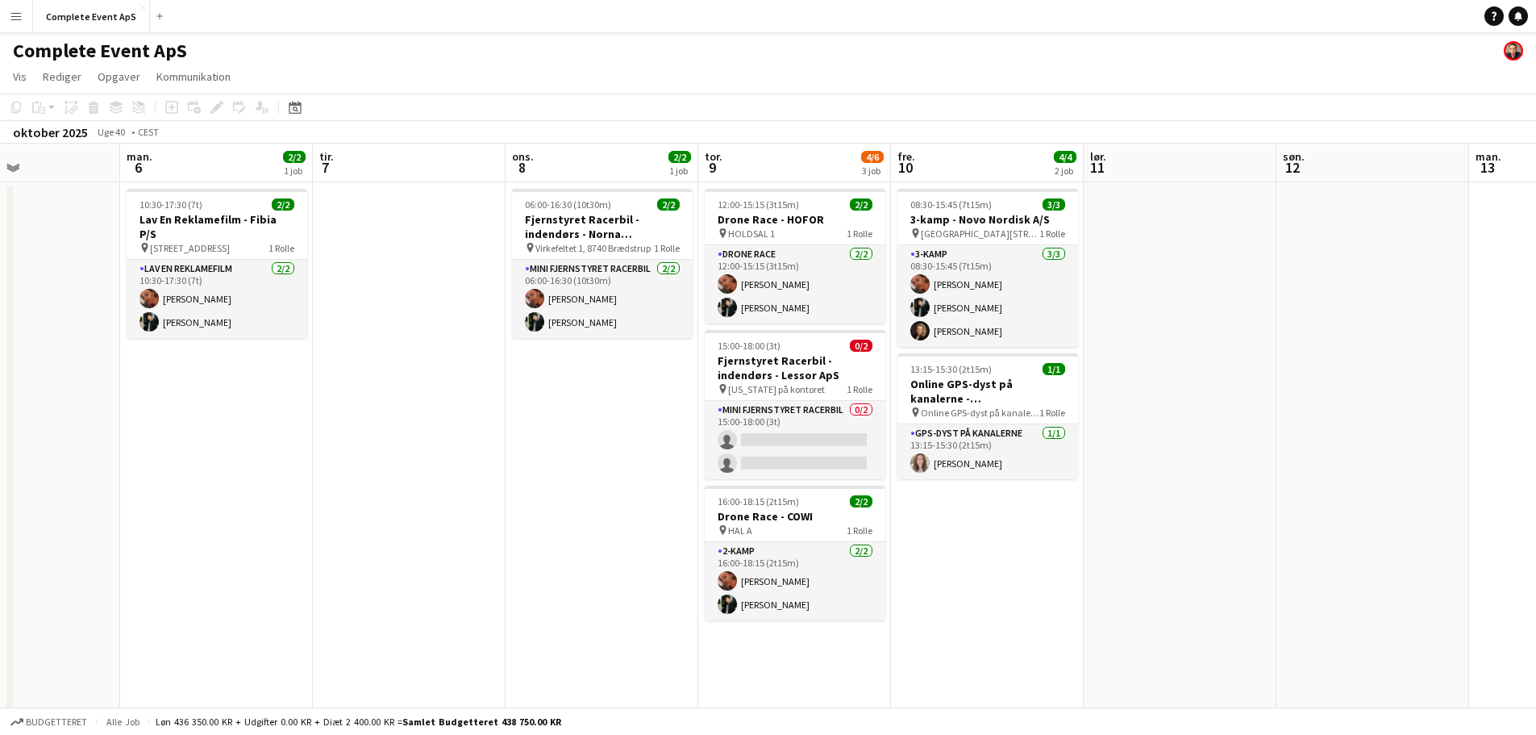
drag, startPoint x: 1260, startPoint y: 477, endPoint x: 1246, endPoint y: 480, distance: 14.1
click at [1246, 480] on app-calendar-viewport "fre. 3 3/3 1 job lør. 4 søn. 5 man. 6 2/2 1 job tir. 7 ons. 8 2/2 1 job tor. 9 …" at bounding box center [768, 586] width 1536 height 884
click at [85, 8] on button "Complete Event ApS Luk" at bounding box center [91, 16] width 117 height 31
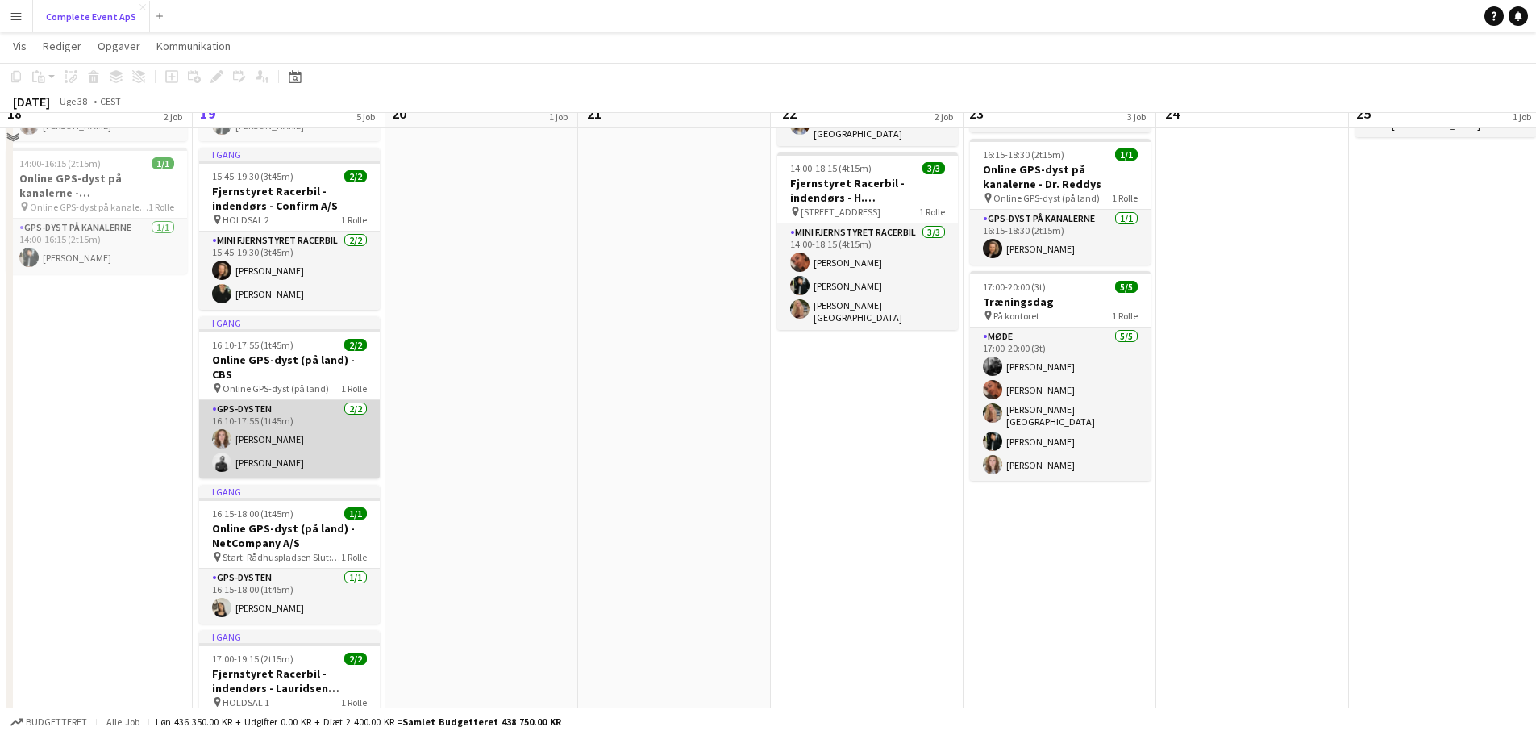
scroll to position [157, 0]
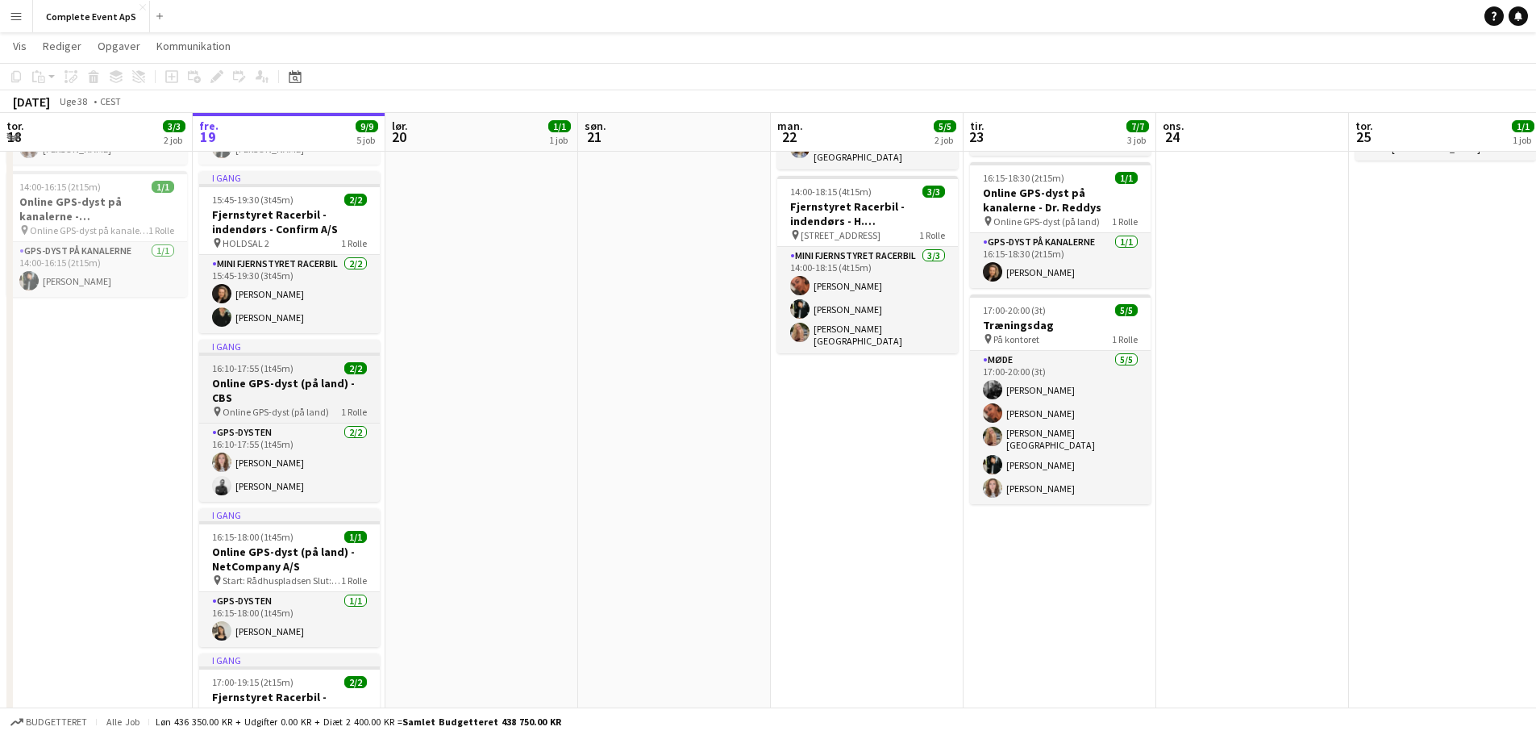
click at [308, 369] on div "16:10-17:55 (1t45m) 2/2" at bounding box center [289, 368] width 181 height 12
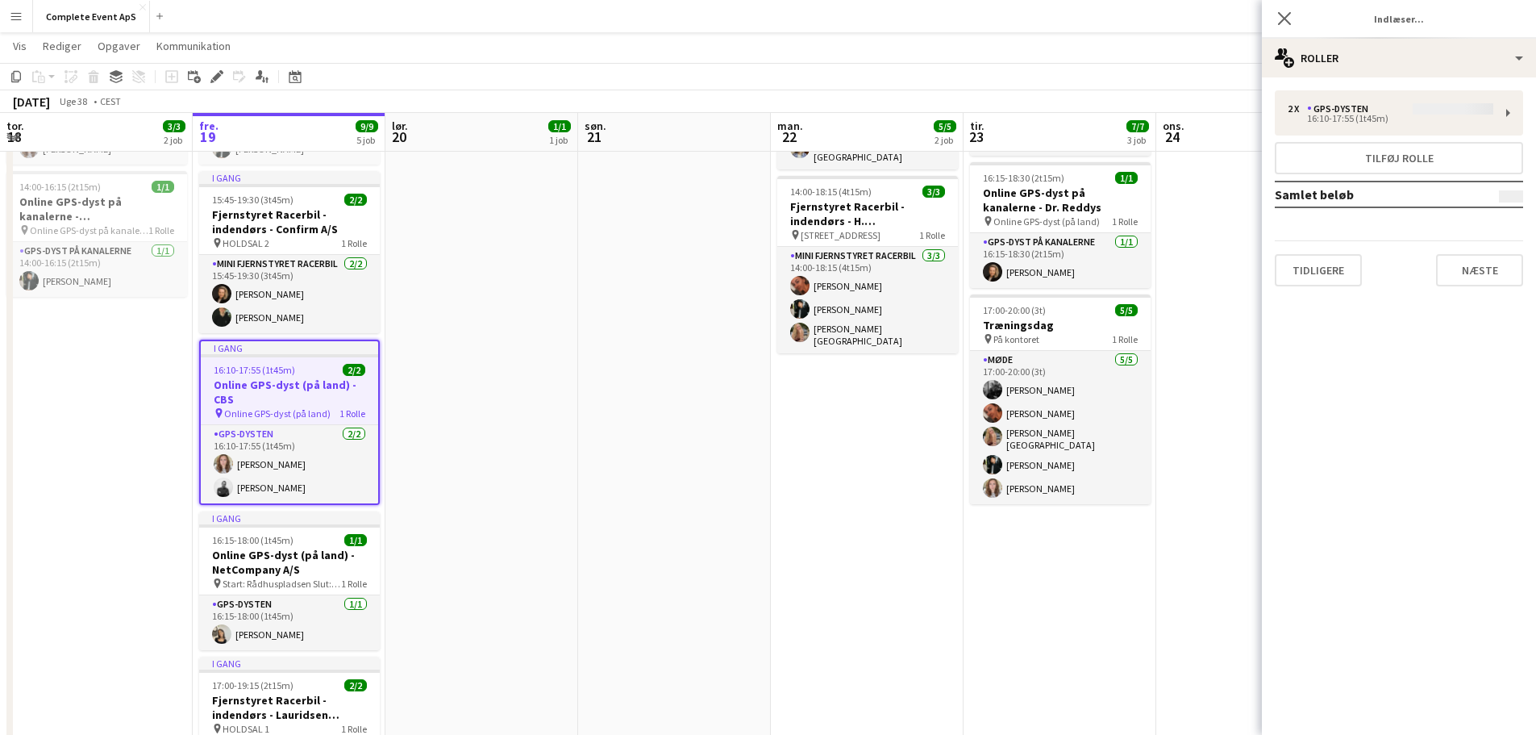
type input "**********"
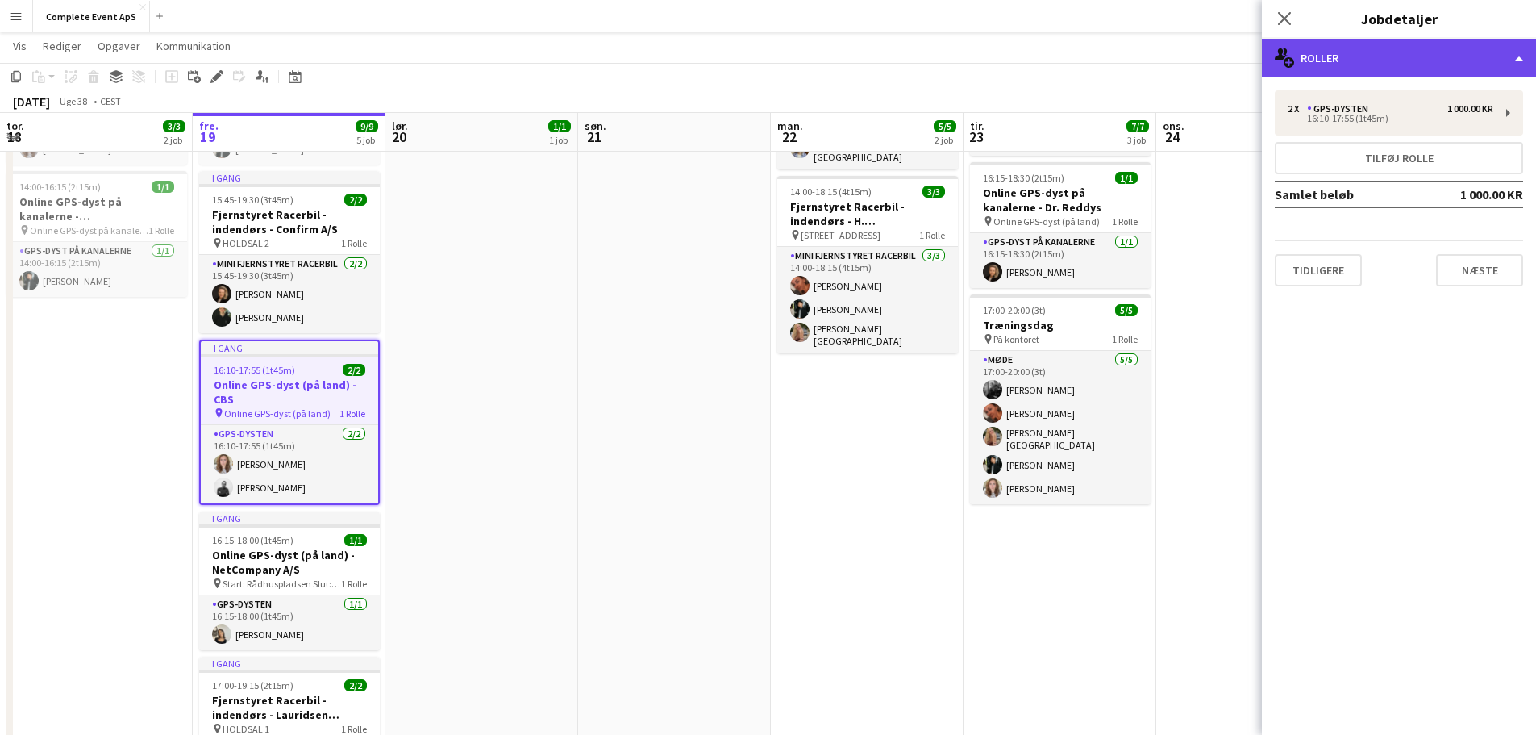
click at [1337, 59] on div "multiple-users-add Roller" at bounding box center [1399, 58] width 274 height 39
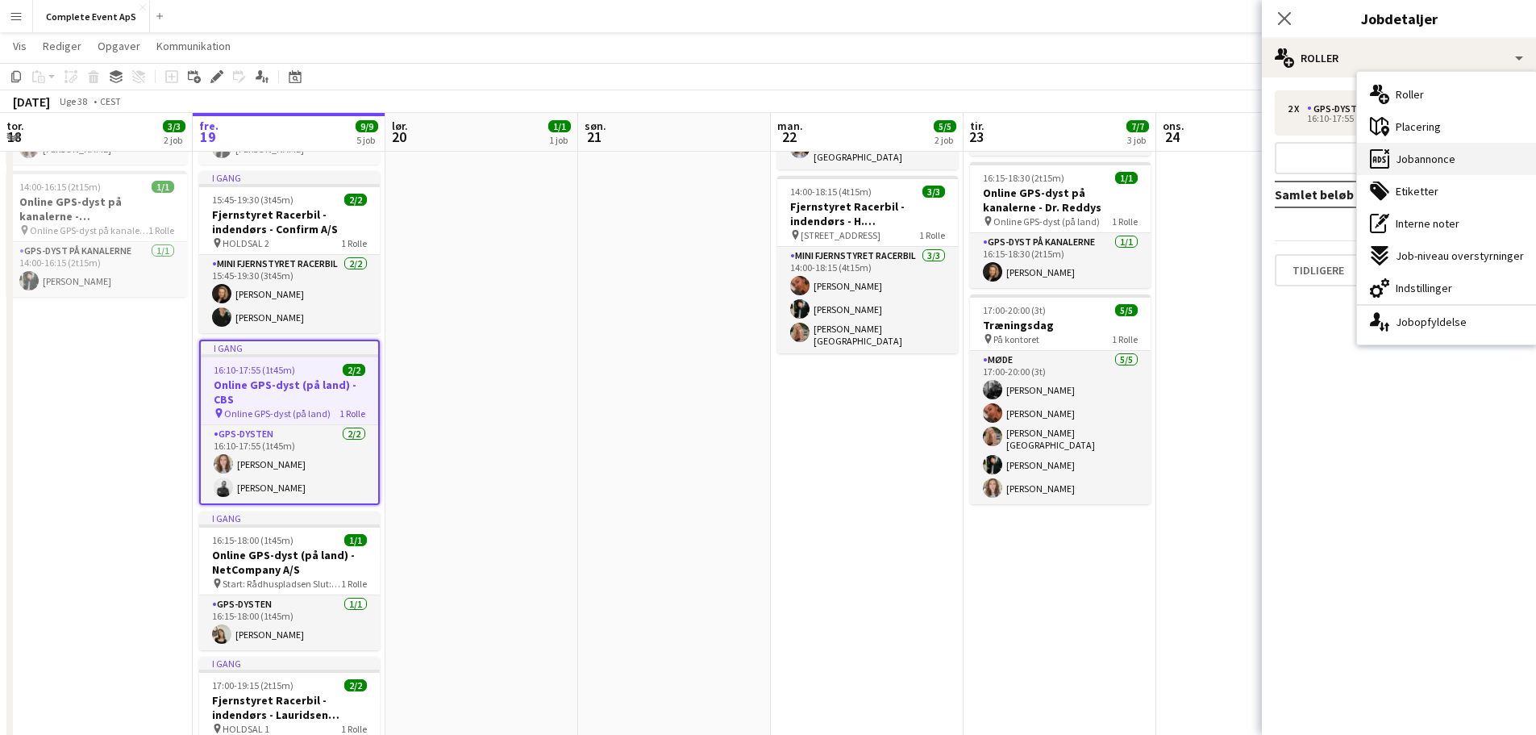
click at [1447, 161] on span "Jobannonce" at bounding box center [1426, 159] width 60 height 15
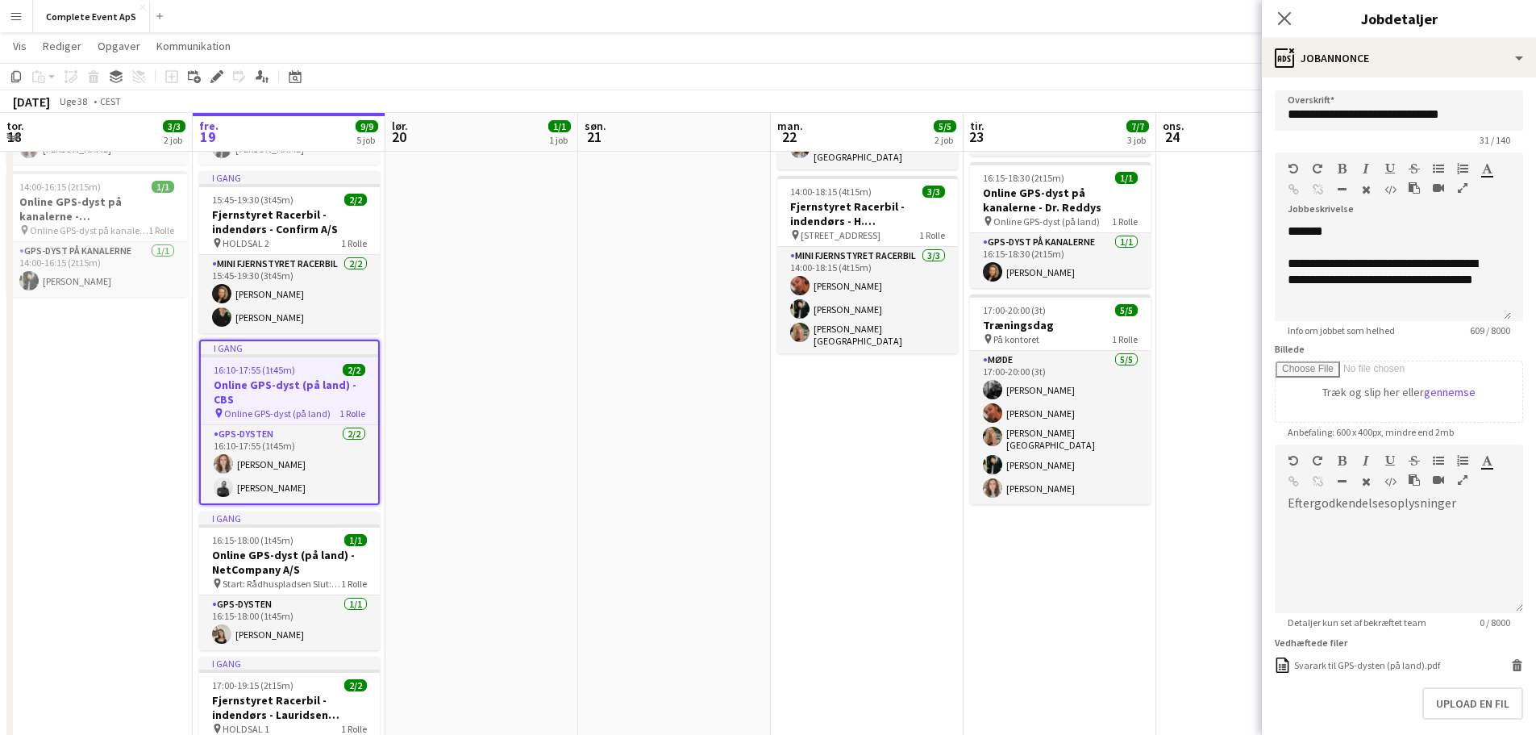
scroll to position [481, 0]
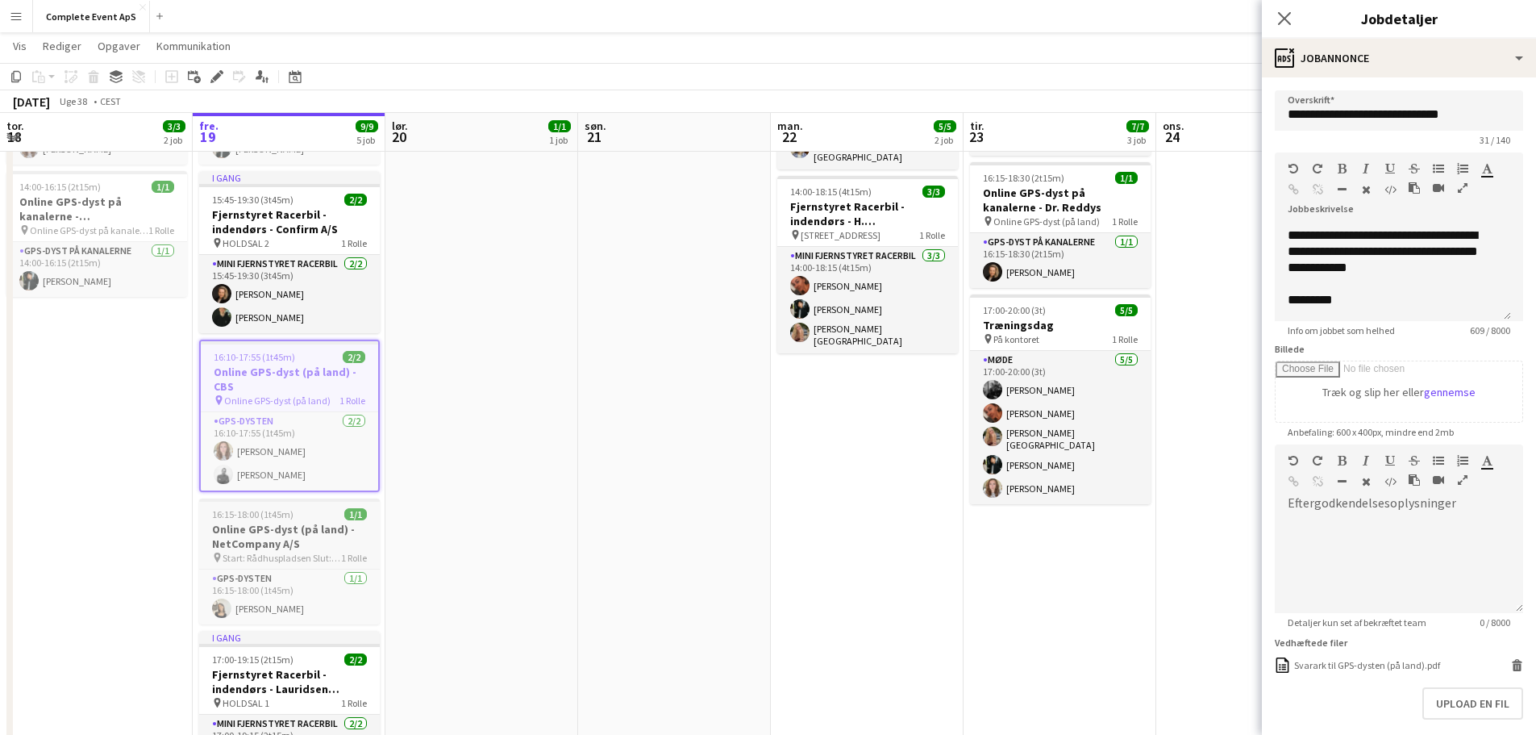
click at [323, 521] on app-job-card "16:15-18:00 (1t45m) 1/1 Online GPS-dyst (på land) - NetCompany A/S pin Start: R…" at bounding box center [289, 561] width 181 height 126
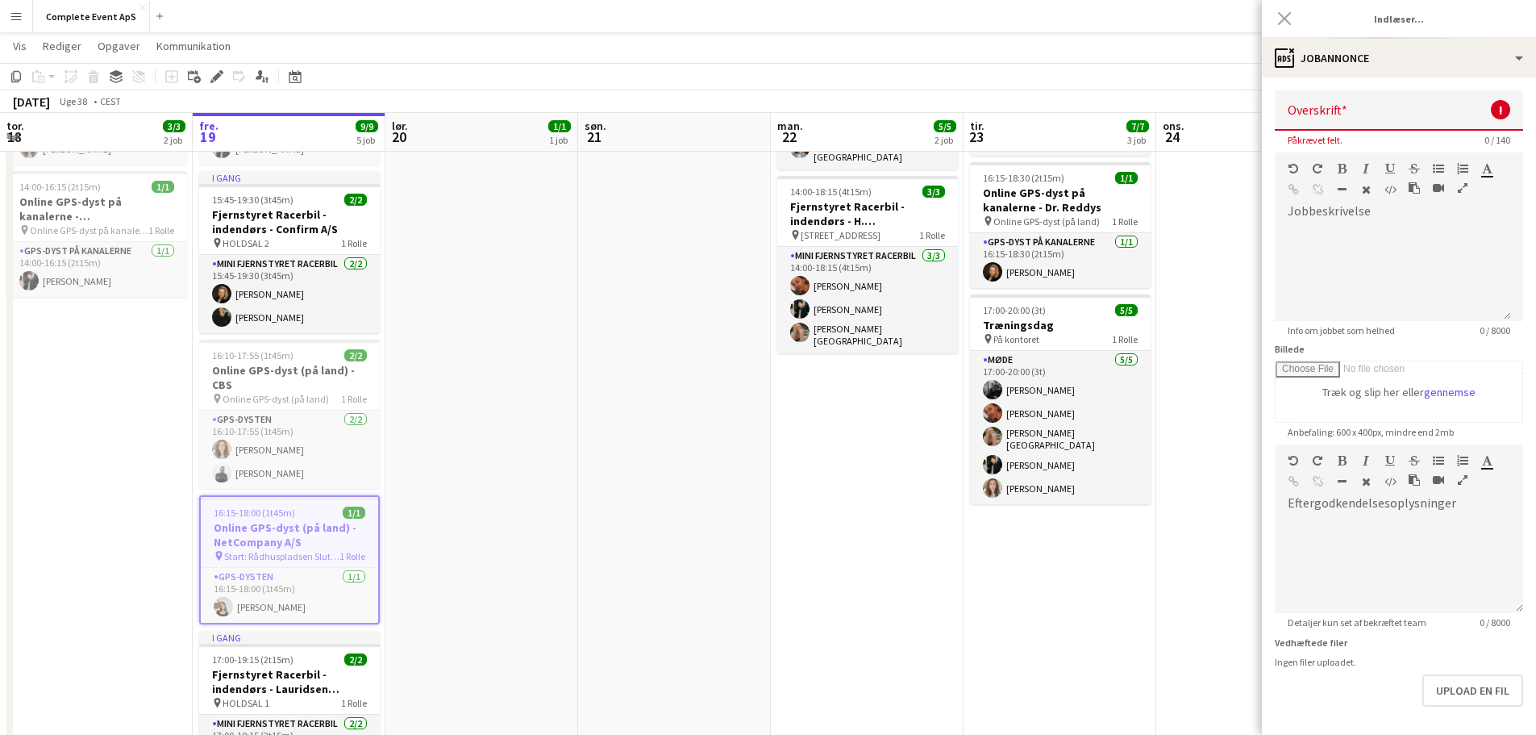
type input "**********"
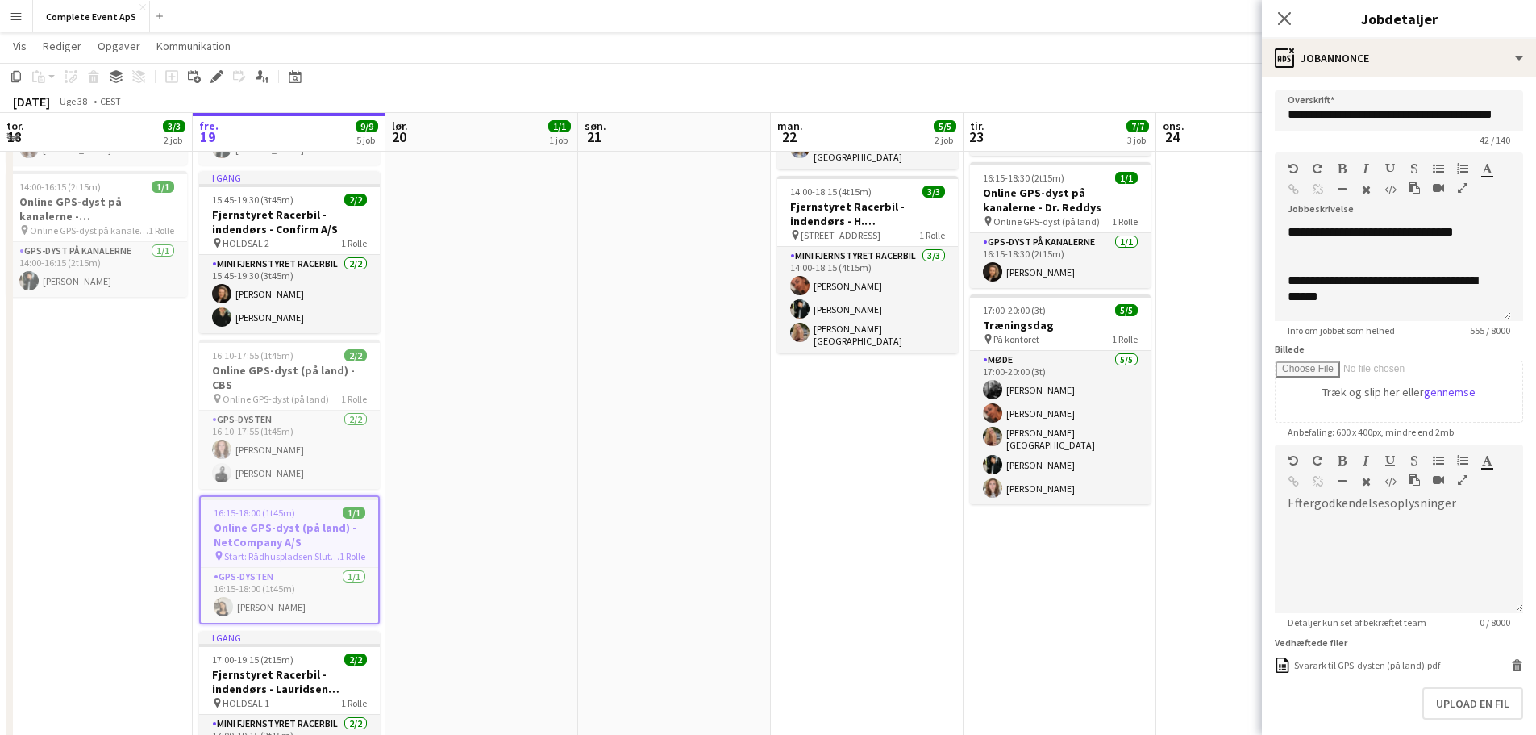
click at [616, 538] on app-date-cell at bounding box center [674, 432] width 193 height 819
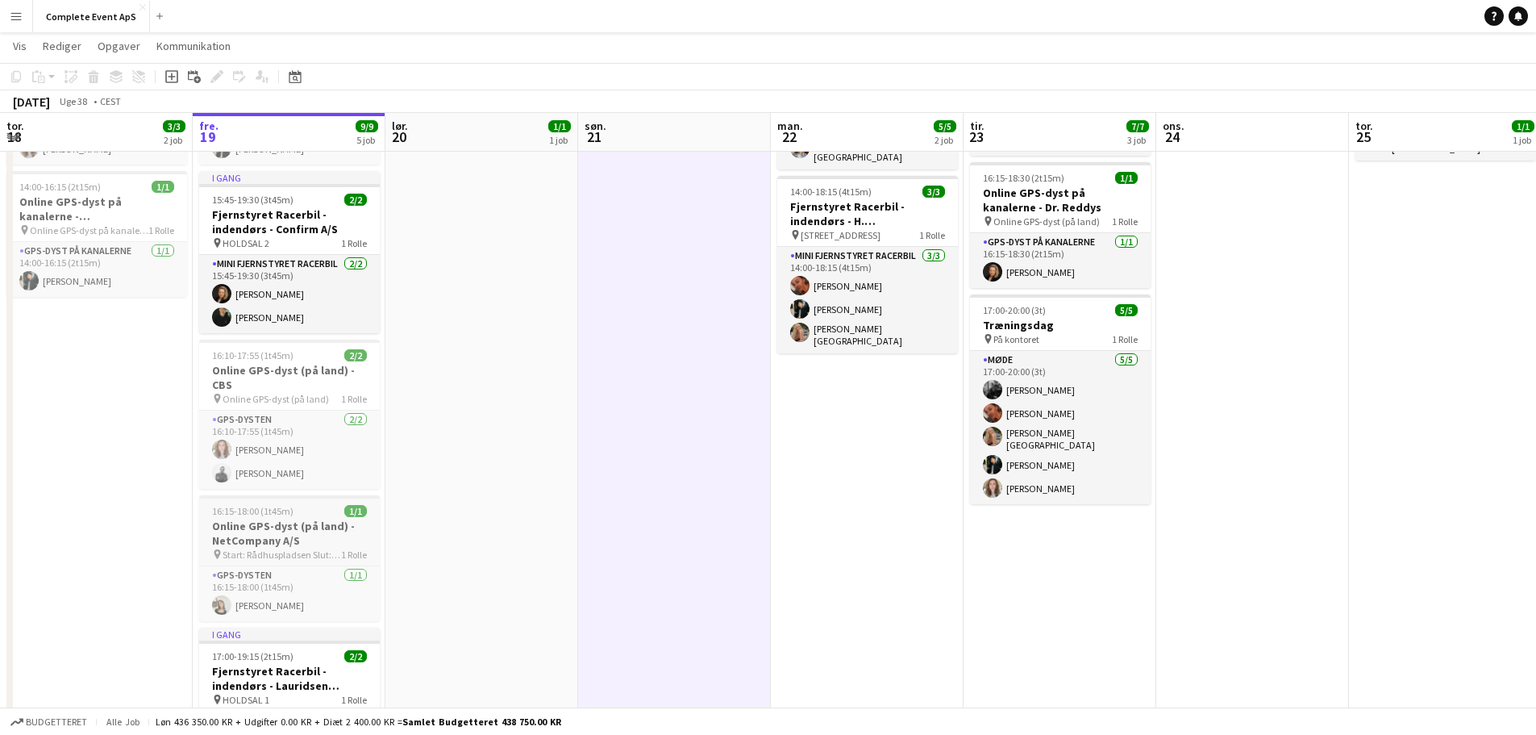
click at [310, 514] on div "16:15-18:00 (1t45m) 1/1" at bounding box center [289, 511] width 181 height 12
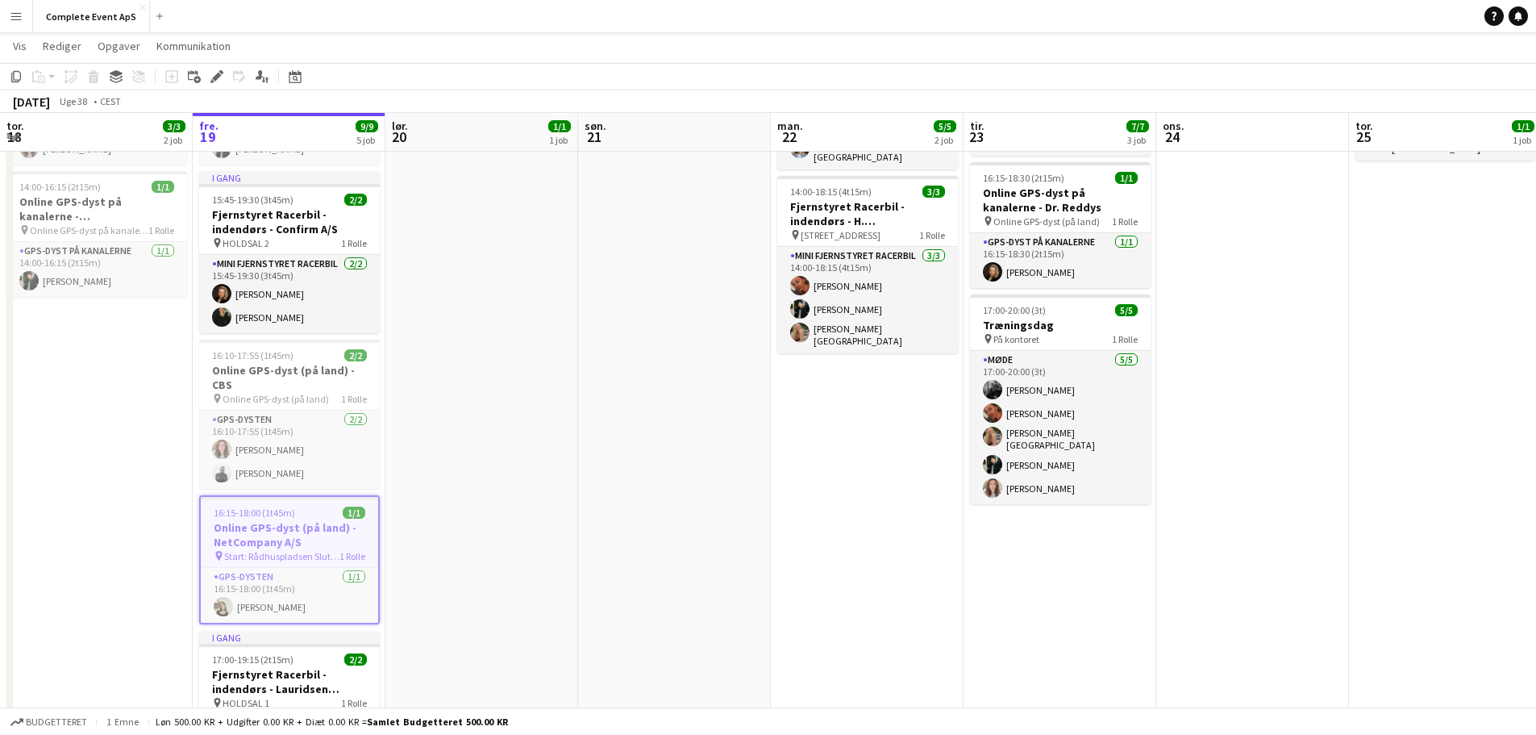
click at [310, 514] on div "16:15-18:00 (1t45m) 1/1" at bounding box center [289, 512] width 177 height 12
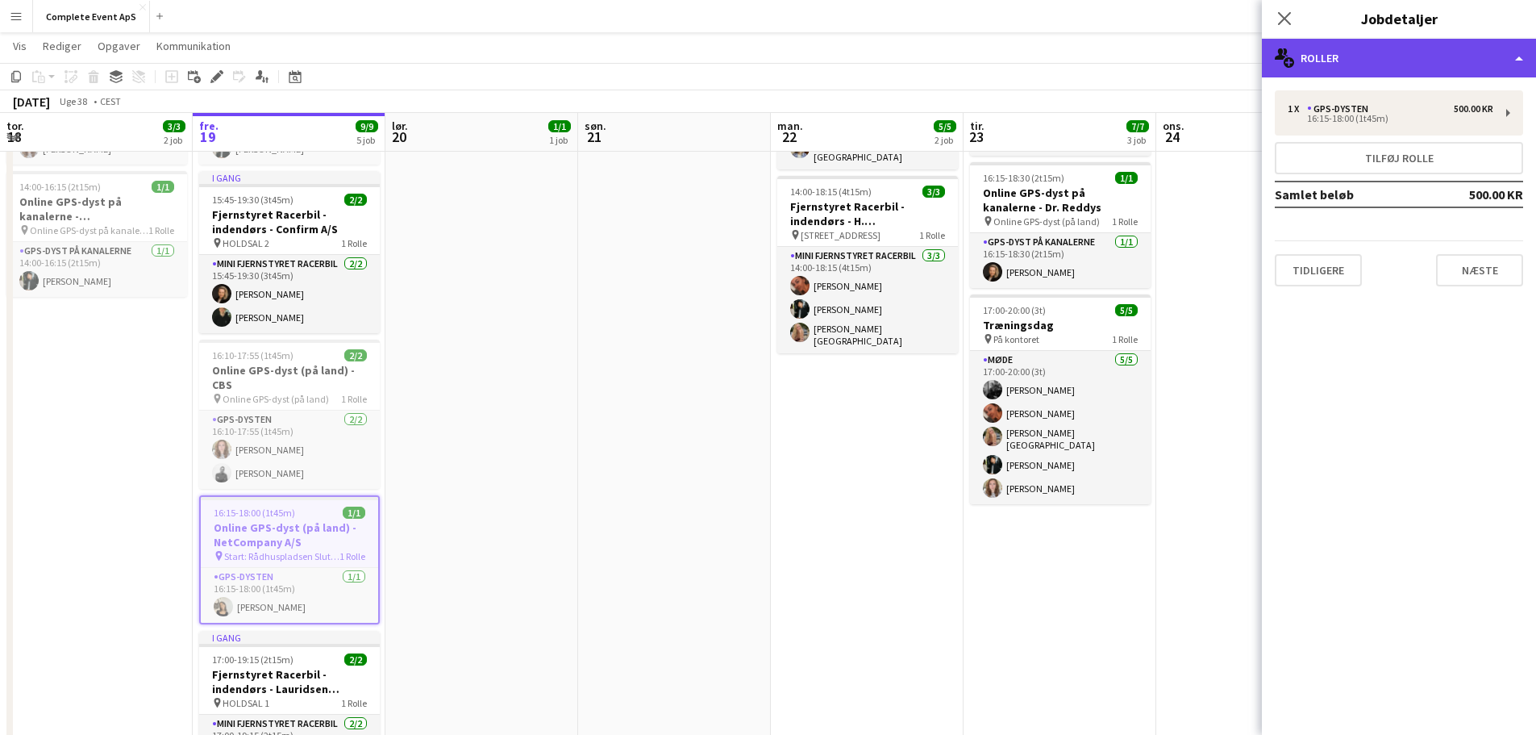
click at [1415, 65] on div "multiple-users-add Roller" at bounding box center [1399, 58] width 274 height 39
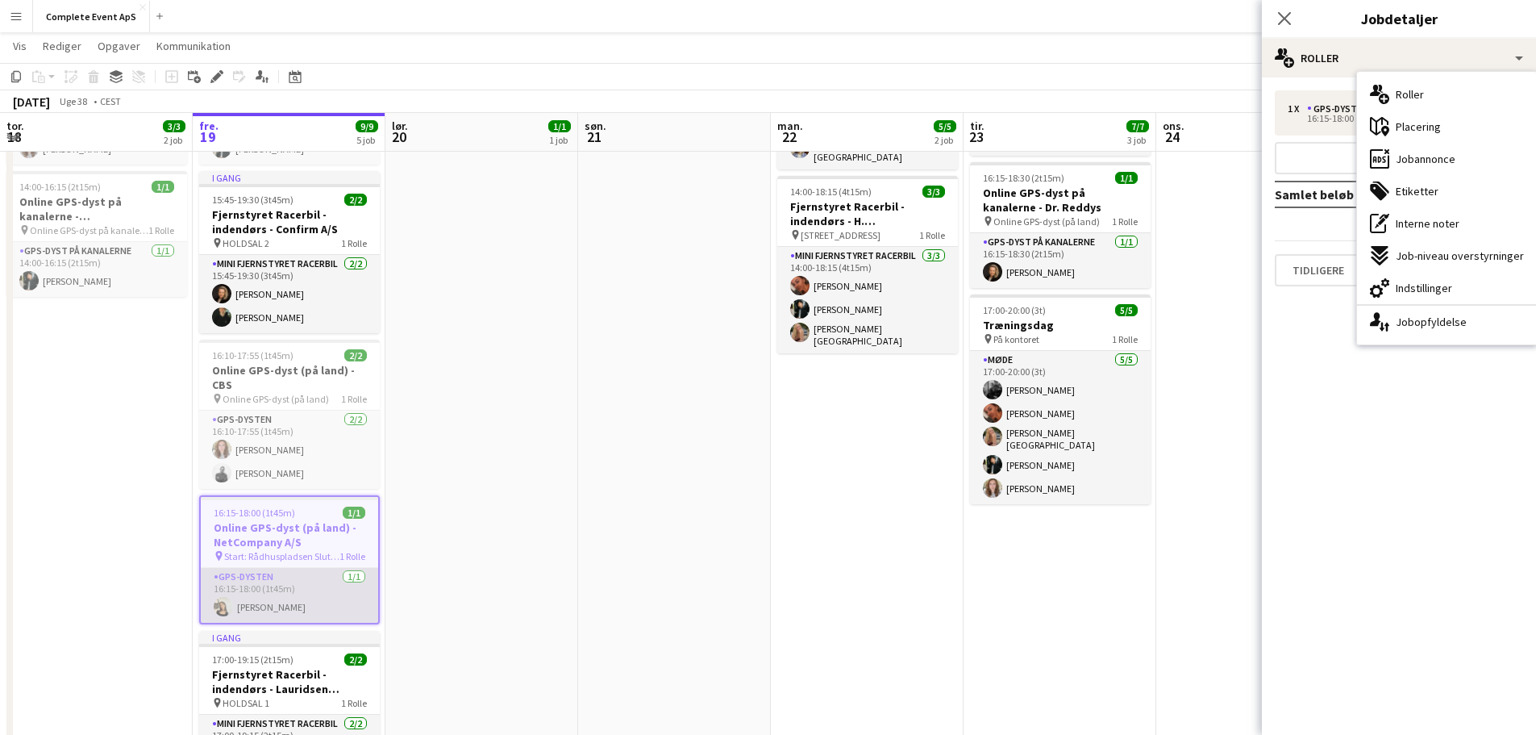
click at [282, 609] on app-card-role "GPS-dysten [DATE] 16:15-18:00 (1t45m) [PERSON_NAME]" at bounding box center [289, 595] width 177 height 55
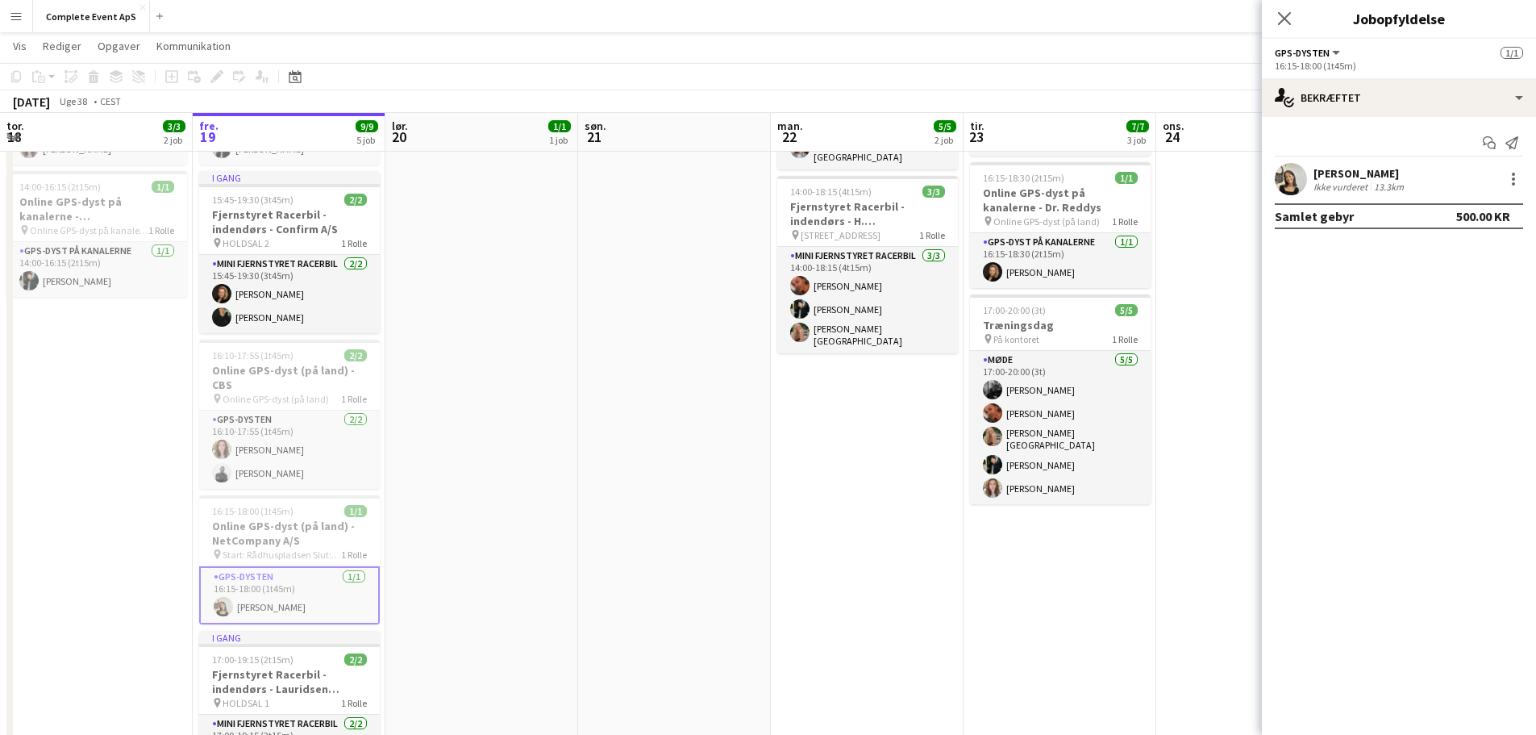
click at [1357, 197] on app-confirmed-crew "[PERSON_NAME] vurderet 13.3km Samlet gebyr 500.00 KR" at bounding box center [1399, 196] width 274 height 66
click at [1360, 185] on div "Ikke vurderet" at bounding box center [1342, 187] width 57 height 12
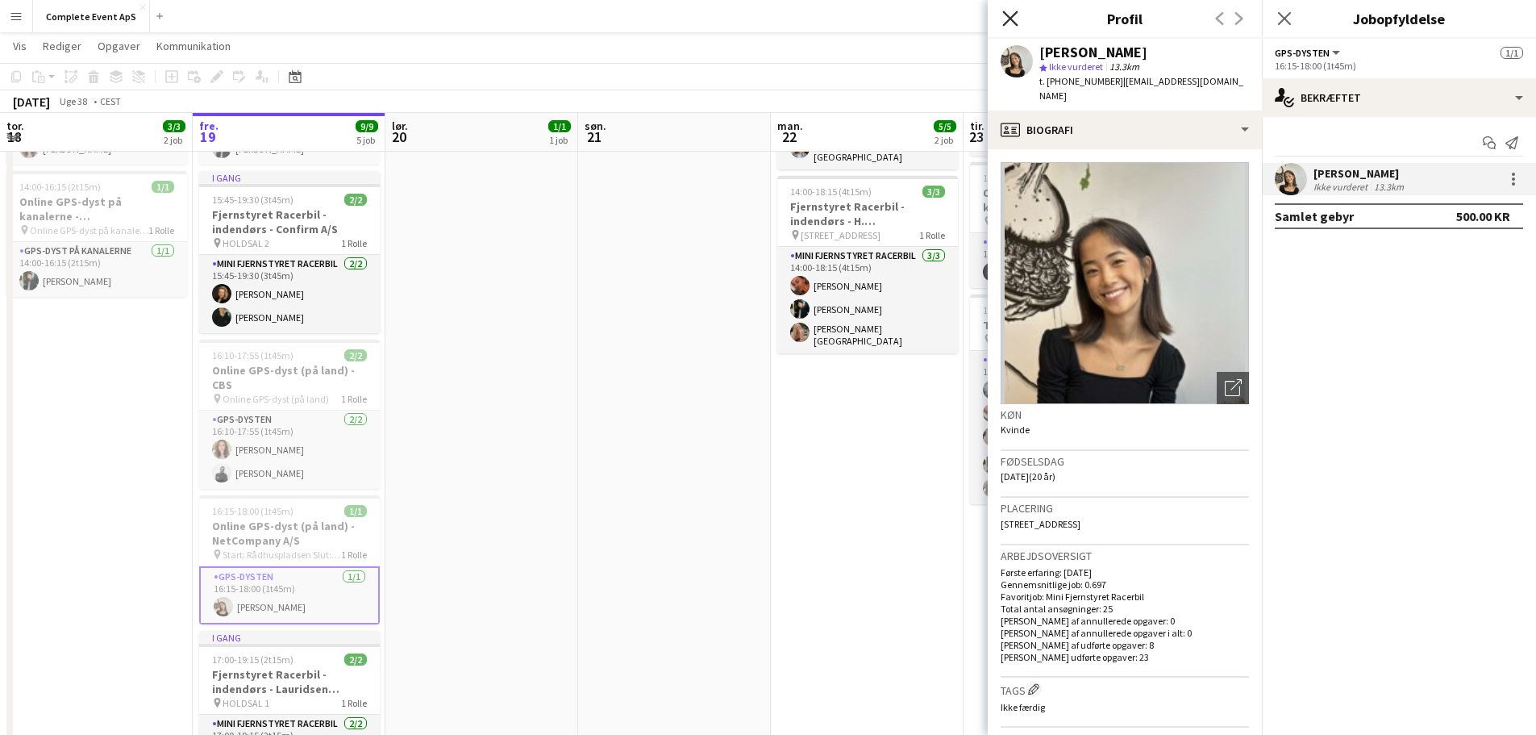
click at [1010, 17] on icon "Luk pop-in" at bounding box center [1009, 17] width 15 height 15
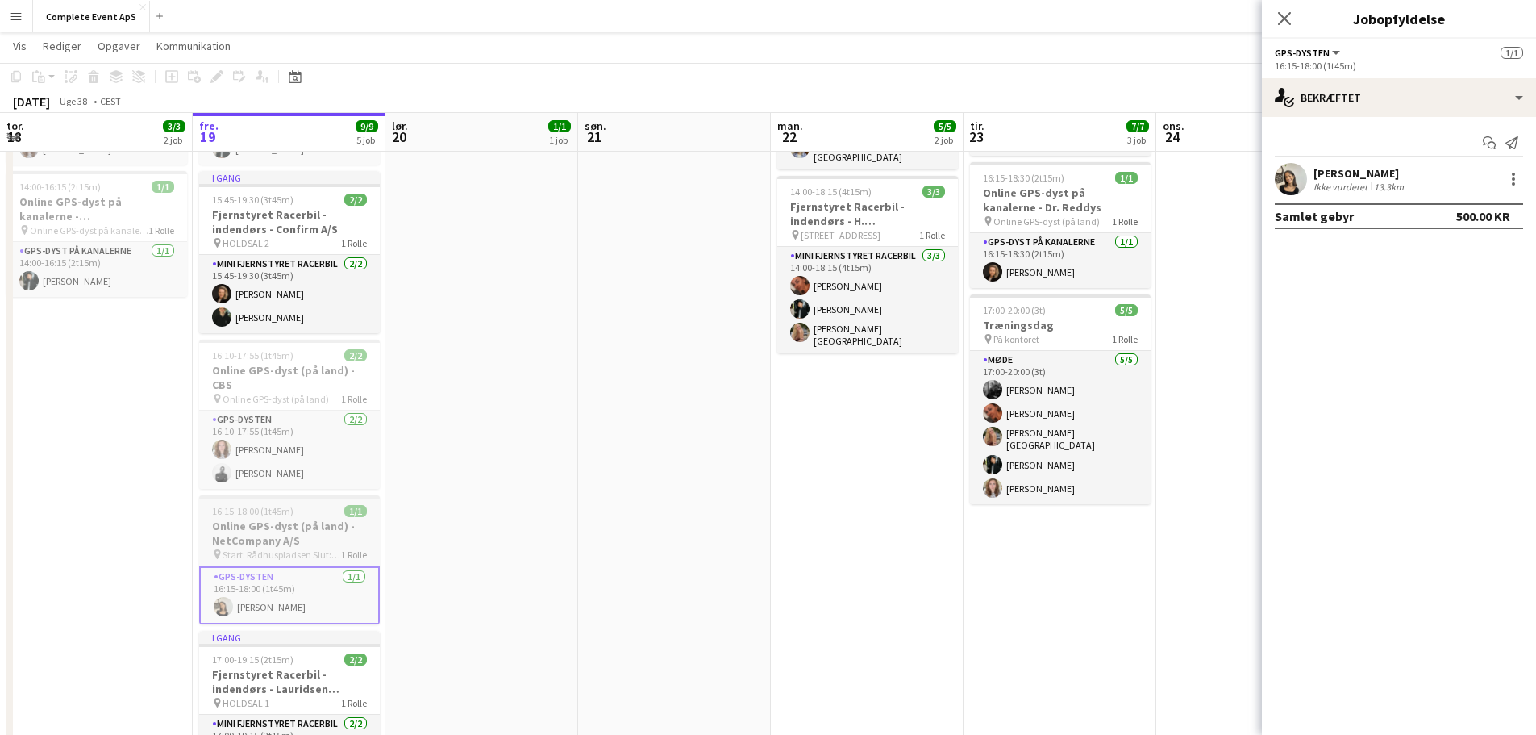
click at [322, 514] on div "16:15-18:00 (1t45m) 1/1" at bounding box center [289, 511] width 181 height 12
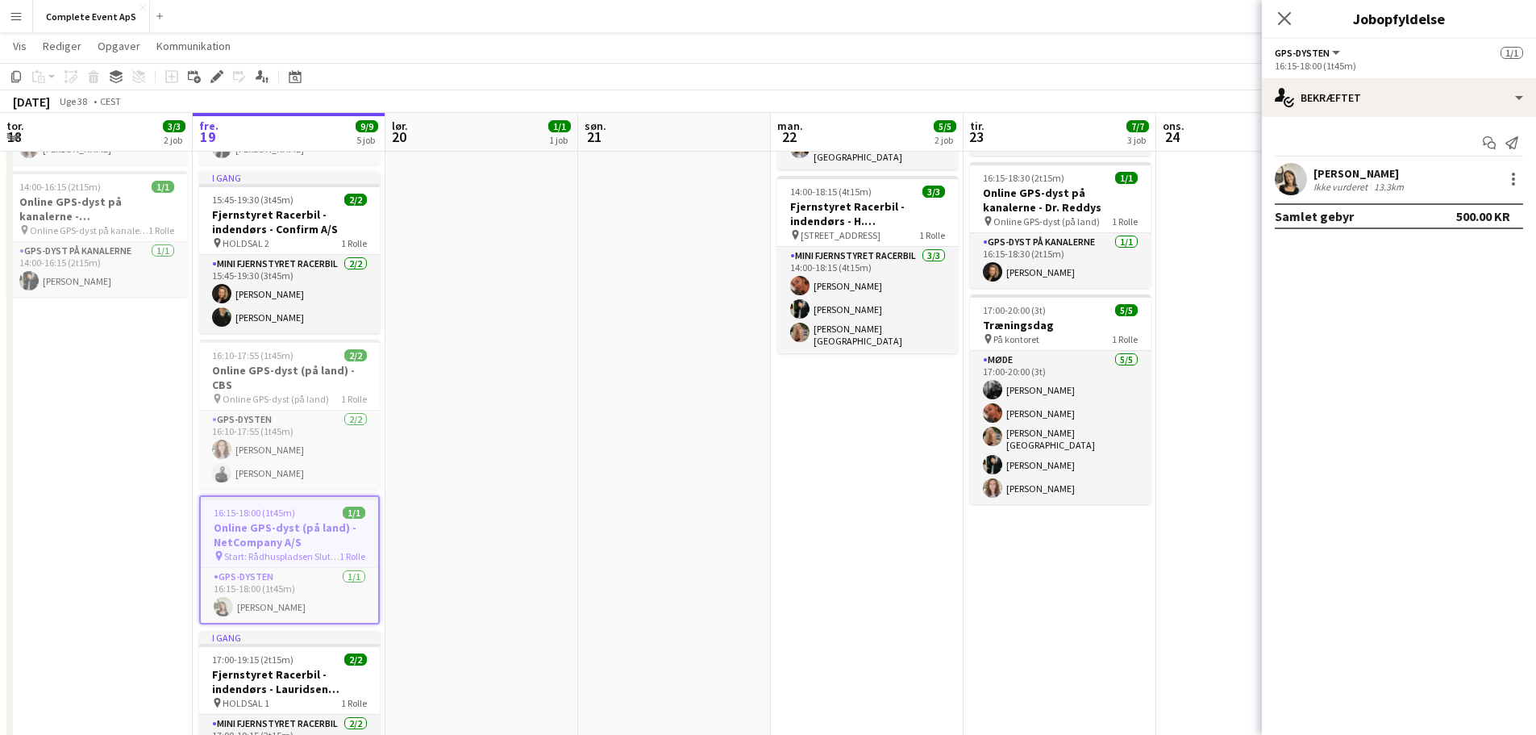
click at [479, 514] on app-date-cell "14:00-16:15 (2t15m) 1/1 Drone Race - [PERSON_NAME] pin Receptionen her på konto…" at bounding box center [481, 432] width 193 height 819
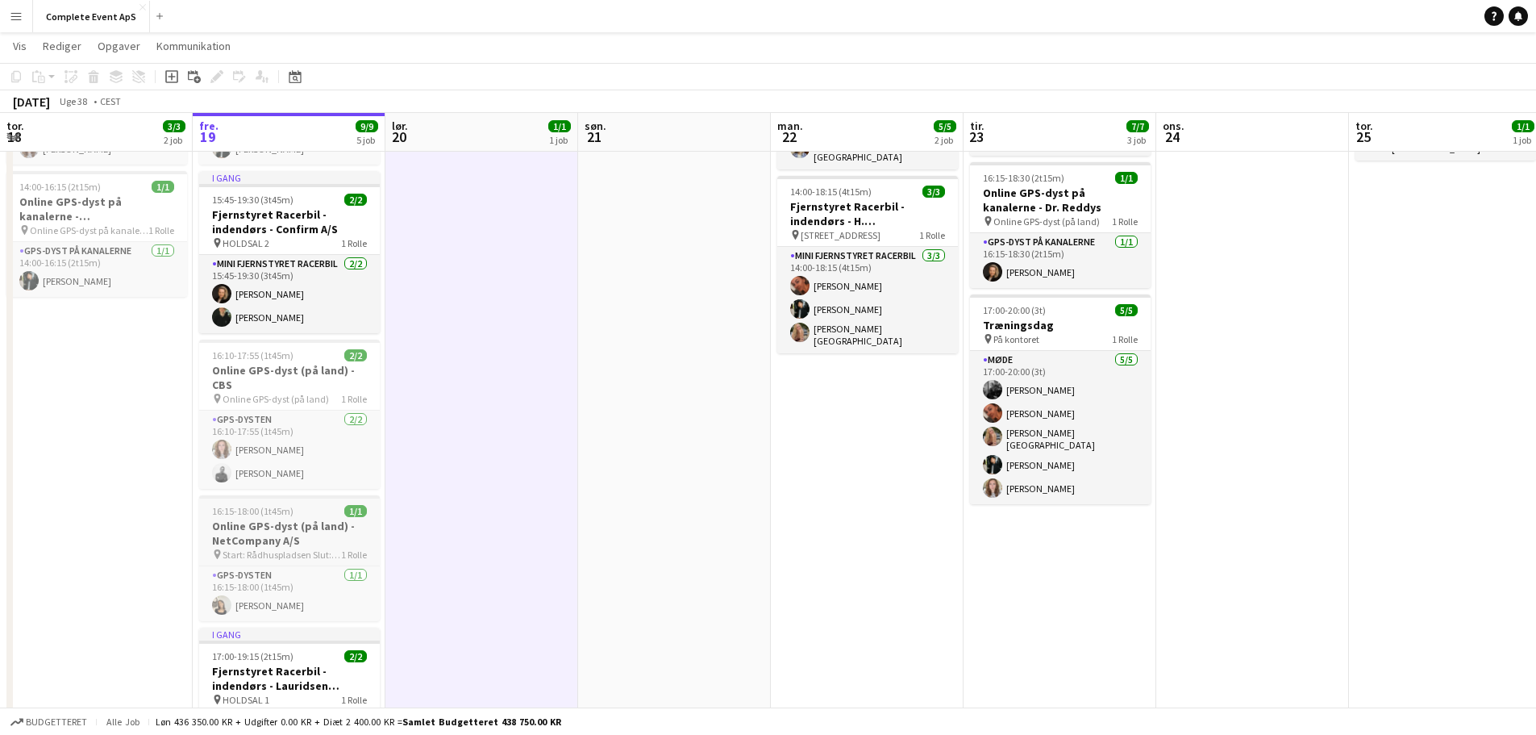
click at [327, 518] on app-job-card "16:15-18:00 (1t45m) 1/1 Online GPS-dyst (på land) - NetCompany A/S pin Start: R…" at bounding box center [289, 558] width 181 height 126
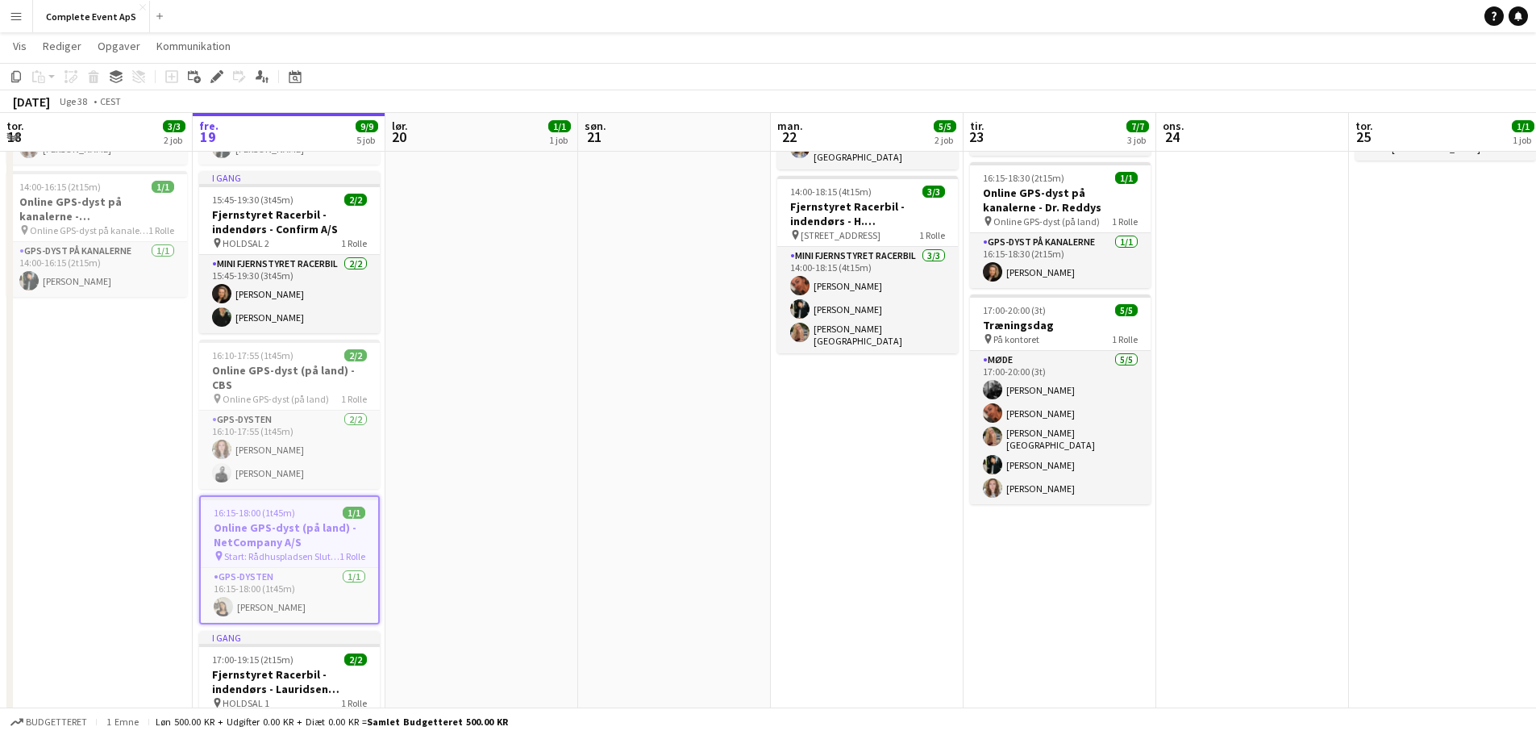
click at [407, 506] on app-date-cell "14:00-16:15 (2t15m) 1/1 Drone Race - [PERSON_NAME] pin Receptionen her på konto…" at bounding box center [481, 432] width 193 height 819
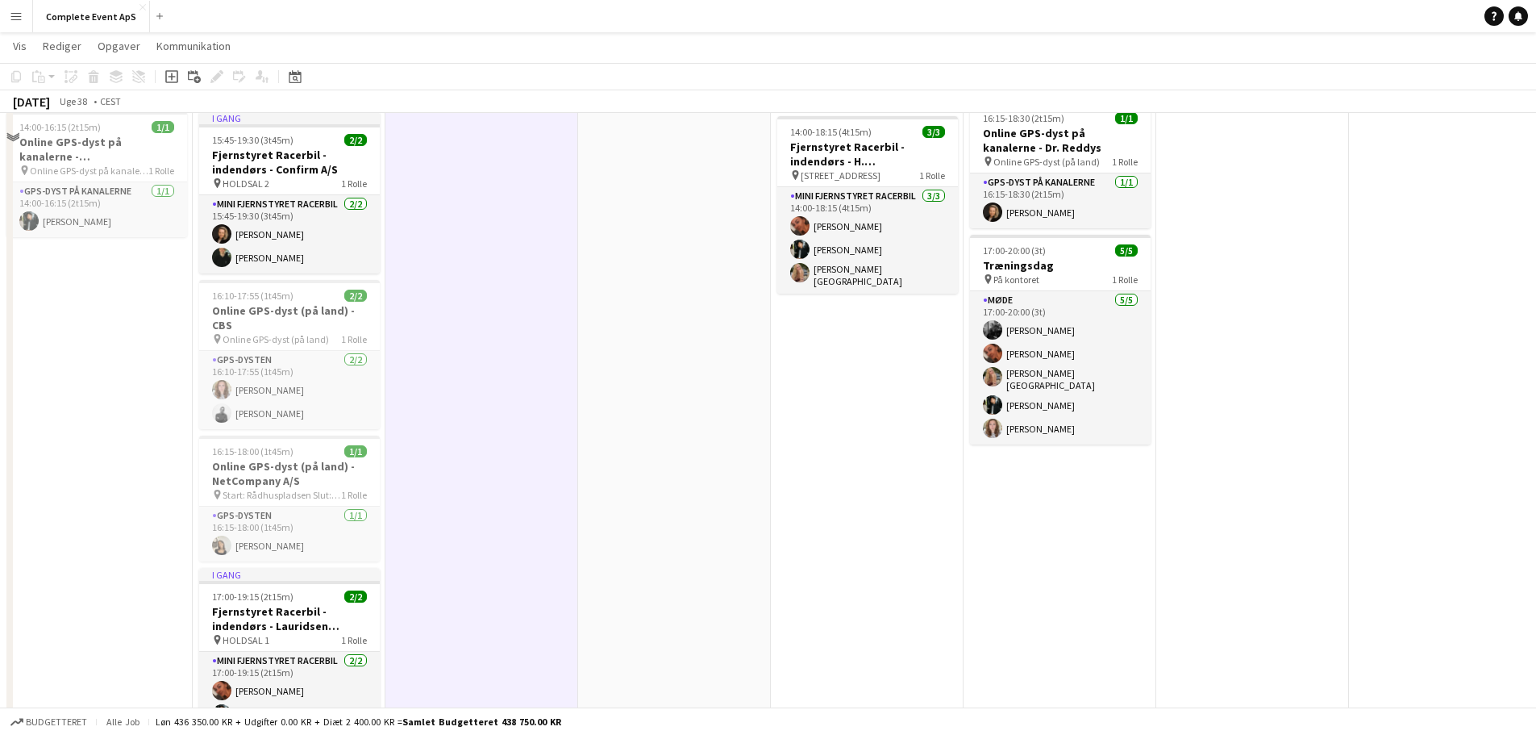
scroll to position [293, 0]
